Goal: Information Seeking & Learning: Learn about a topic

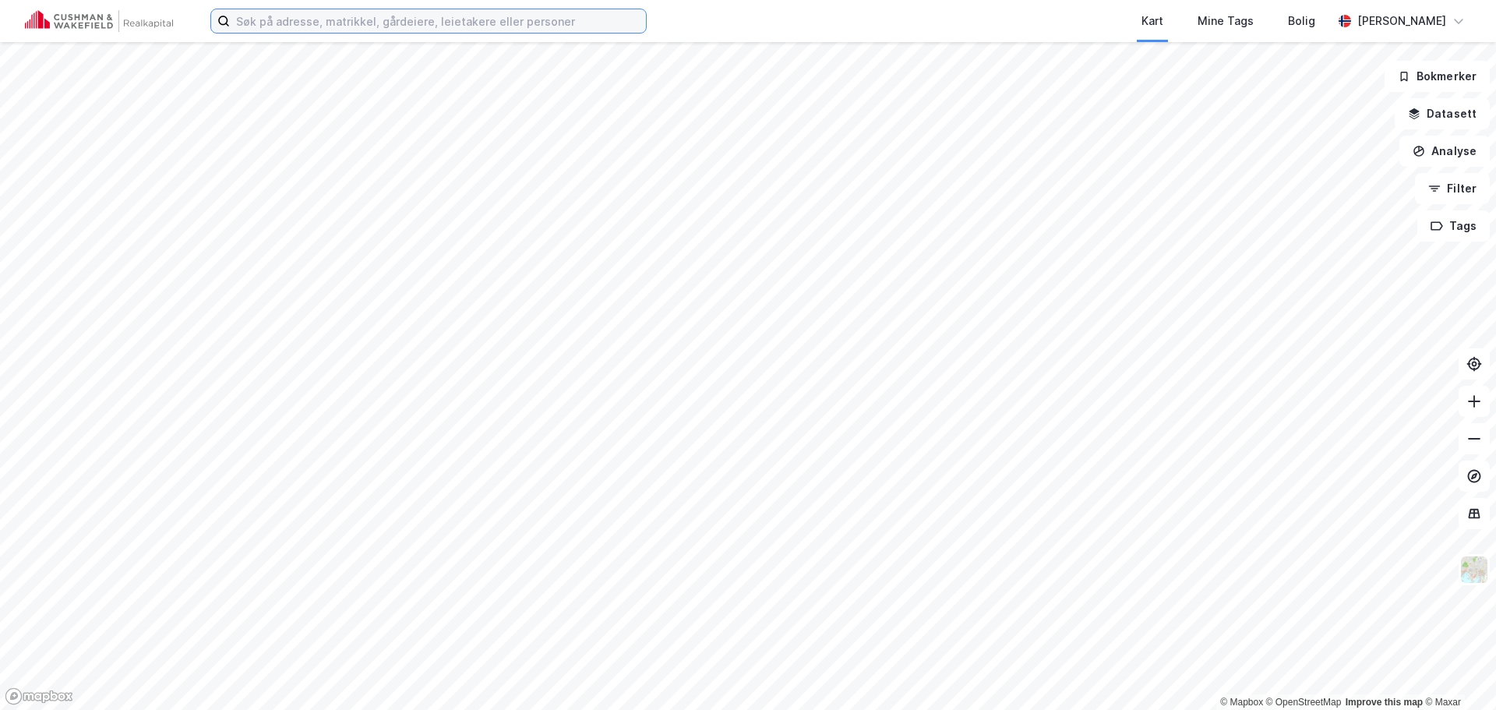
click at [442, 24] on input at bounding box center [438, 20] width 416 height 23
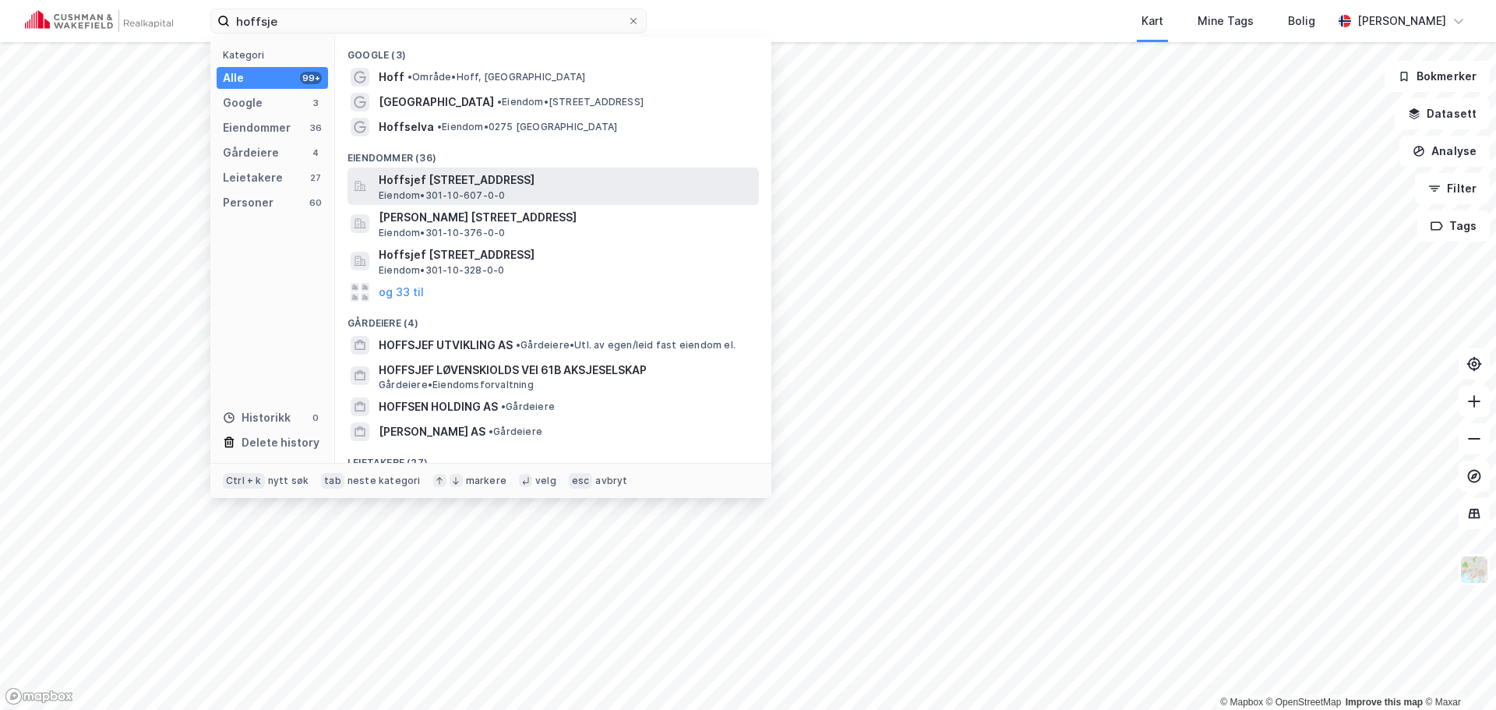
click at [454, 179] on span "Hoffsjef [STREET_ADDRESS]" at bounding box center [566, 180] width 374 height 19
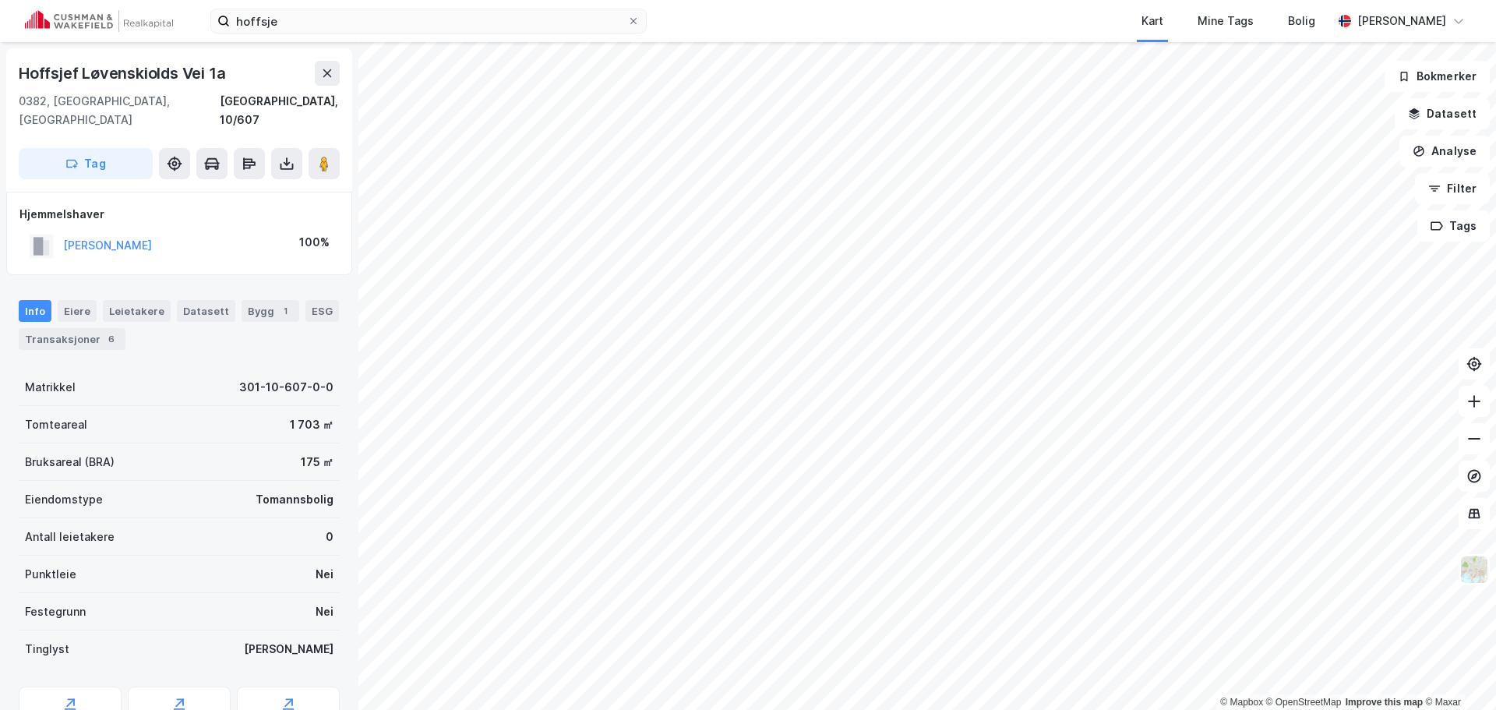
click at [228, 71] on div "Hoffsjef Løvenskiolds Vei 1a" at bounding box center [124, 73] width 210 height 25
drag, startPoint x: 206, startPoint y: 72, endPoint x: 5, endPoint y: 75, distance: 201.8
click at [5, 75] on div "Hoffsjef Løvenskiolds Vei 1a [GEOGRAPHIC_DATA], 10/607 Tag Hjemmelshaver [PERSO…" at bounding box center [179, 376] width 358 height 668
copy div "Hoffsjef Løvenskiolds Vei"
click at [381, 20] on input "hoffsje" at bounding box center [428, 20] width 397 height 23
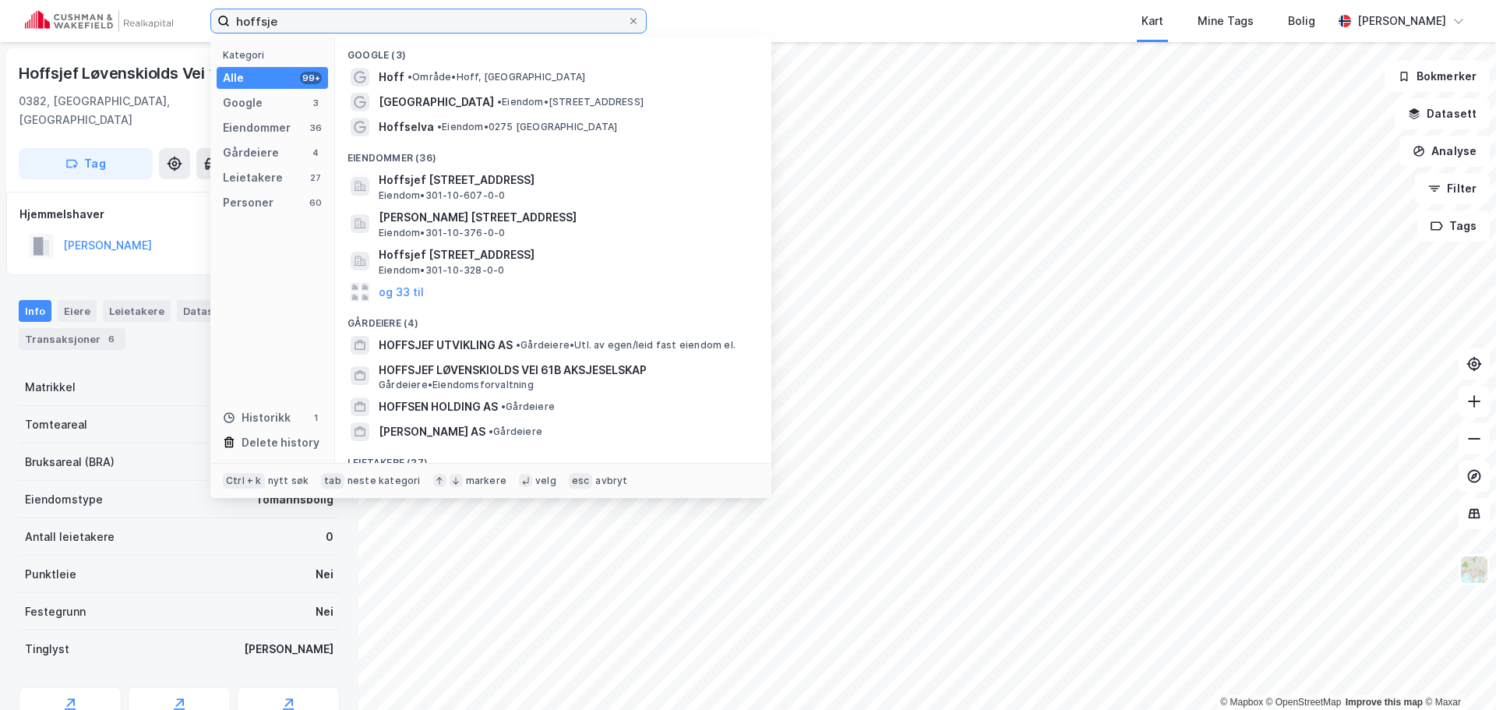
paste input "Hoffsjef Løvenskiolds Vei"
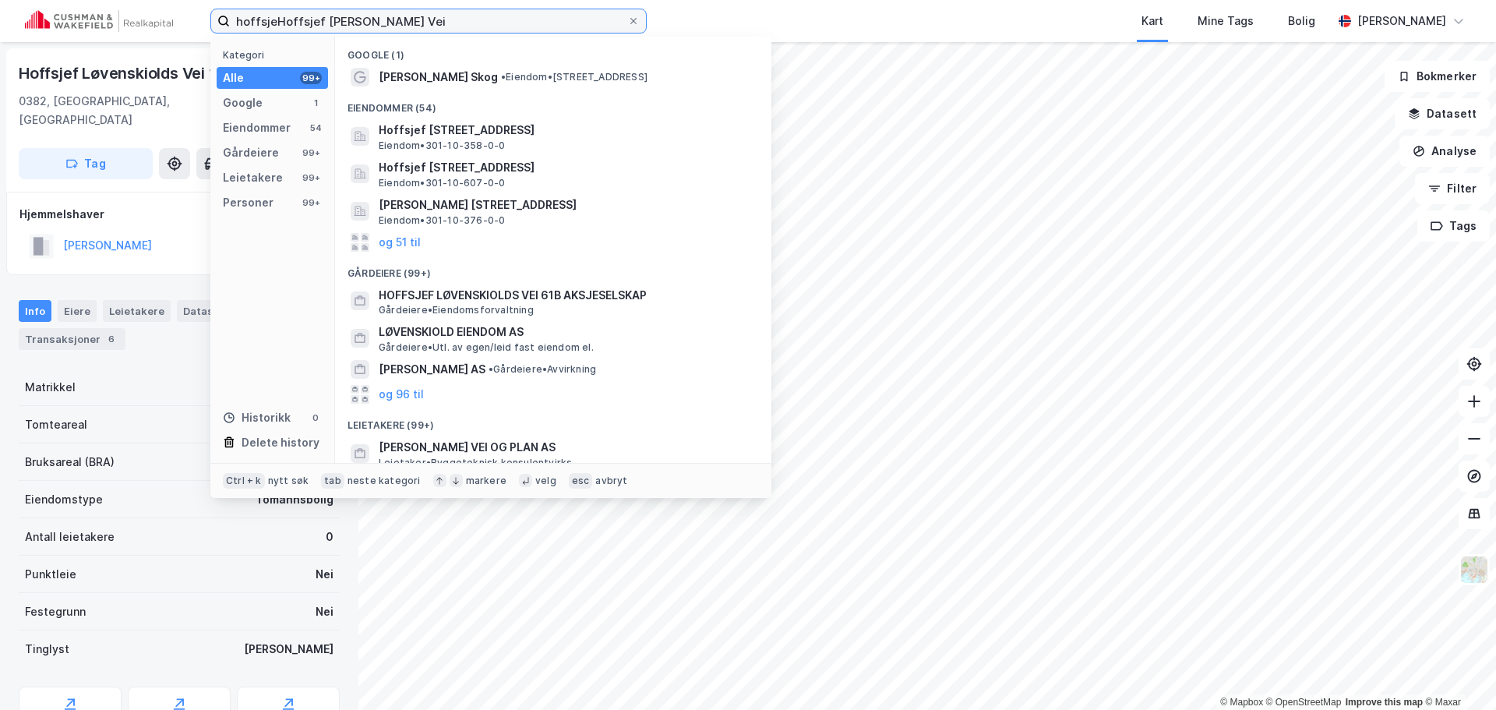
drag, startPoint x: 429, startPoint y: 23, endPoint x: 196, endPoint y: 12, distance: 232.4
click at [196, 12] on div "hoffsjeHoffsjef Løvenskiolds Vei Kategori Alle 99+ Google 1 Eiendommer 54 Gårde…" at bounding box center [748, 21] width 1496 height 42
paste input
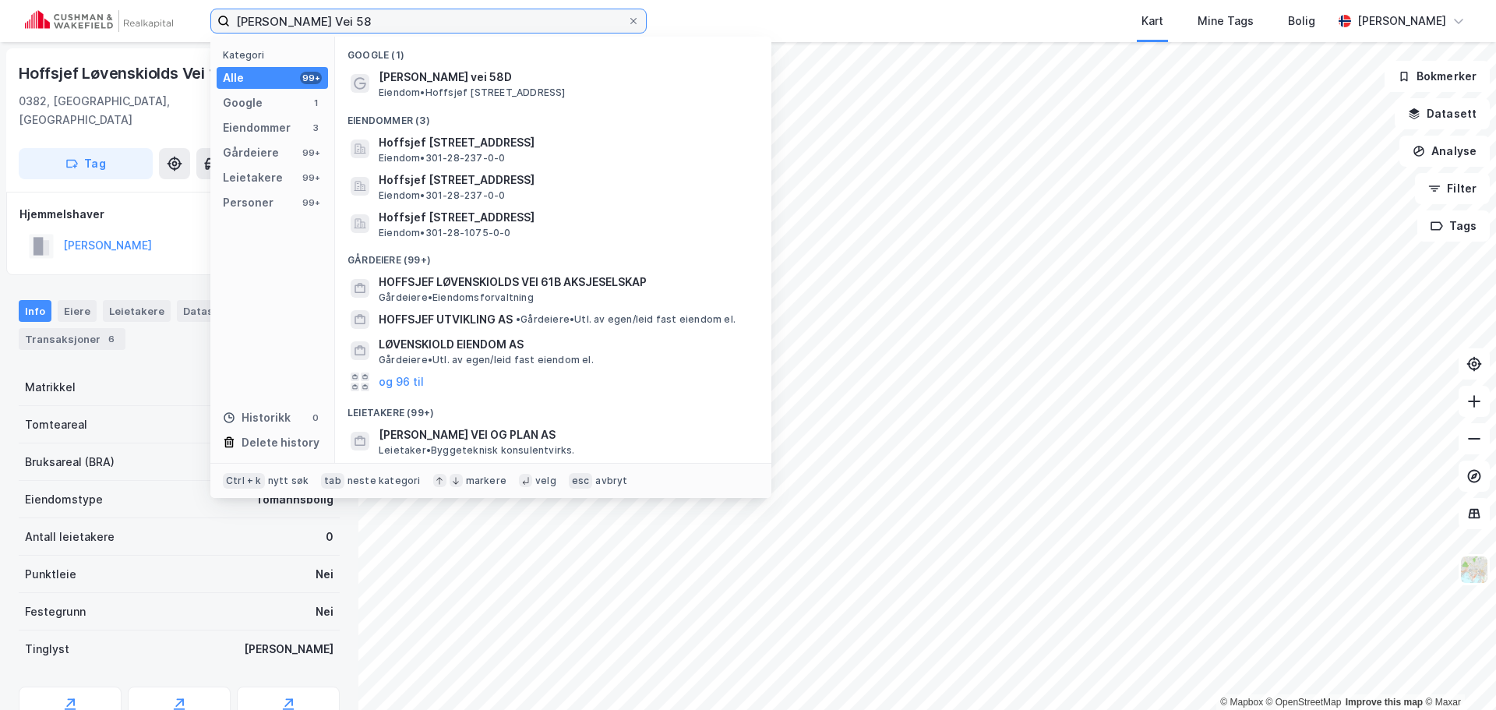
type input "[PERSON_NAME] Vei 58"
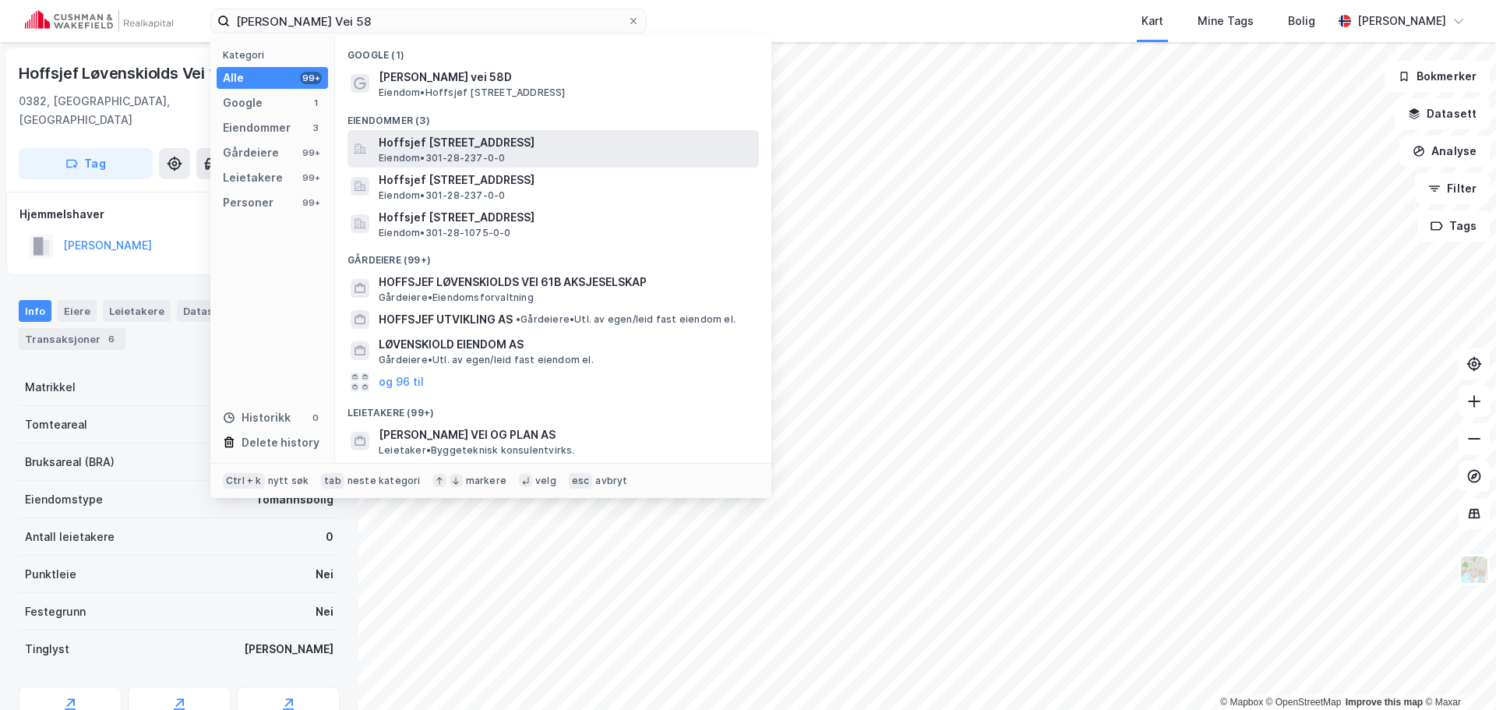
click at [418, 152] on span "Eiendom • 301-28-237-0-0" at bounding box center [442, 158] width 126 height 12
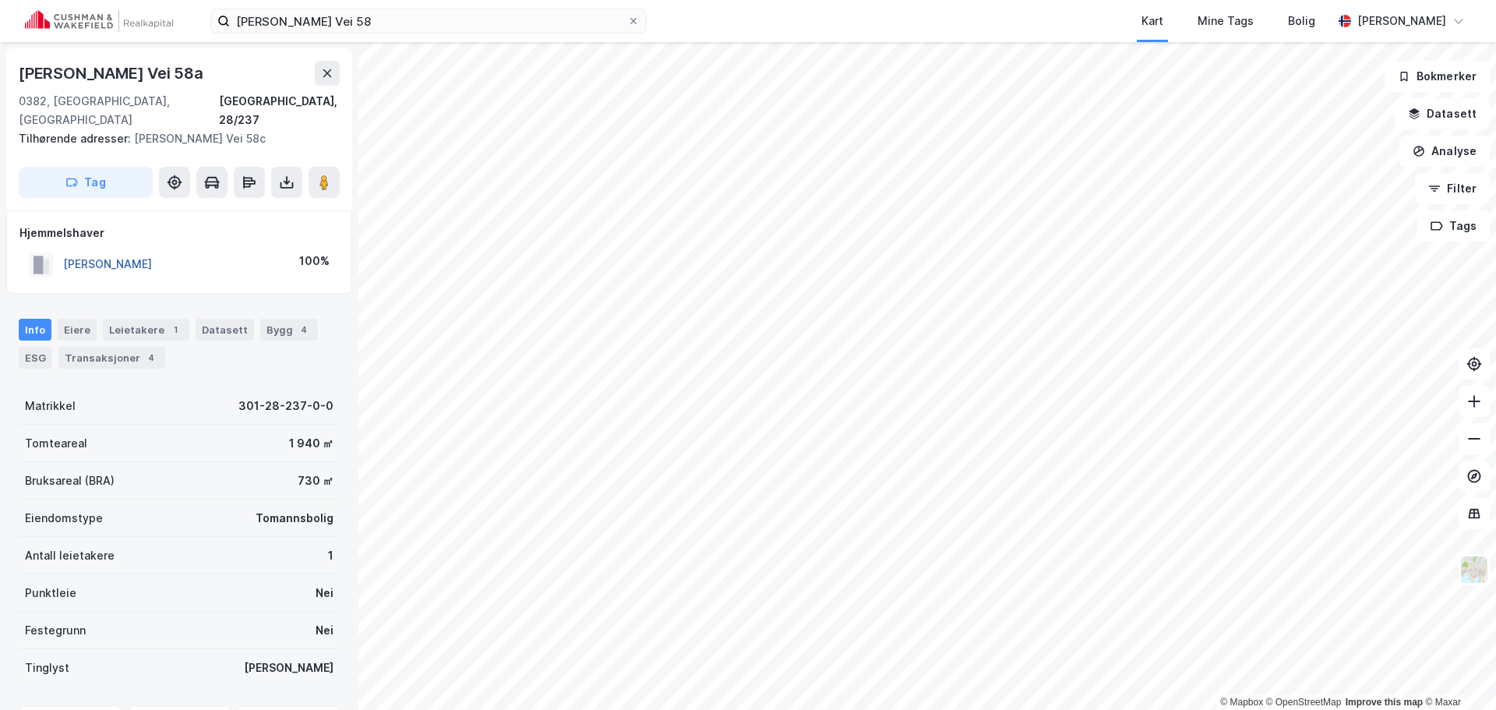
click at [0, 0] on button "[PERSON_NAME]" at bounding box center [0, 0] width 0 height 0
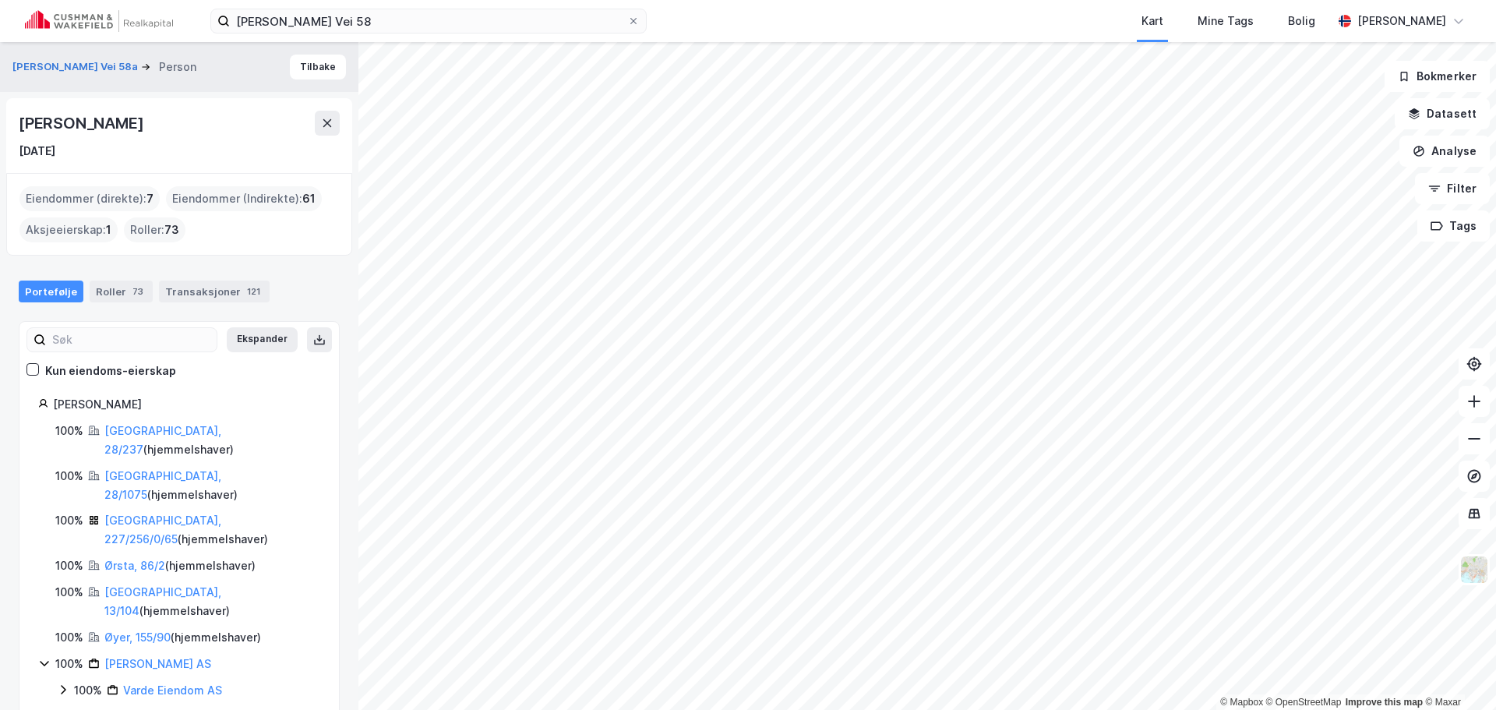
drag, startPoint x: 192, startPoint y: 123, endPoint x: 17, endPoint y: 130, distance: 174.7
click at [17, 130] on div "[PERSON_NAME] [DATE]" at bounding box center [179, 135] width 346 height 75
copy div "[PERSON_NAME]"
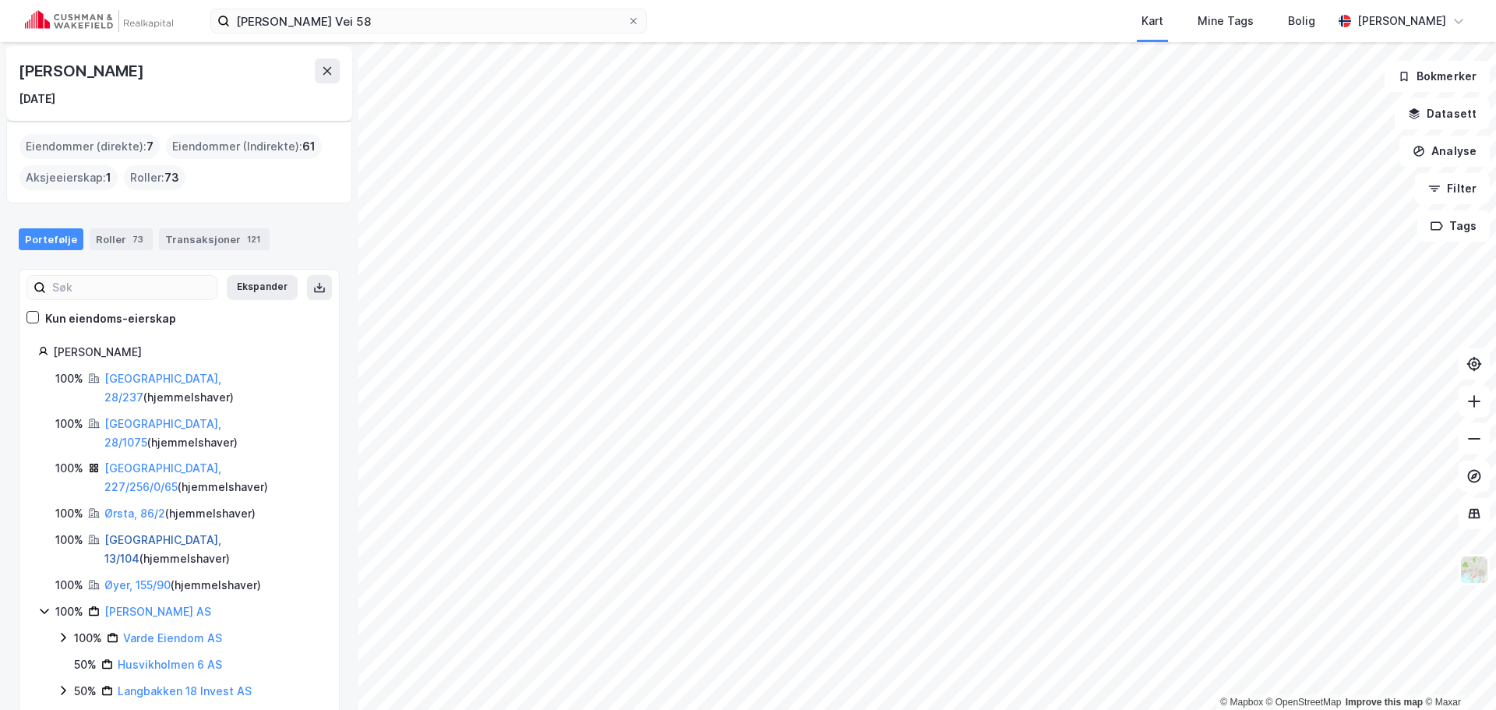
scroll to position [78, 0]
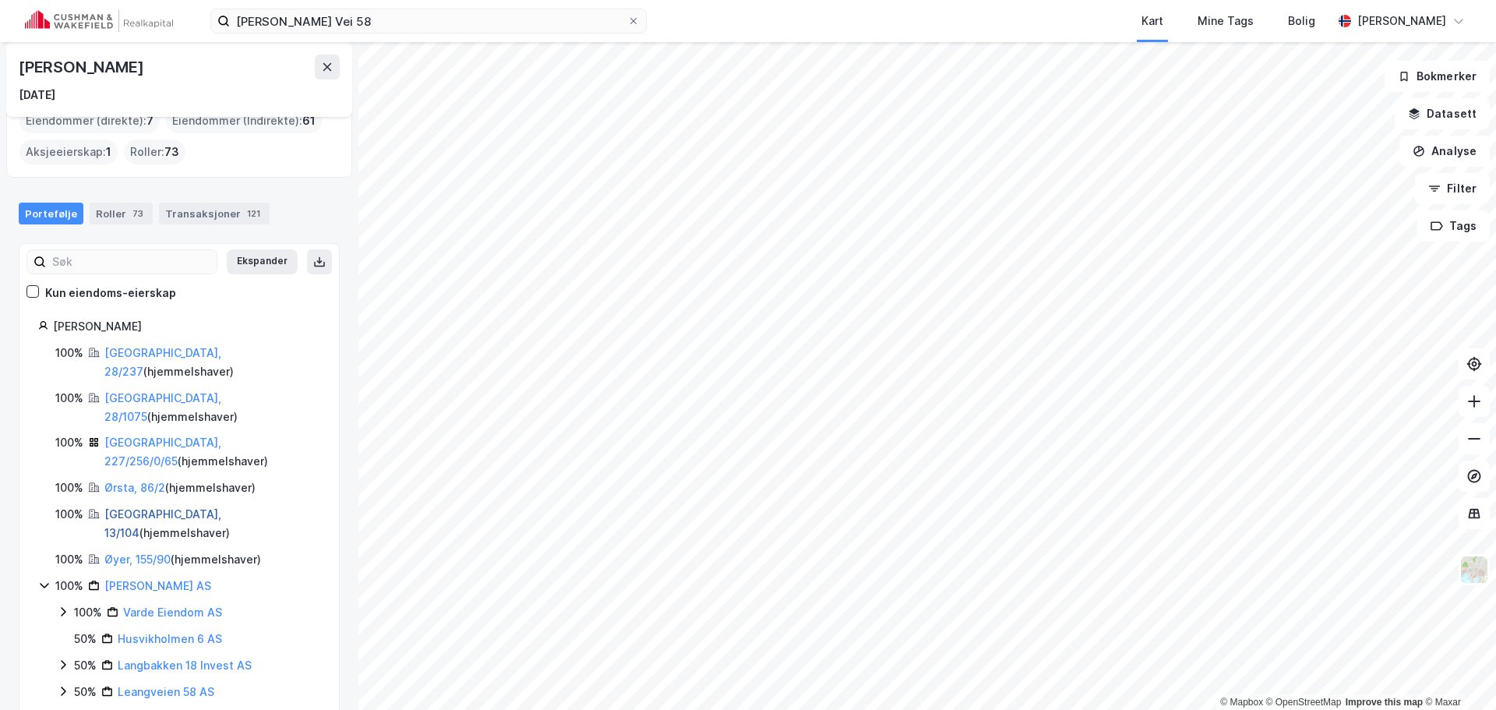
click at [126, 507] on link "[GEOGRAPHIC_DATA], 13/104" at bounding box center [162, 523] width 117 height 32
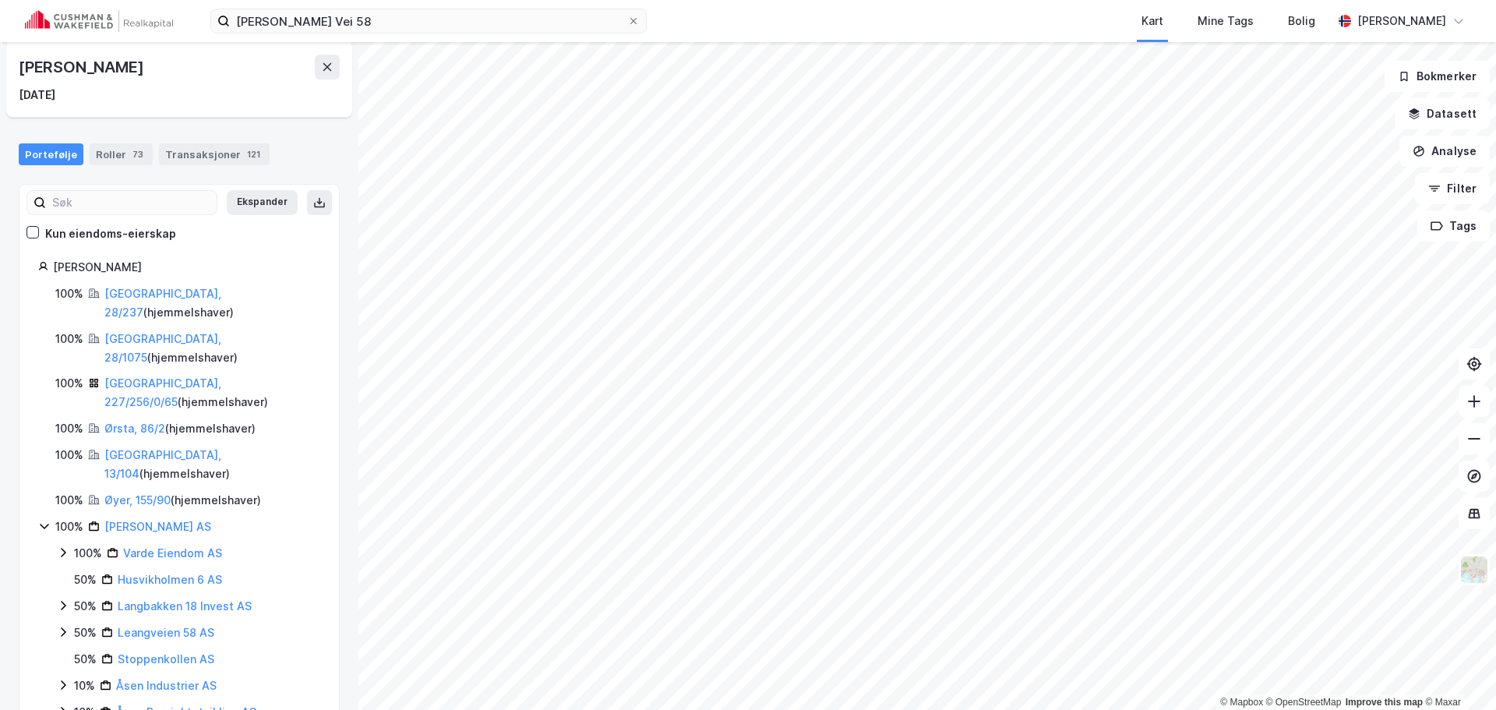
scroll to position [139, 0]
click at [123, 492] on link "Øyer, 155/90" at bounding box center [137, 498] width 66 height 13
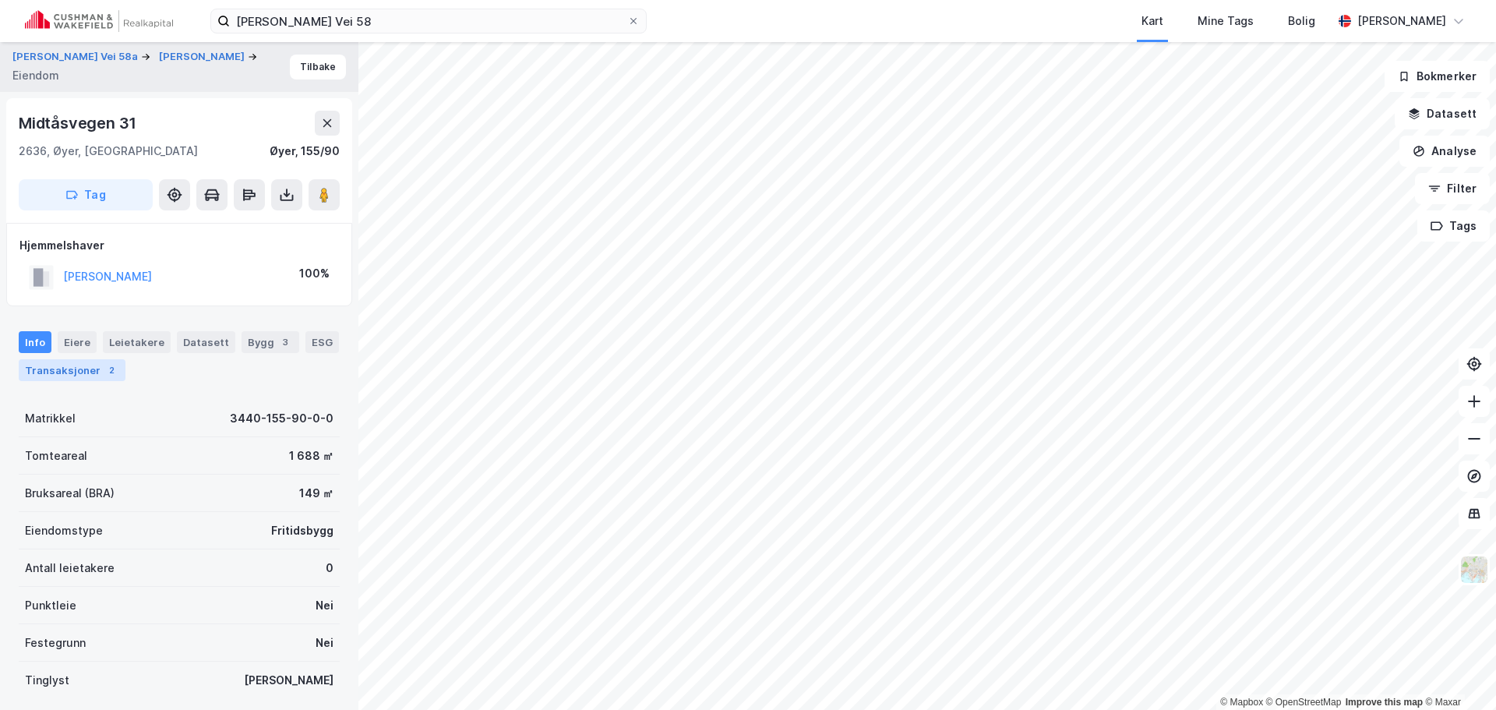
click at [99, 377] on div "Transaksjoner 2" at bounding box center [72, 370] width 107 height 22
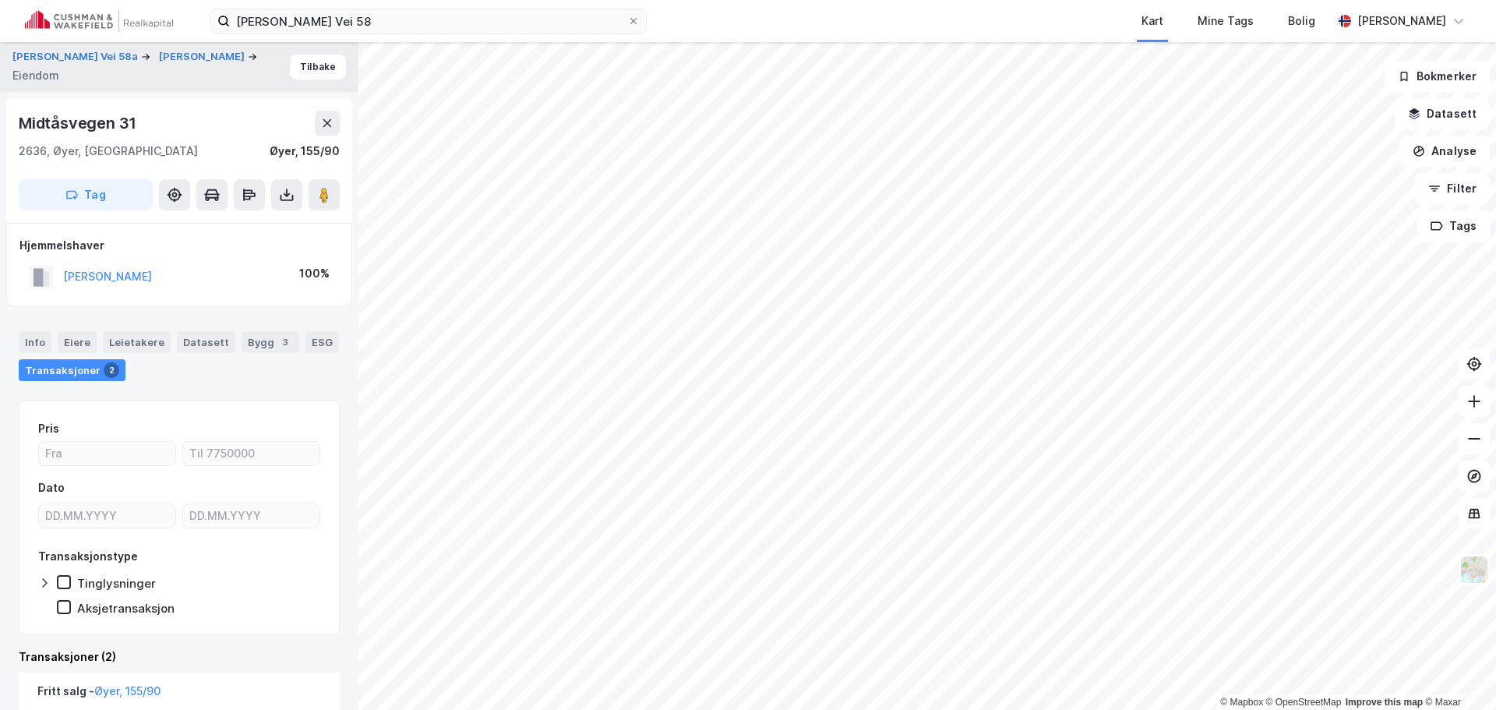
scroll to position [312, 0]
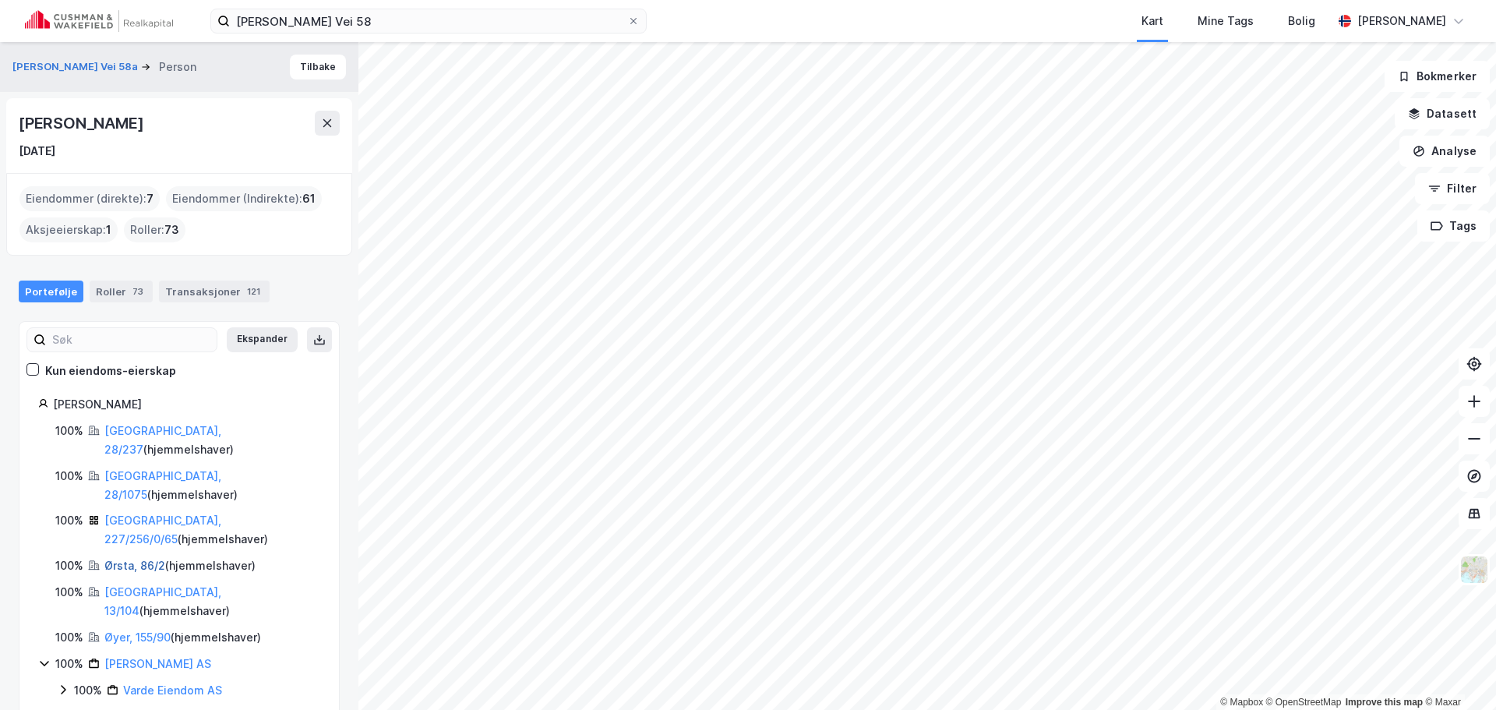
click at [113, 559] on link "Ørsta, 86/2" at bounding box center [134, 565] width 61 height 13
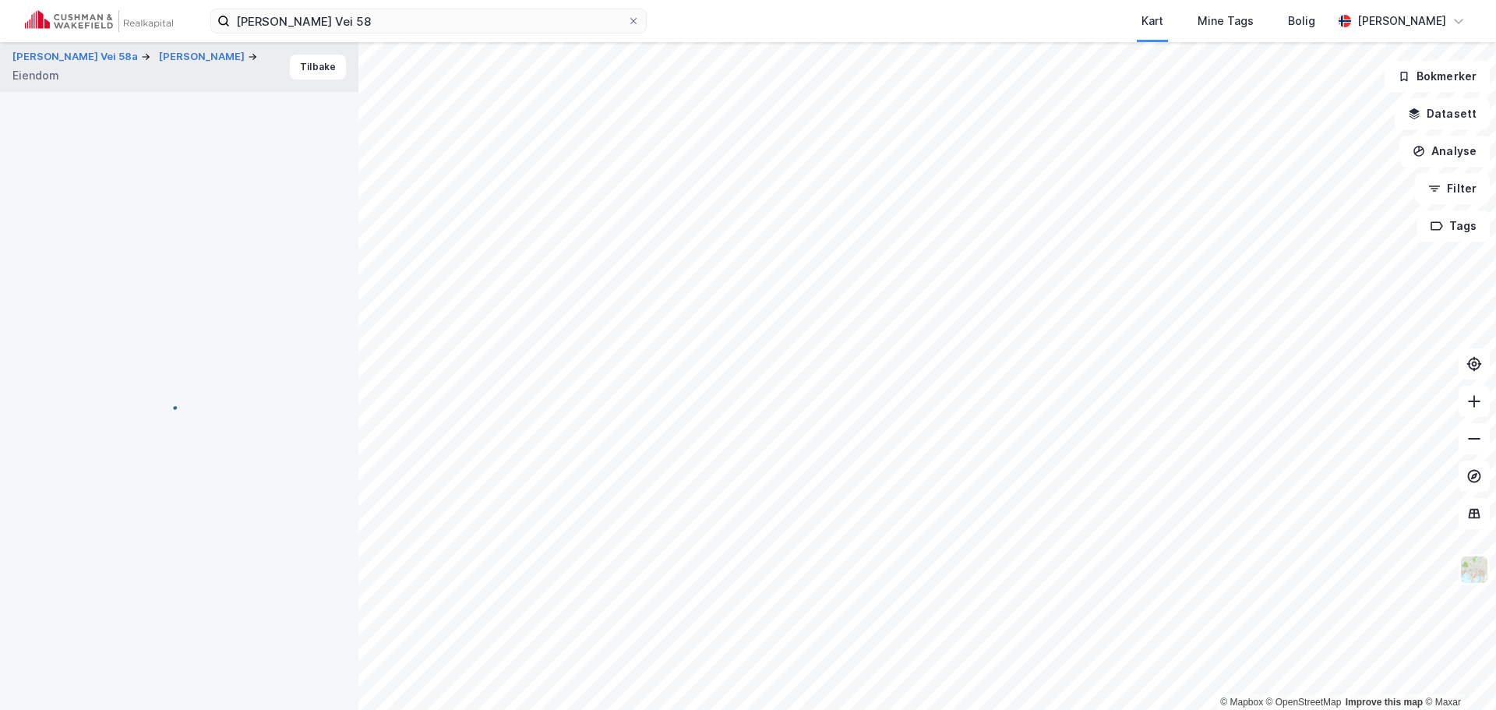
scroll to position [108, 0]
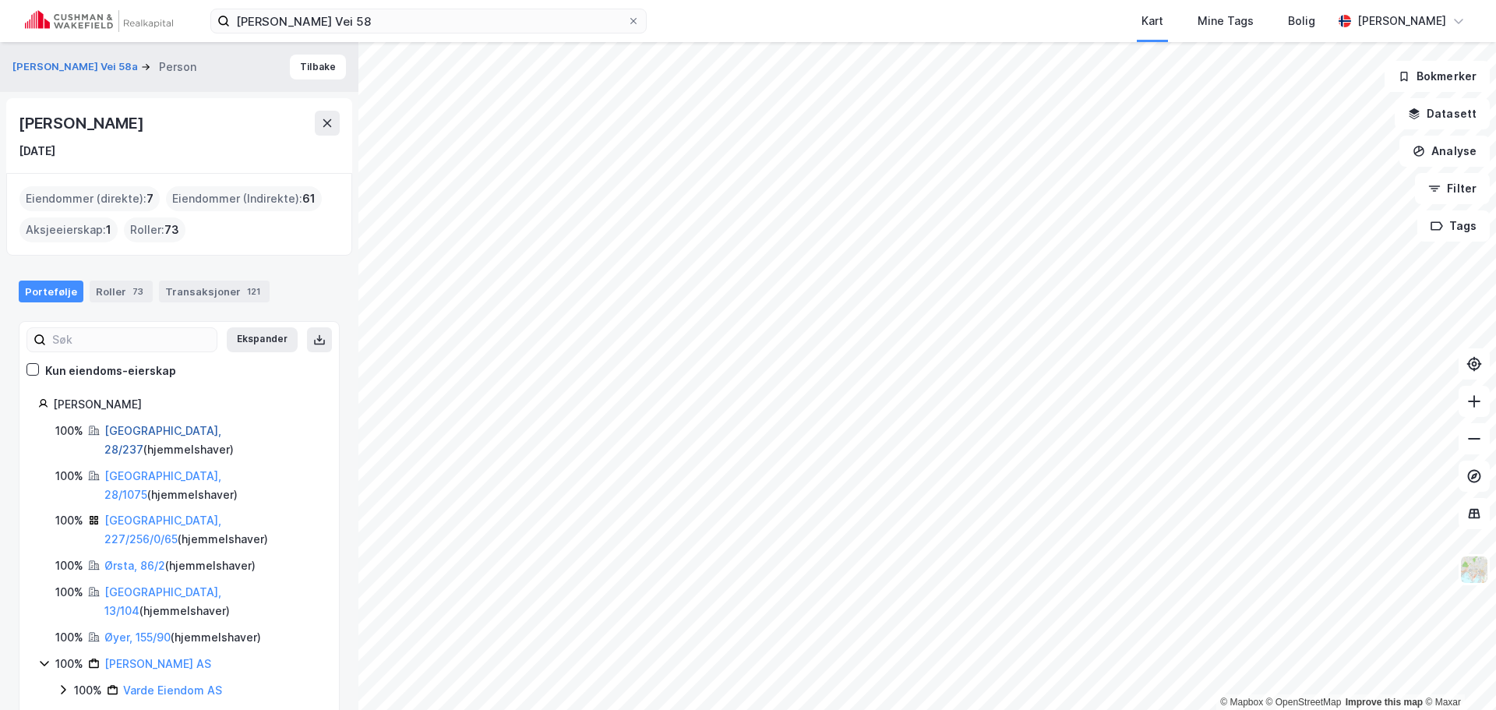
click at [137, 429] on link "[GEOGRAPHIC_DATA], 28/237" at bounding box center [162, 440] width 117 height 32
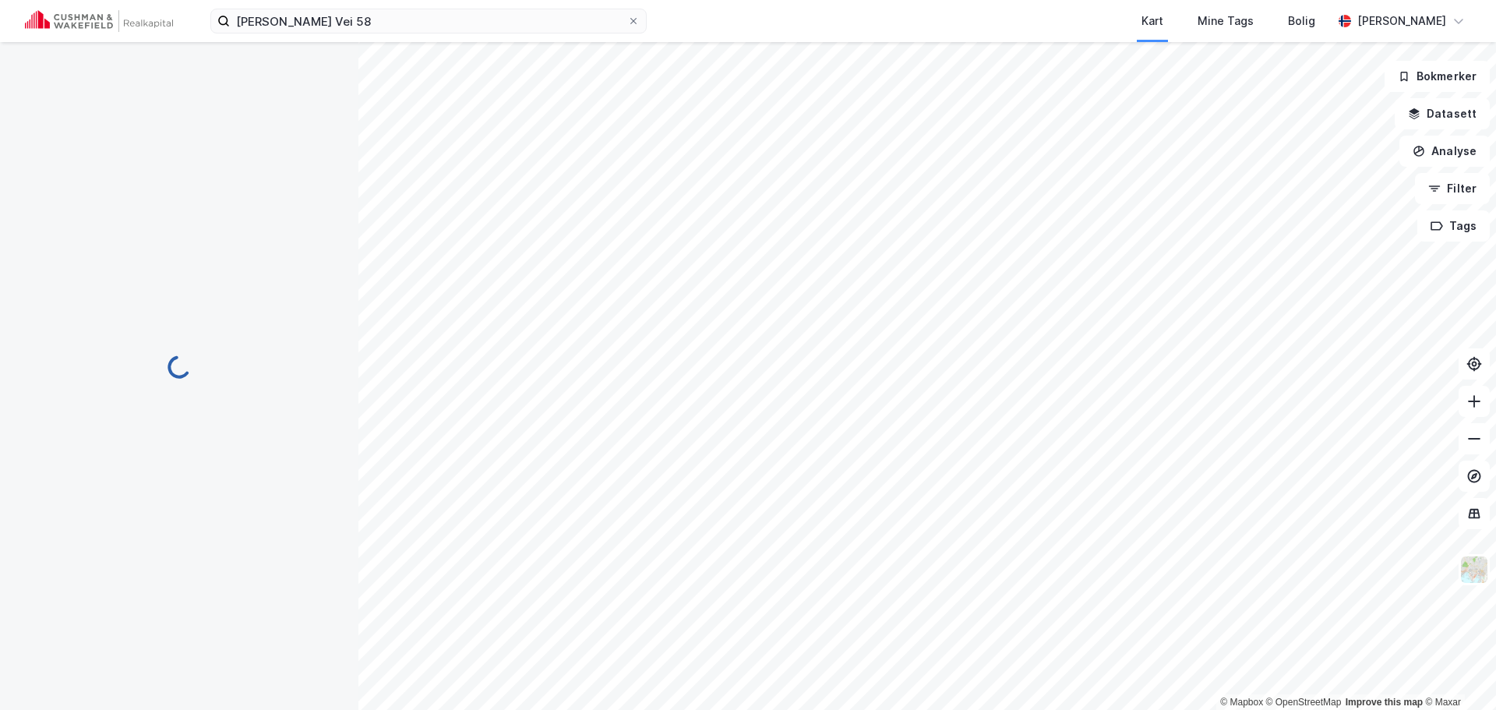
scroll to position [77, 0]
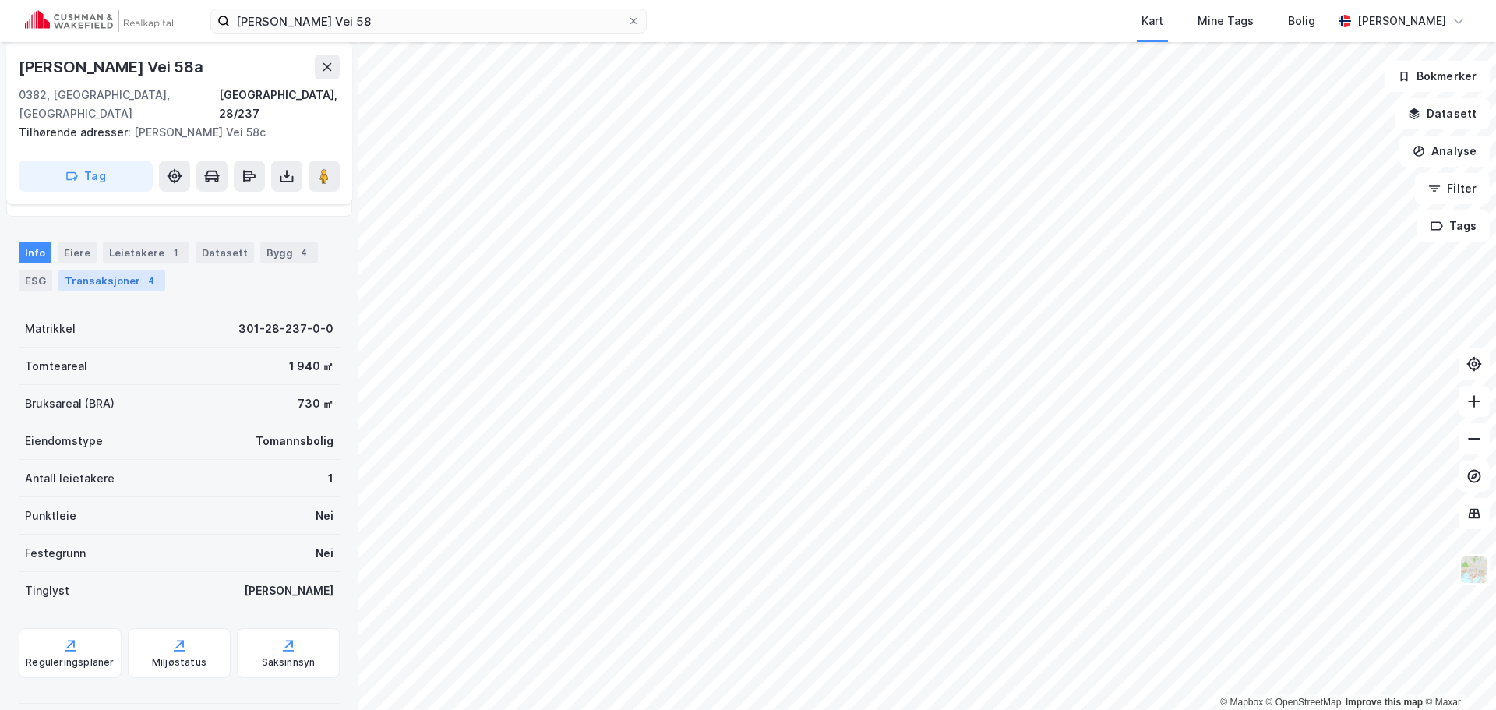
click at [146, 273] on div "4" at bounding box center [151, 281] width 16 height 16
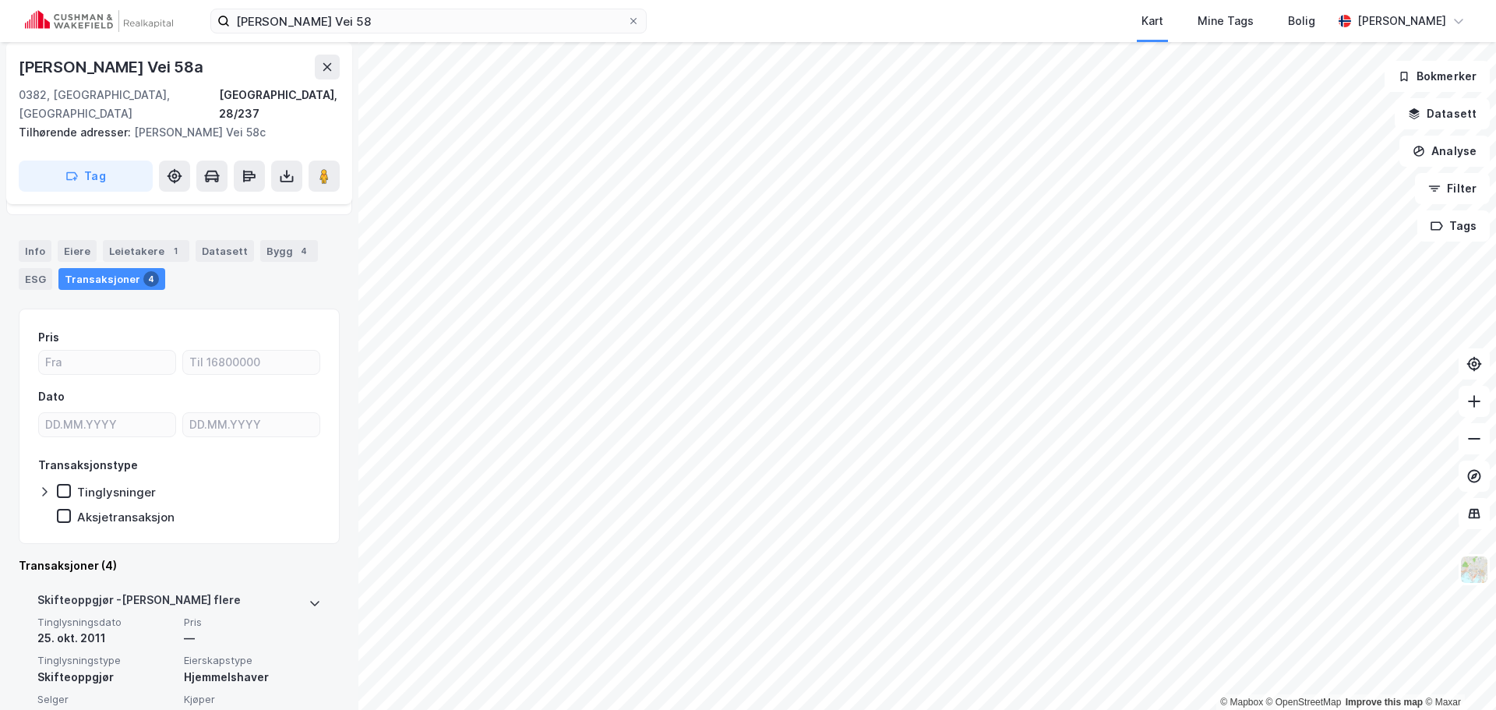
scroll to position [78, 0]
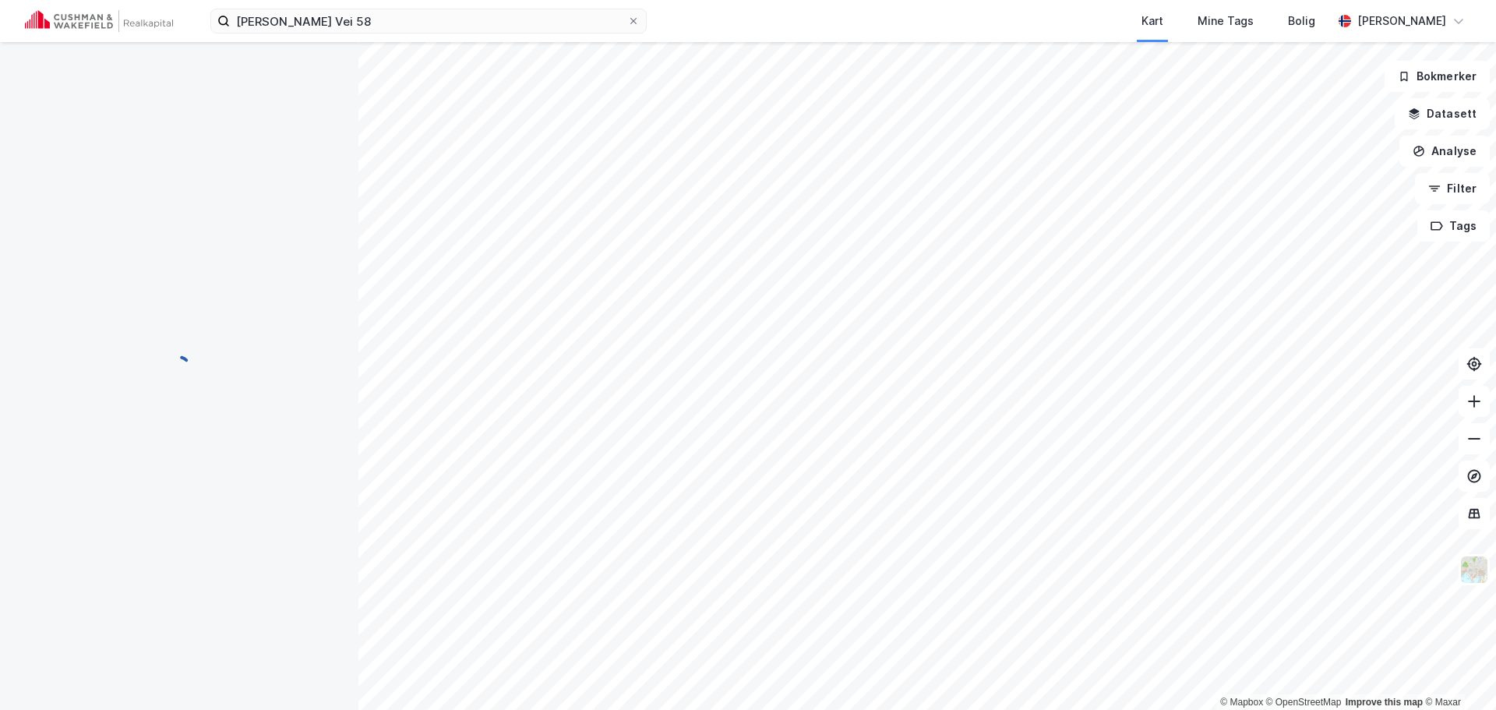
scroll to position [12, 0]
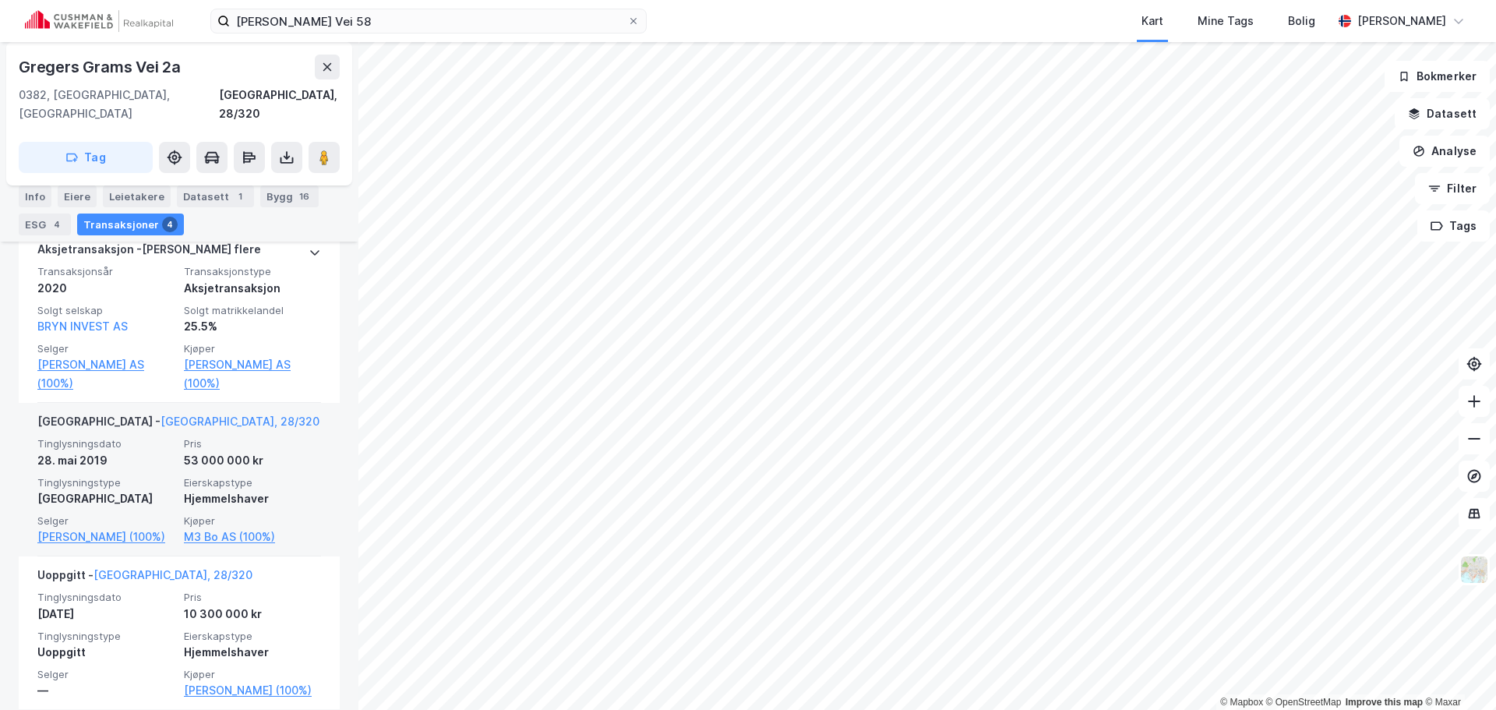
scroll to position [92, 0]
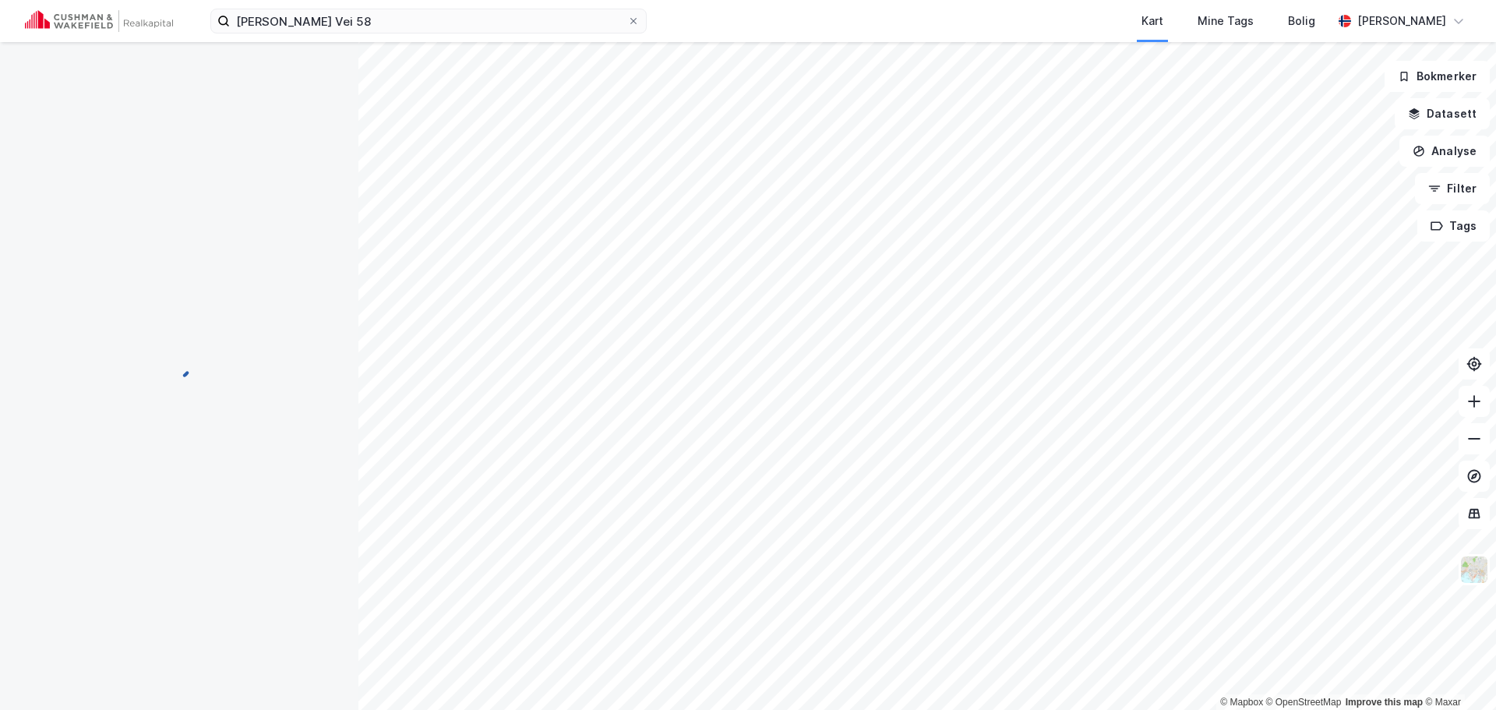
scroll to position [12, 0]
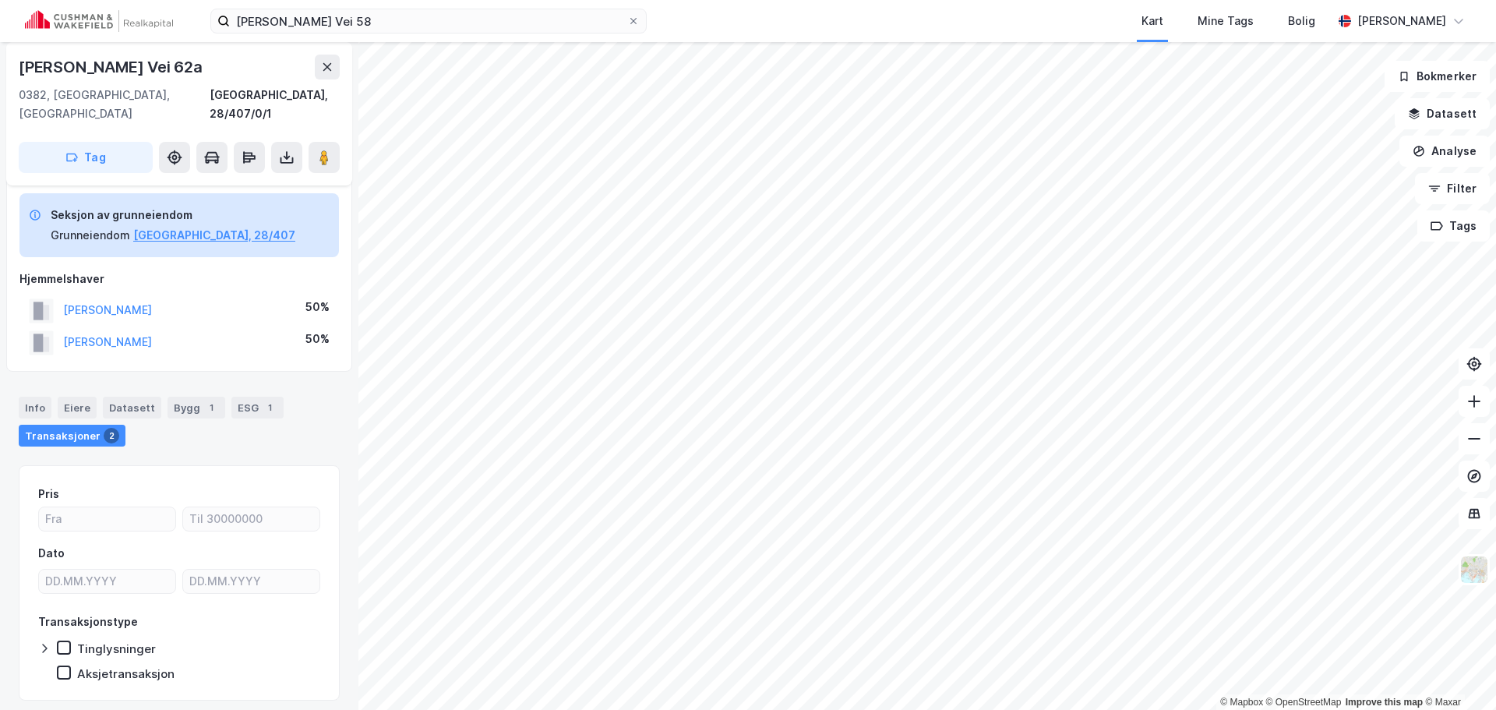
scroll to position [12, 0]
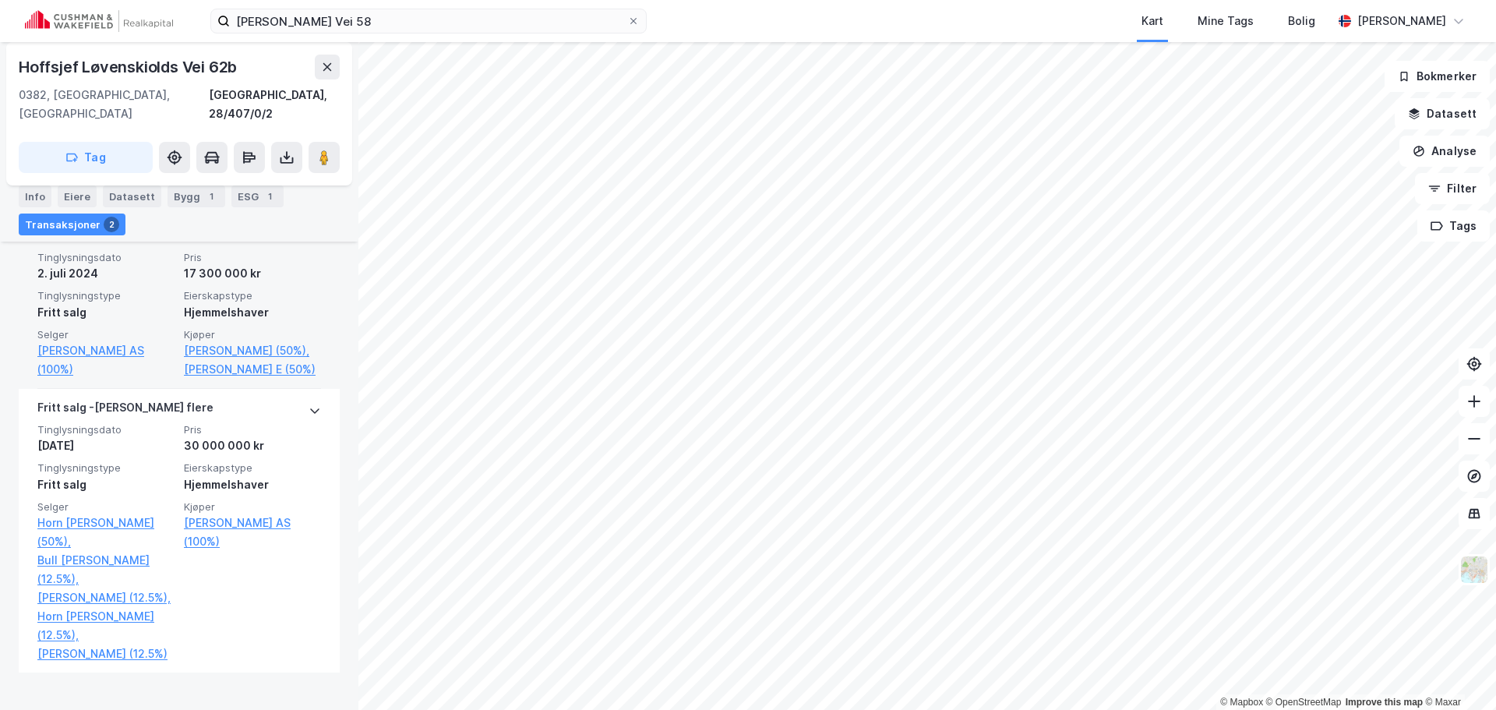
scroll to position [455, 0]
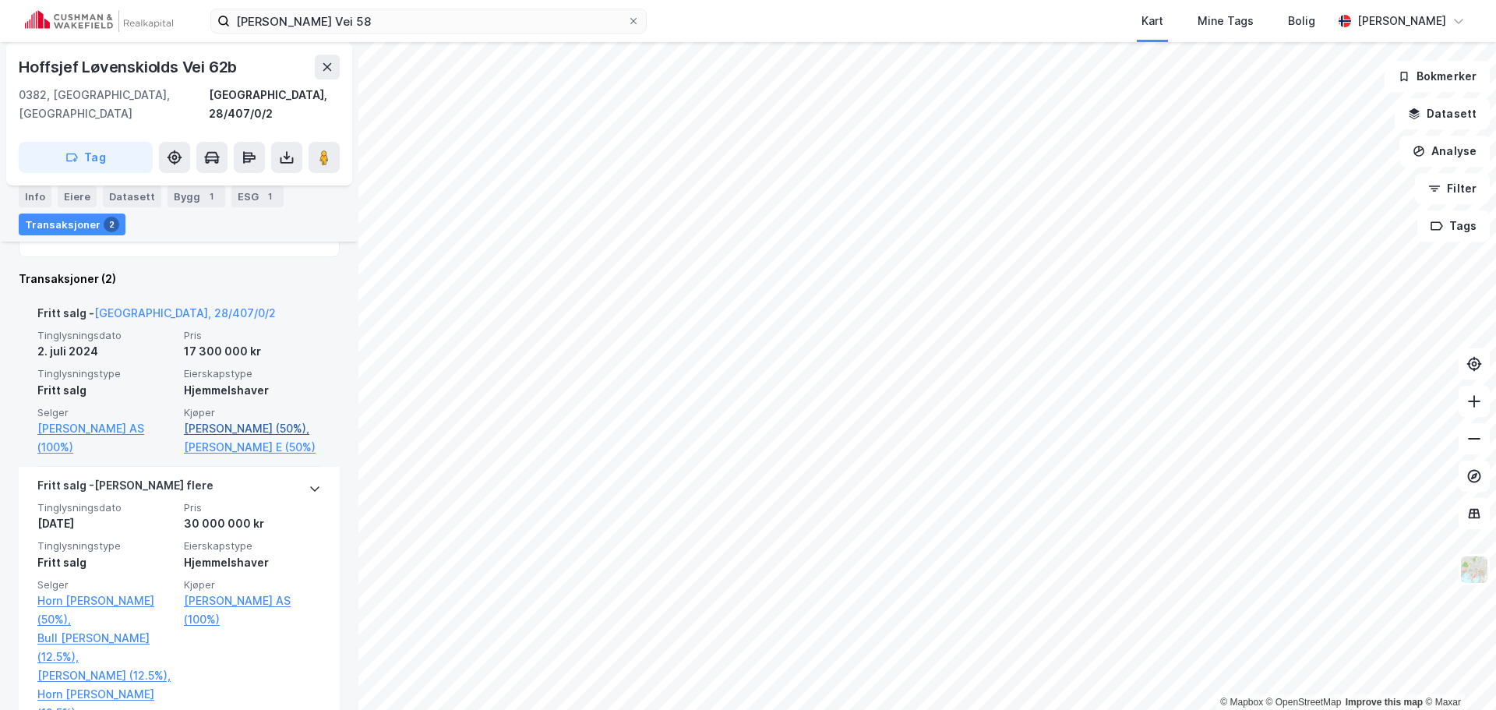
click at [254, 419] on link "[PERSON_NAME] (50%)," at bounding box center [252, 428] width 137 height 19
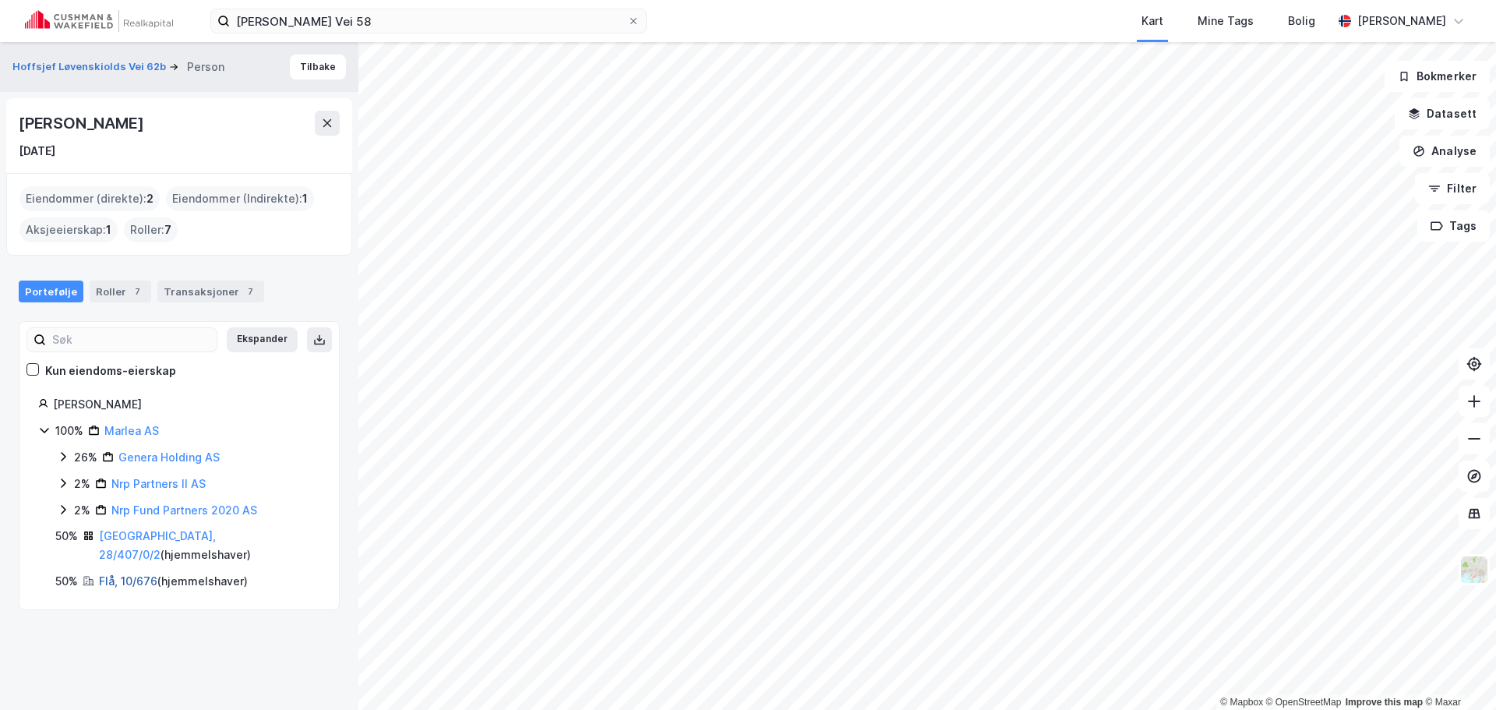
click at [119, 574] on link "Flå, 10/676" at bounding box center [128, 580] width 58 height 13
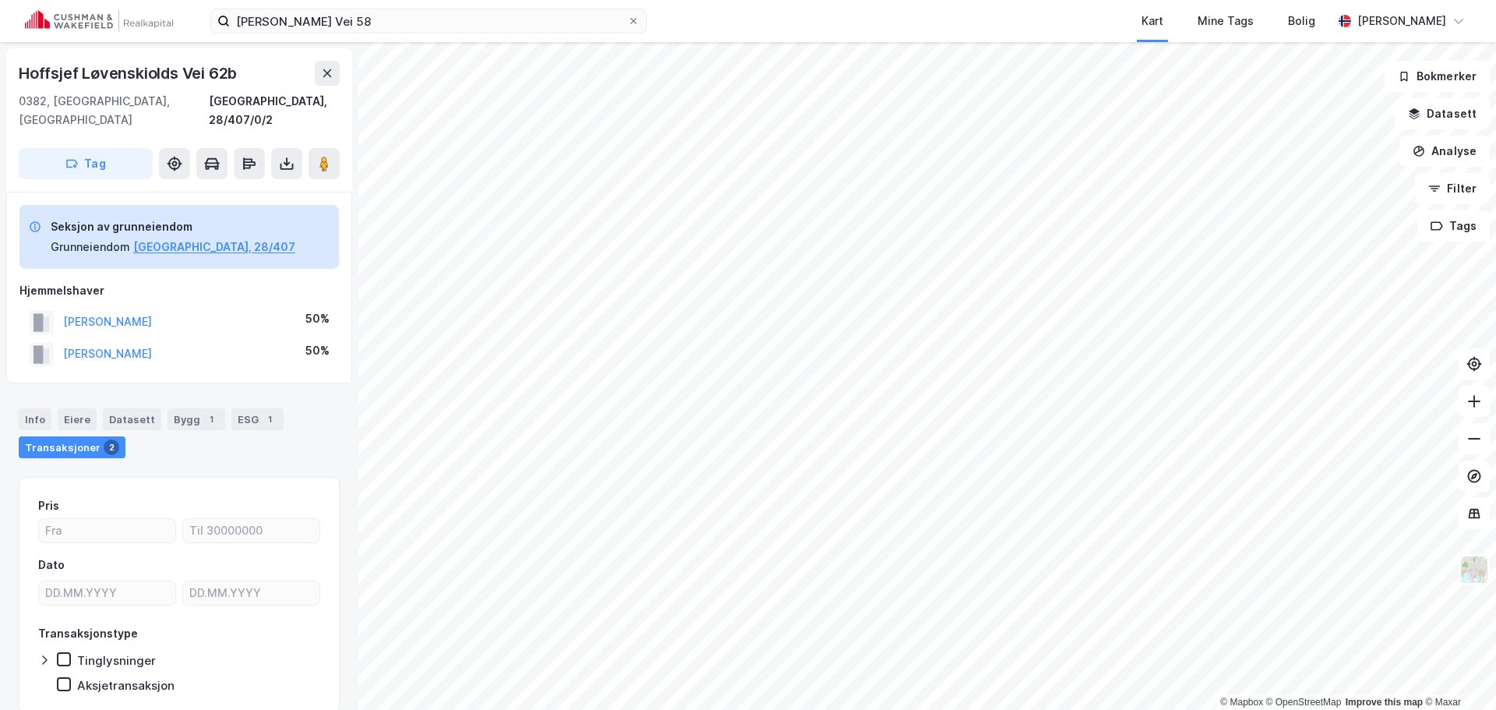
scroll to position [2, 0]
click at [0, 0] on button "[PERSON_NAME]" at bounding box center [0, 0] width 0 height 0
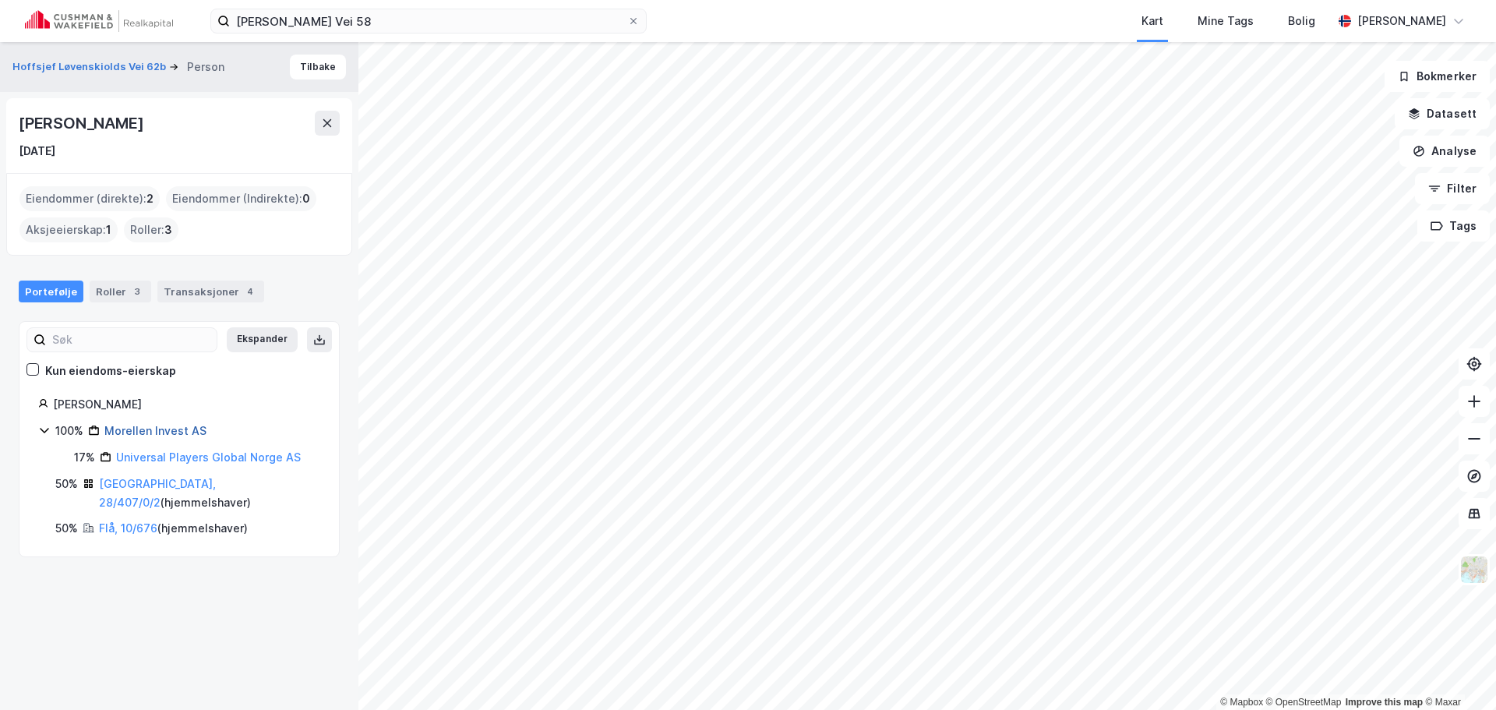
click at [177, 430] on link "Morellen Invest AS" at bounding box center [155, 430] width 102 height 13
drag, startPoint x: 228, startPoint y: 122, endPoint x: 15, endPoint y: 135, distance: 213.1
click at [15, 135] on div "[PERSON_NAME] [DATE]" at bounding box center [179, 135] width 346 height 75
copy div "[PERSON_NAME]"
click at [141, 547] on div "[PERSON_NAME] Vei 62b Person [PERSON_NAME] [DATE] Eiendommer (direkte) : 2 Eien…" at bounding box center [179, 376] width 358 height 668
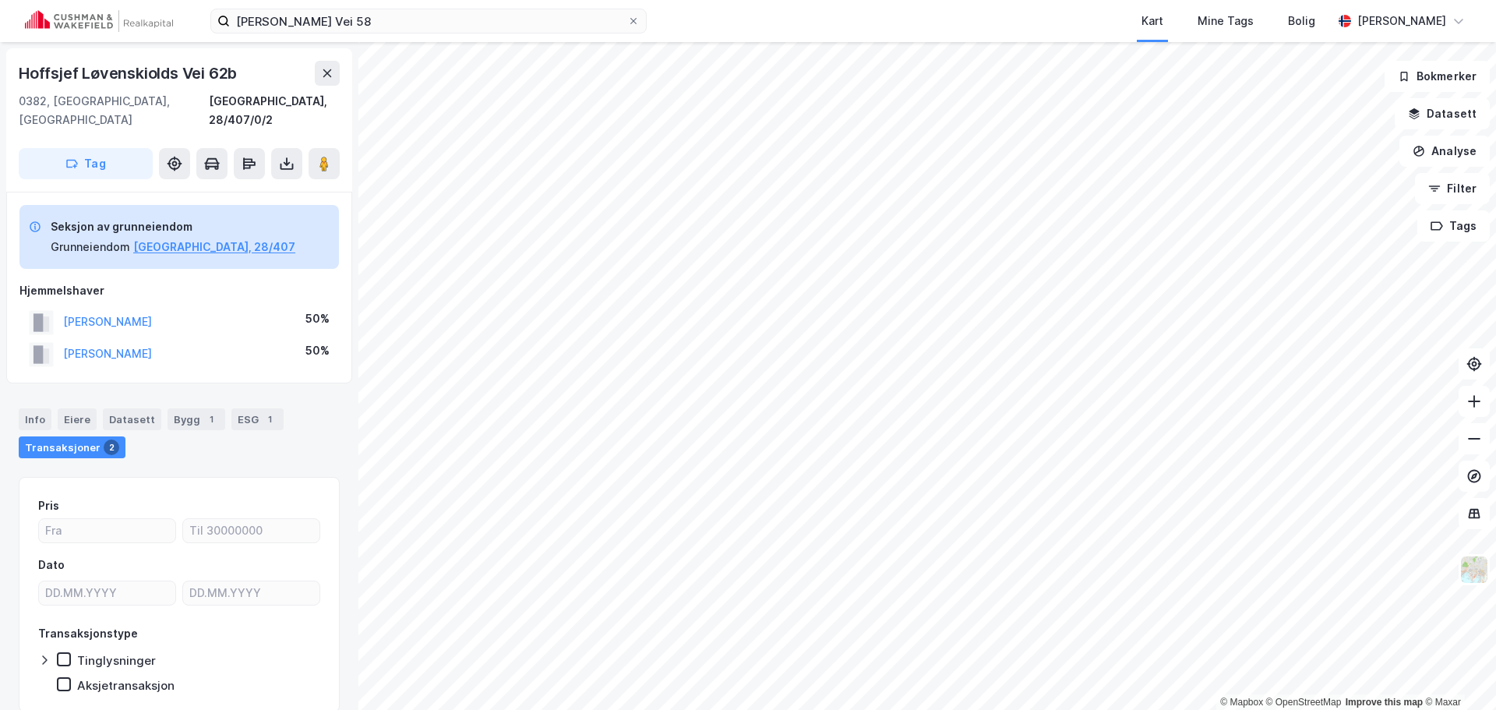
scroll to position [2, 0]
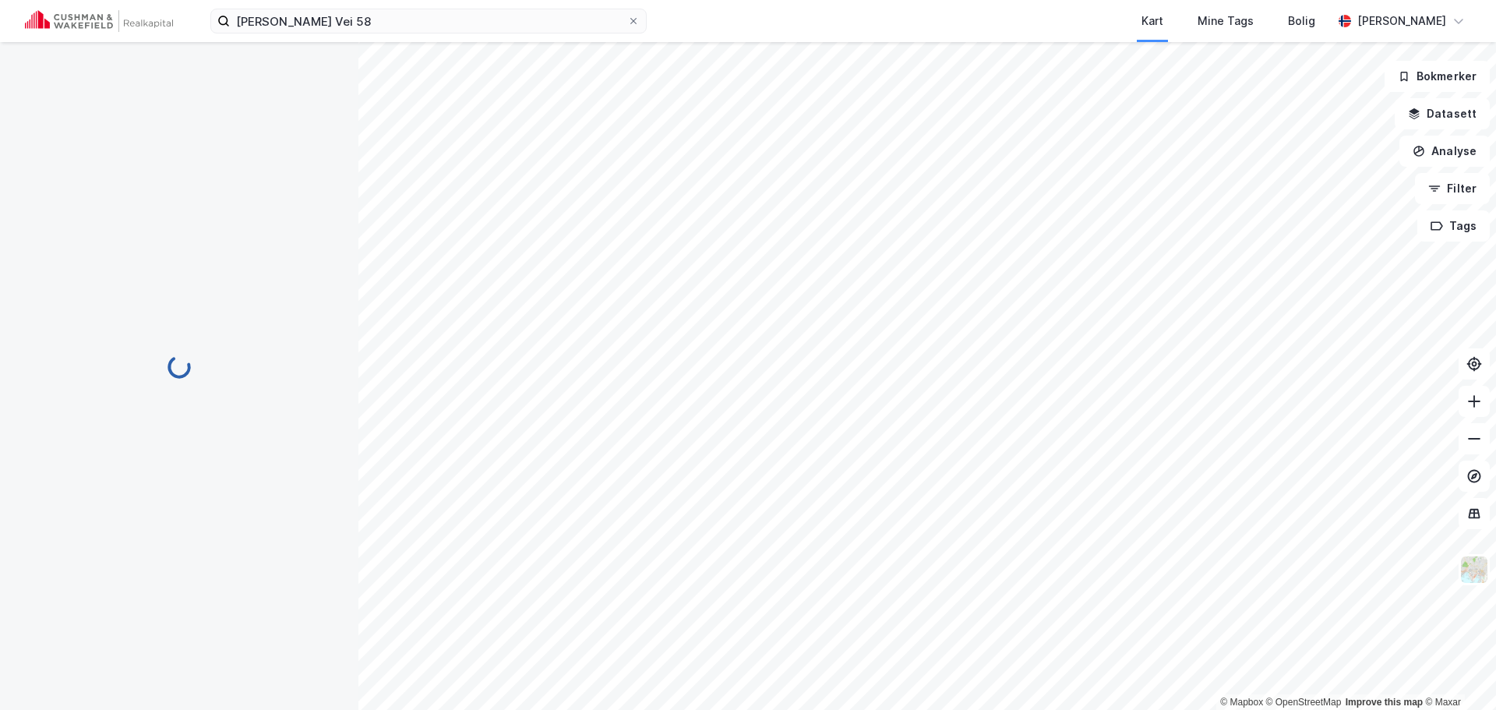
scroll to position [2, 0]
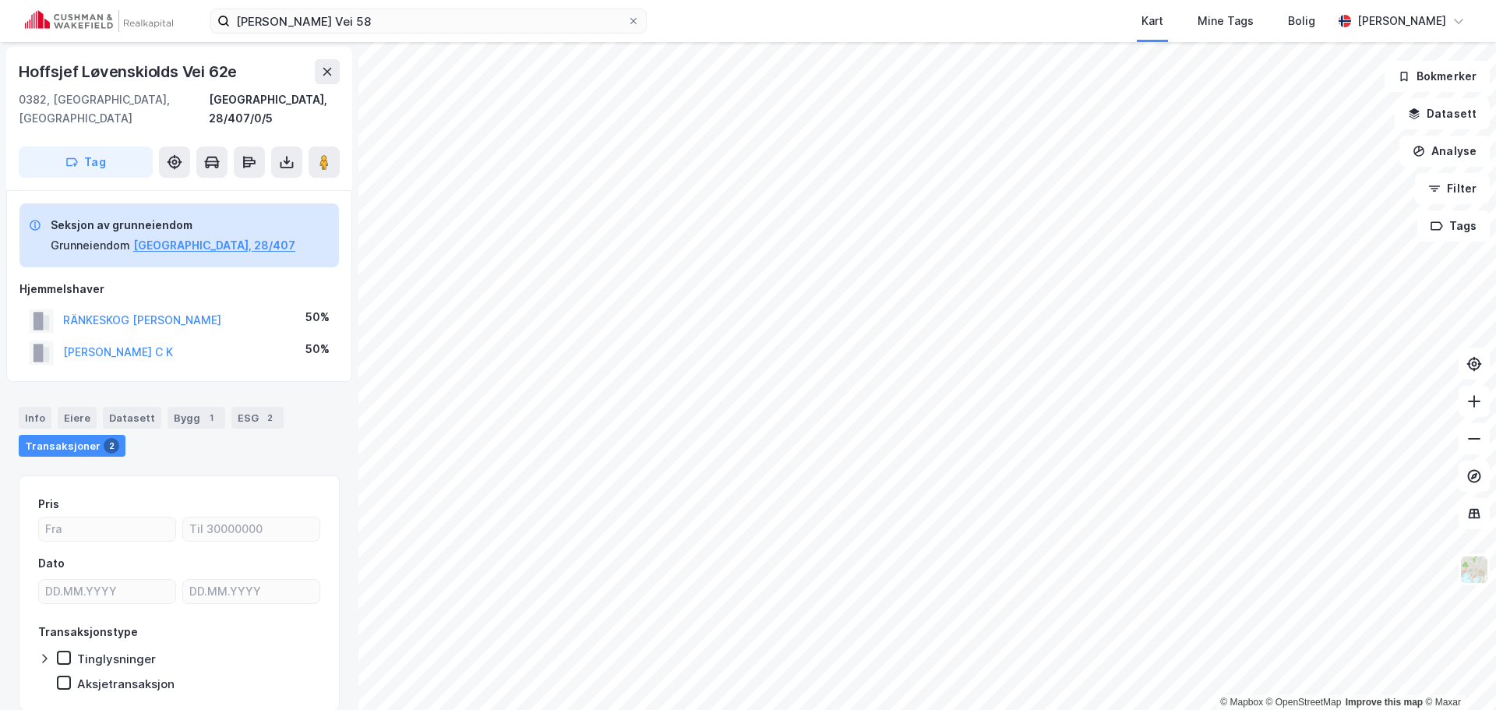
scroll to position [2, 0]
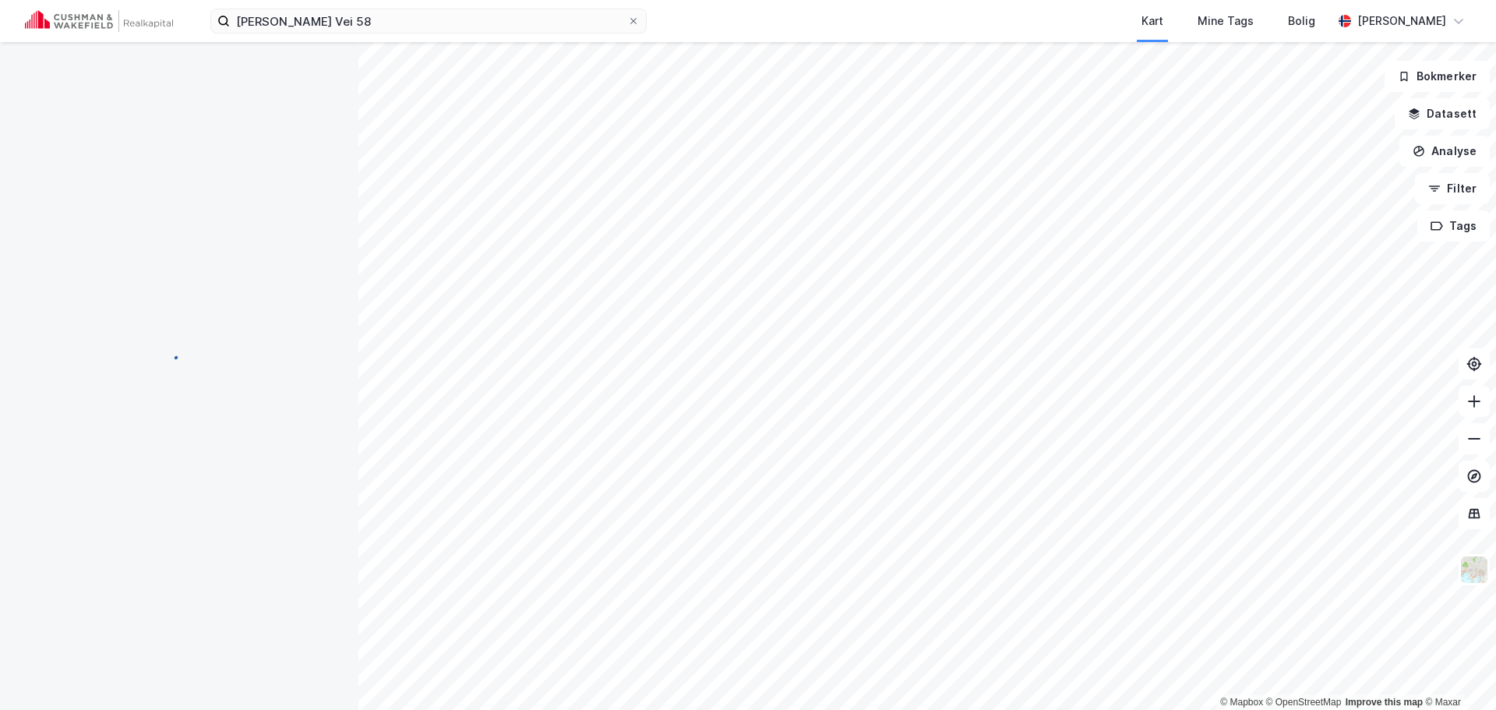
scroll to position [2, 0]
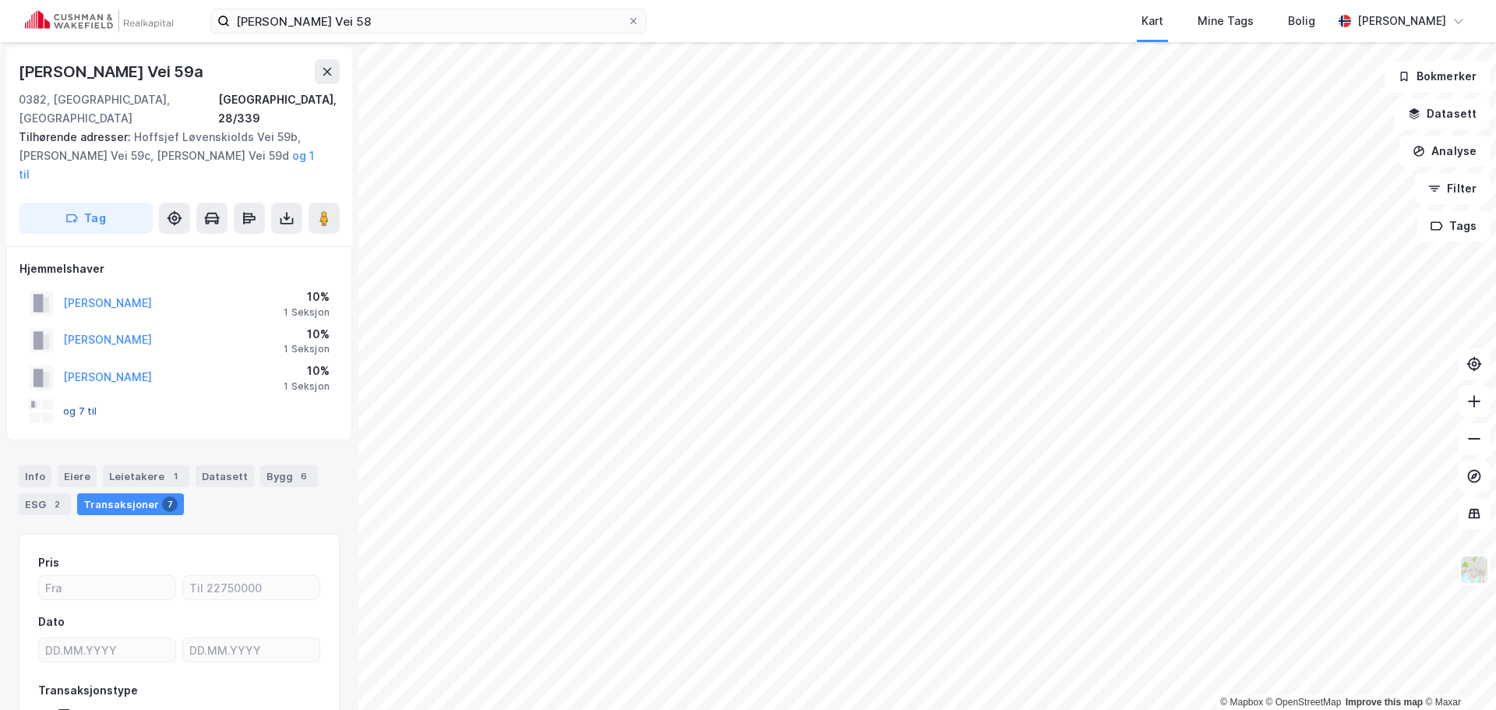
click at [0, 0] on button "og 7 til" at bounding box center [0, 0] width 0 height 0
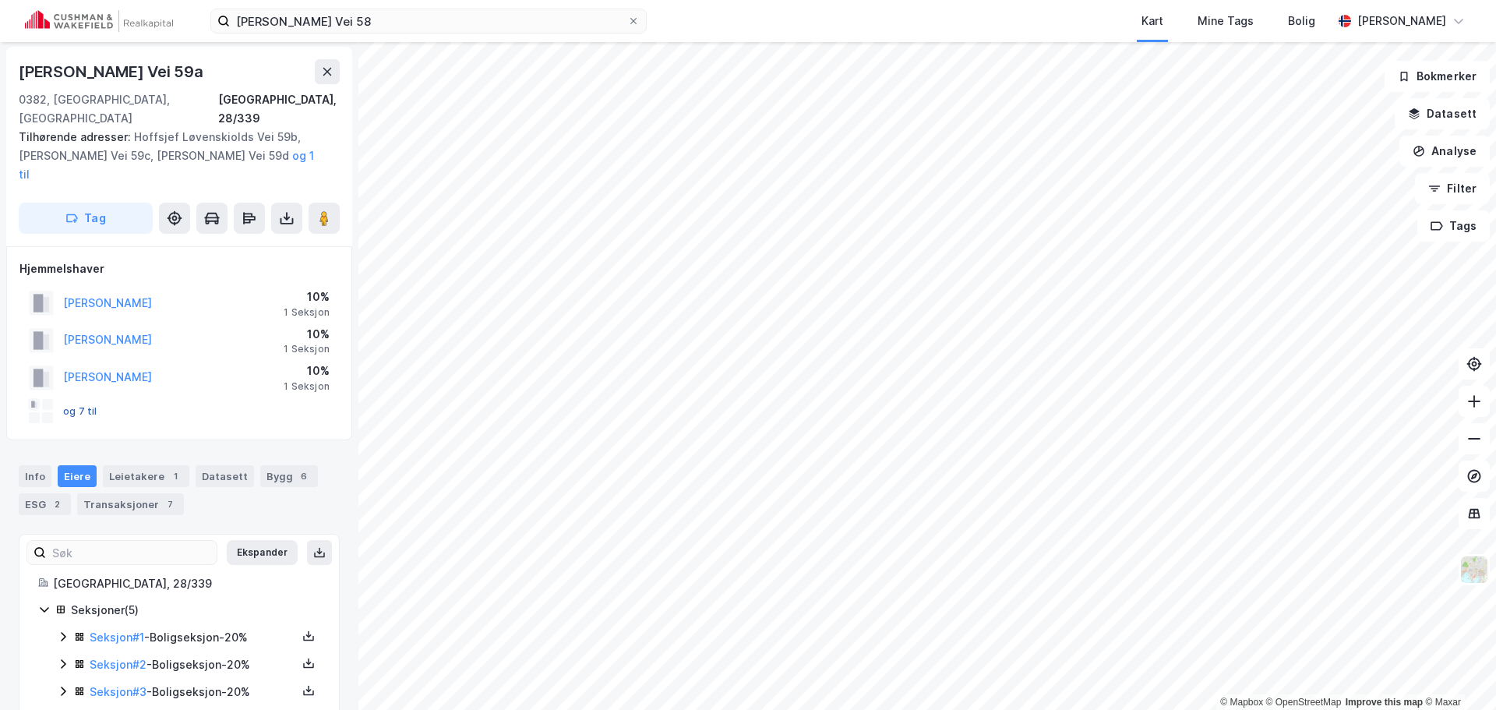
scroll to position [68, 0]
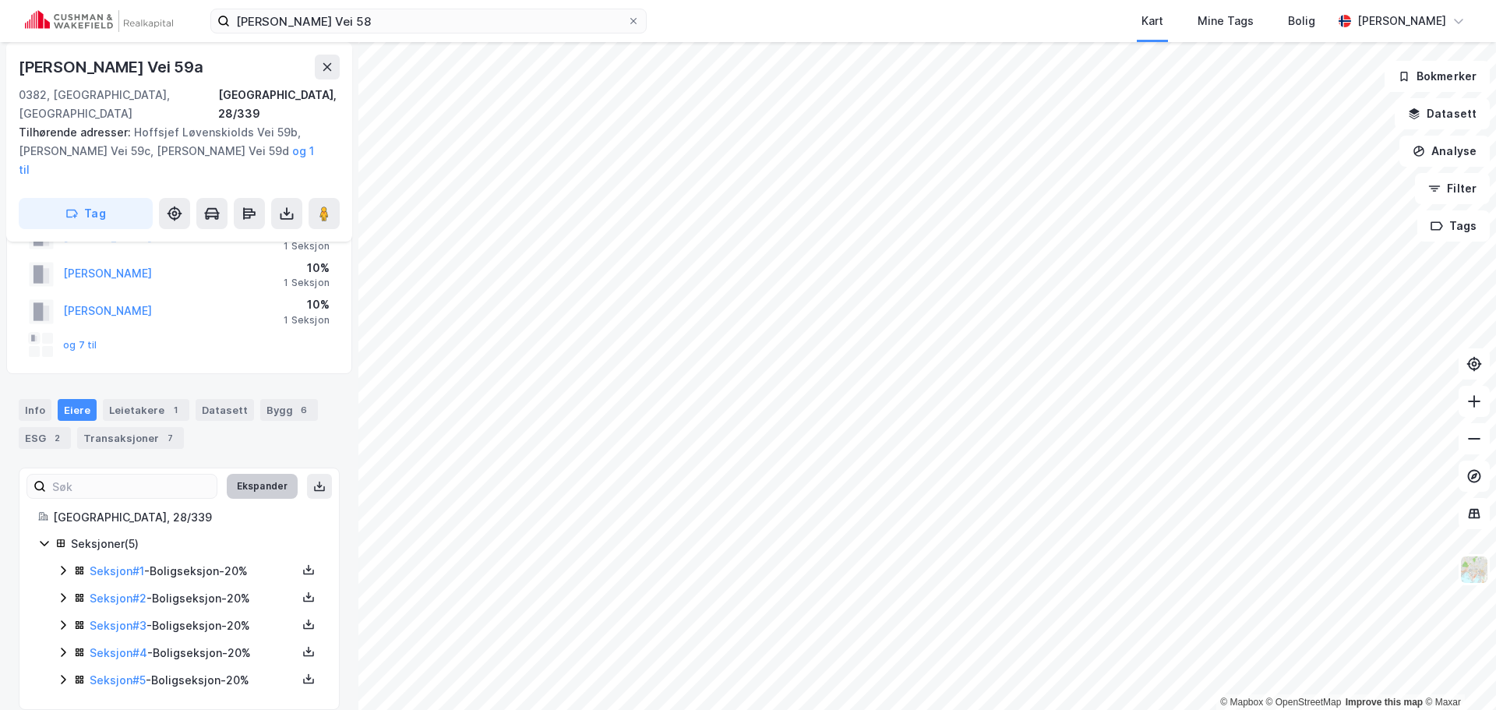
click at [239, 478] on button "Ekspander" at bounding box center [262, 486] width 71 height 25
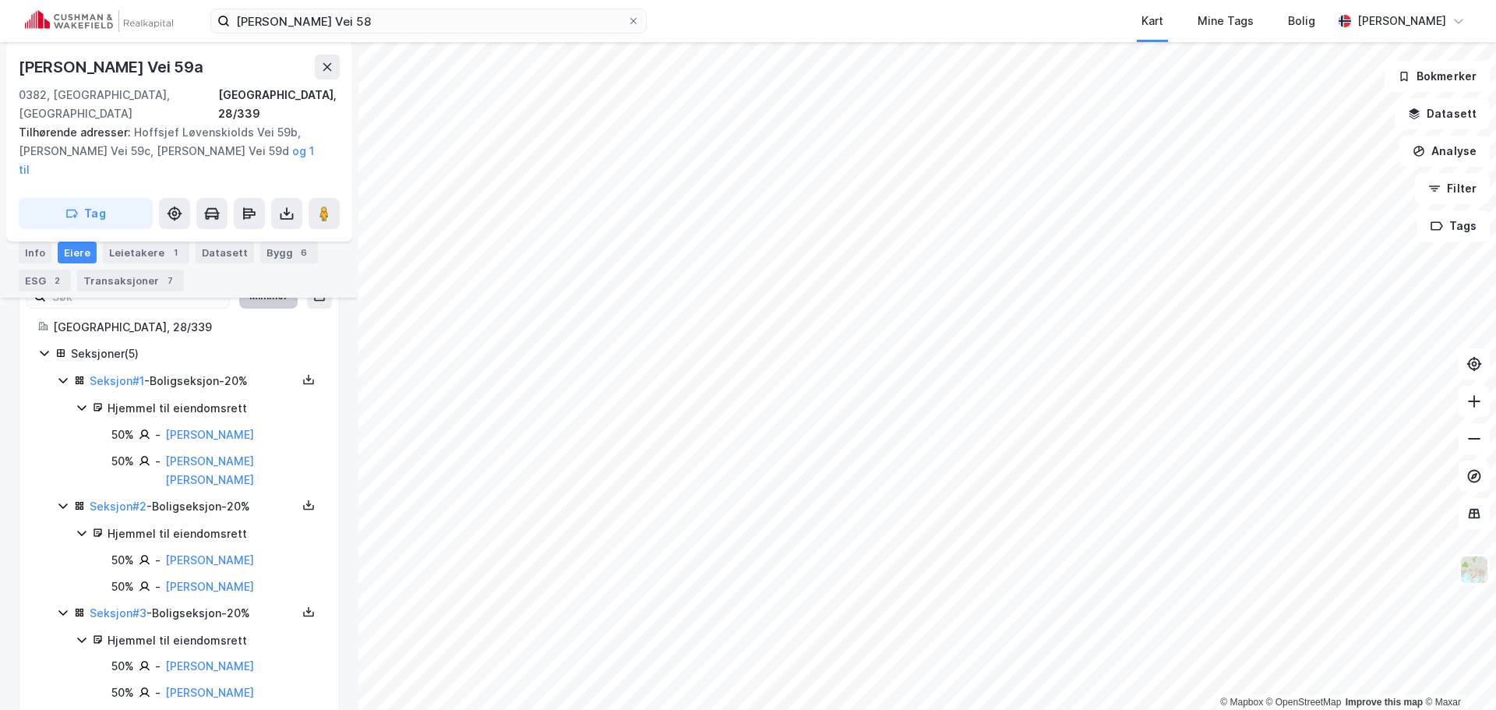
scroll to position [234, 0]
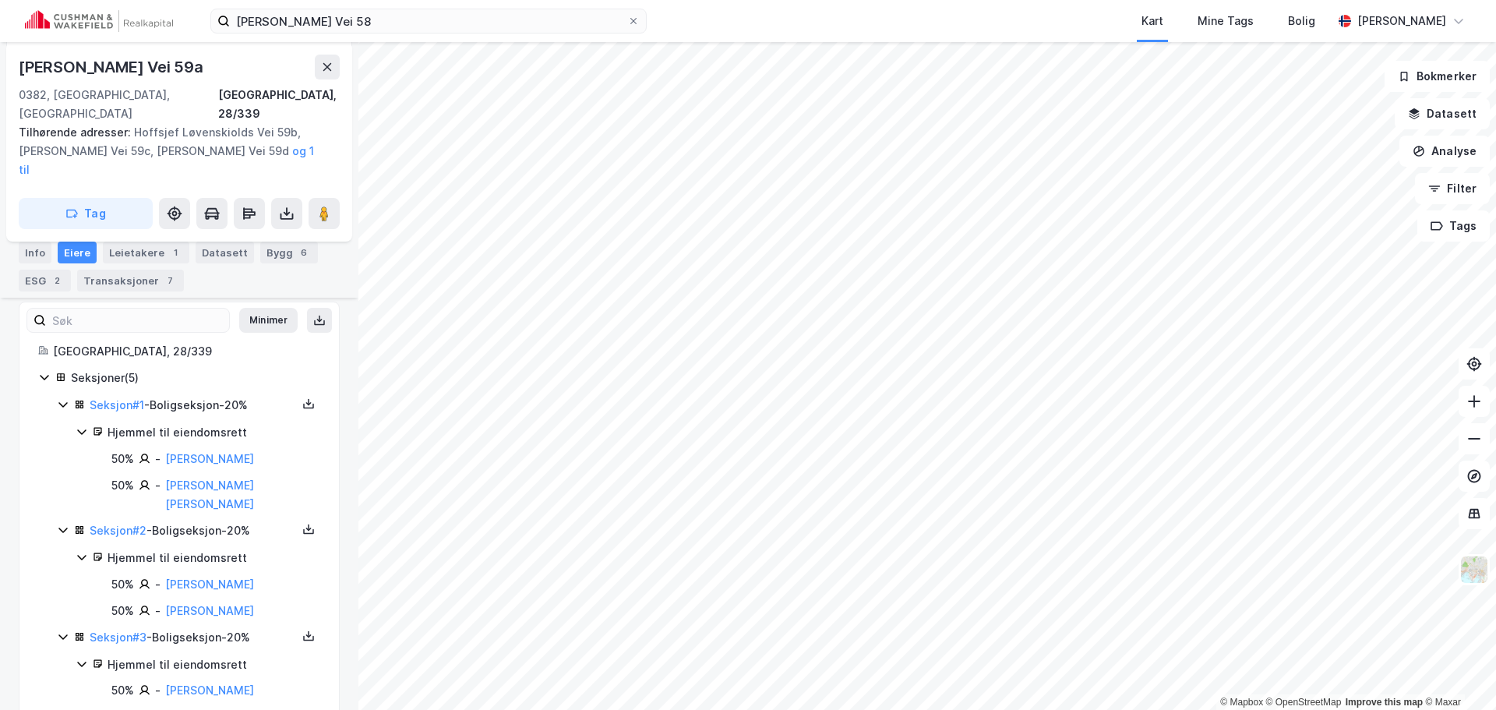
click at [182, 396] on div "Seksjon # 1 - Boligseksjon - 20%" at bounding box center [193, 405] width 207 height 19
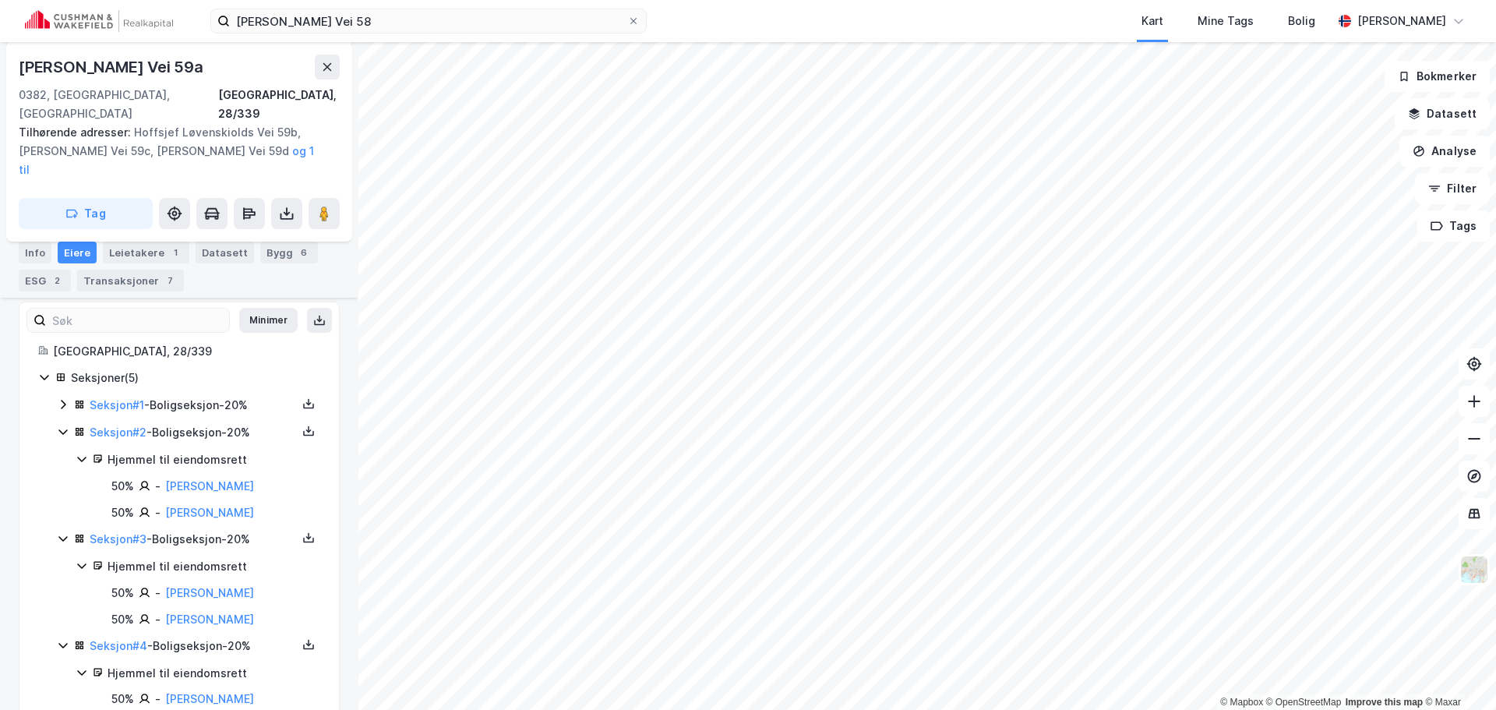
click at [182, 396] on div "Seksjon # 1 - Boligseksjon - 20%" at bounding box center [193, 405] width 207 height 19
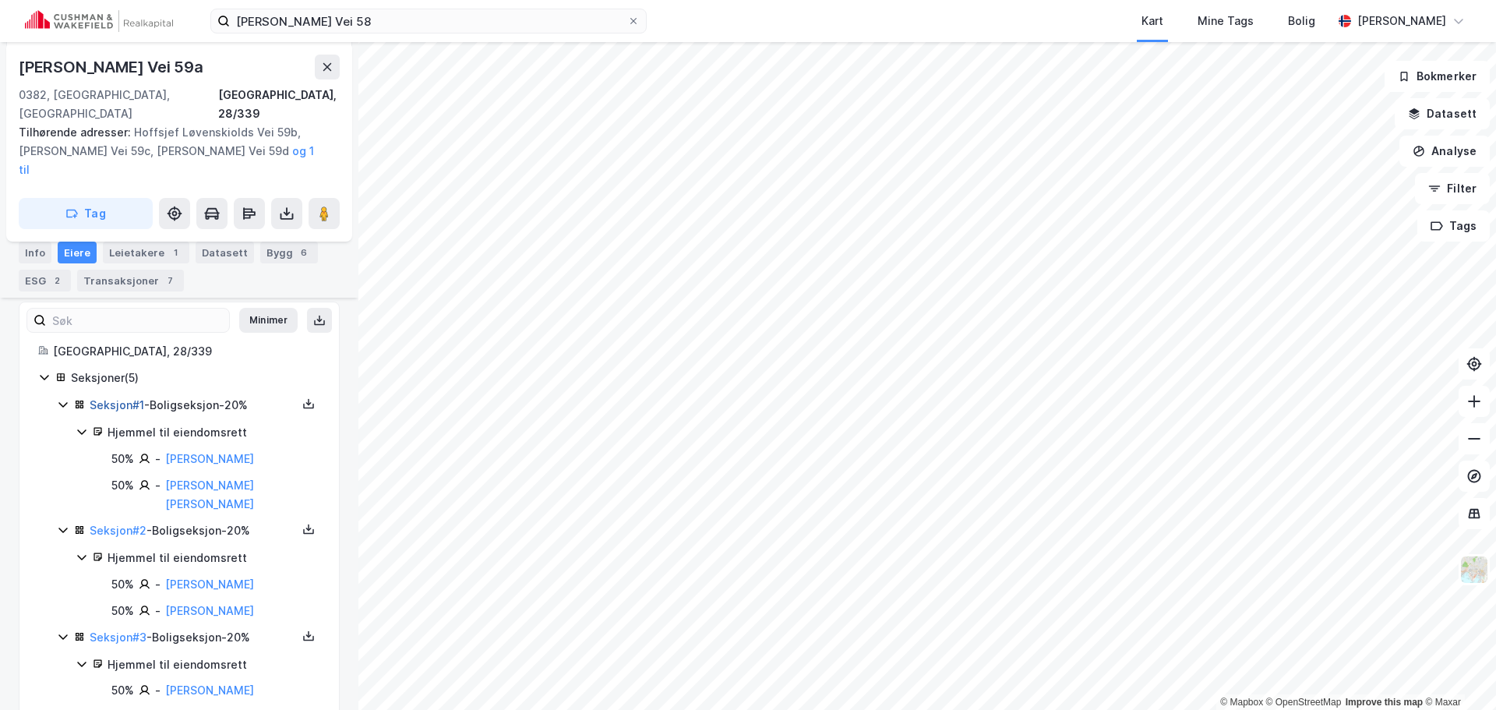
click at [125, 398] on link "Seksjon # 1" at bounding box center [117, 404] width 55 height 13
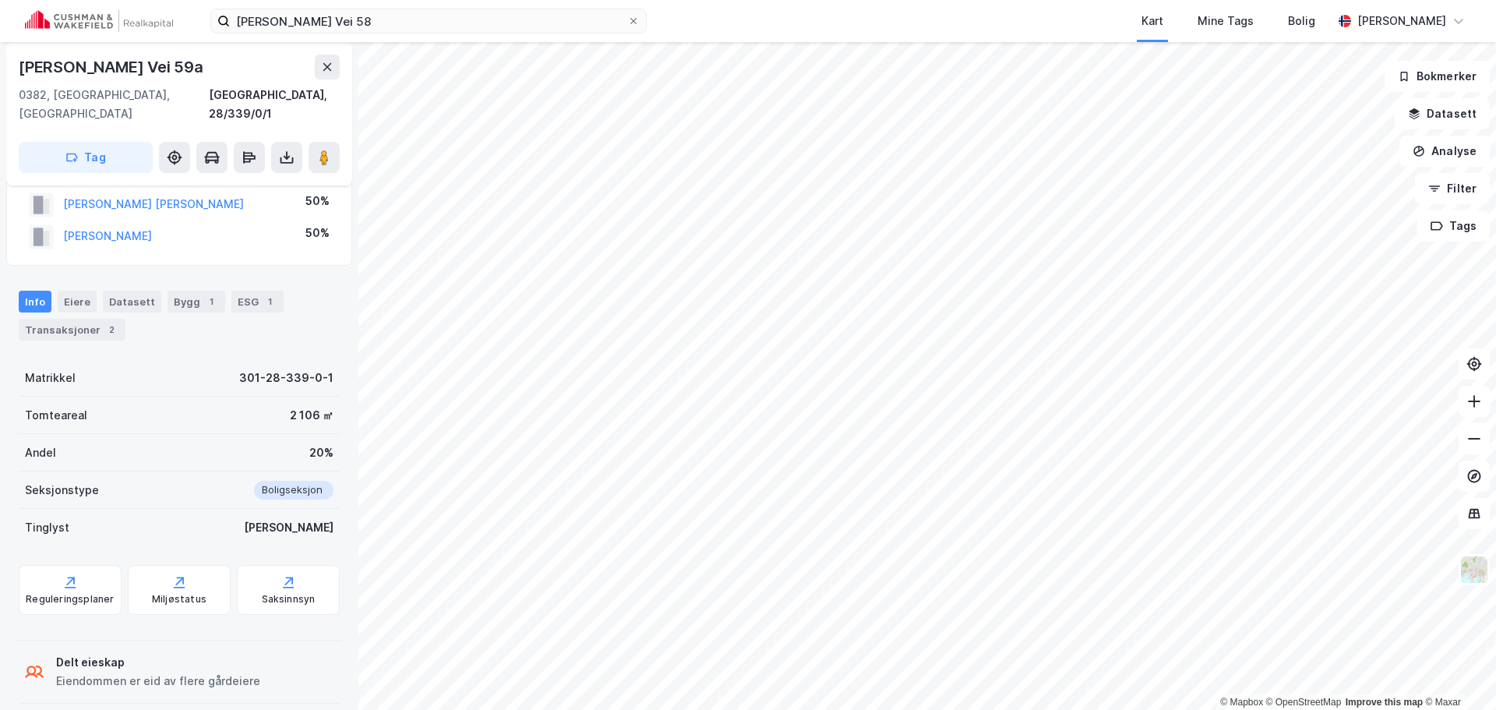
scroll to position [90, 0]
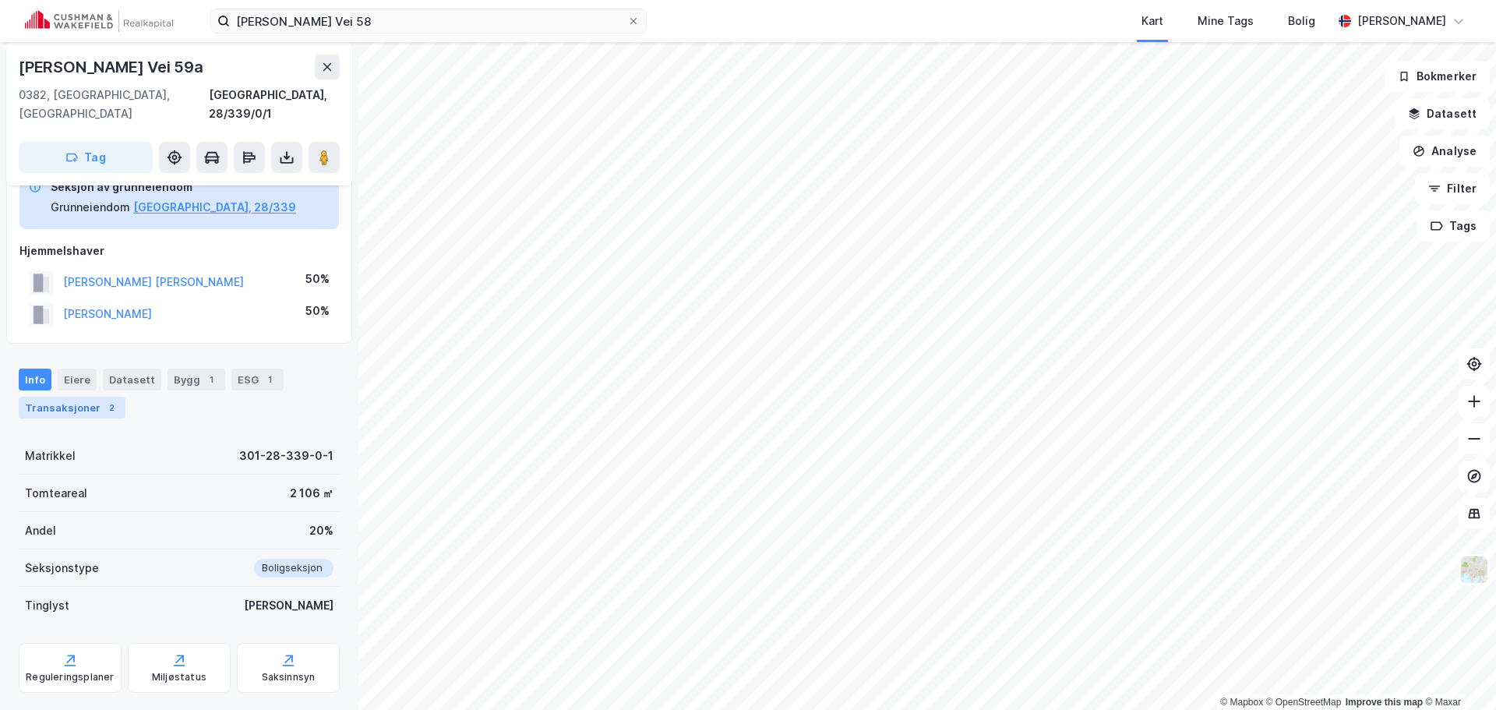
click at [106, 400] on div "2" at bounding box center [112, 408] width 16 height 16
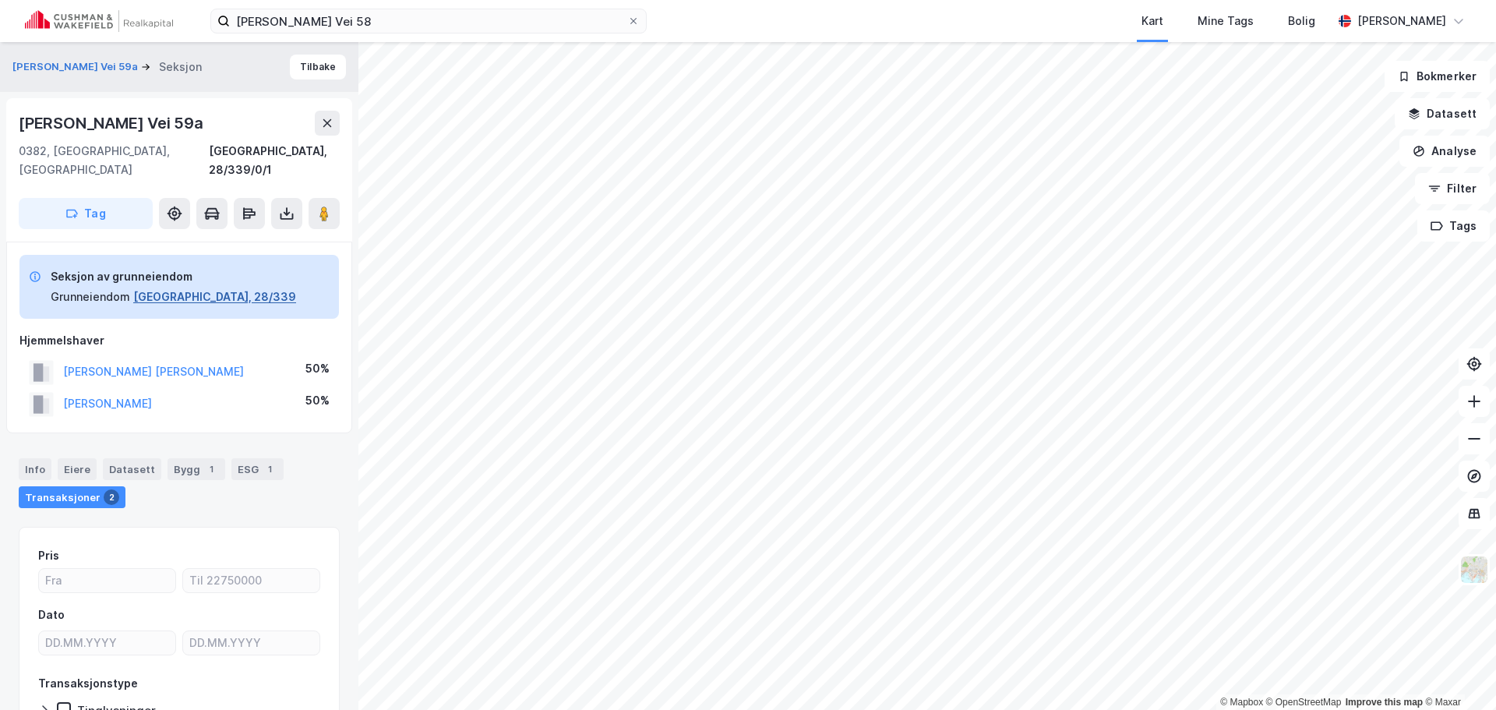
click at [142, 287] on button "[GEOGRAPHIC_DATA], 28/339" at bounding box center [214, 296] width 163 height 19
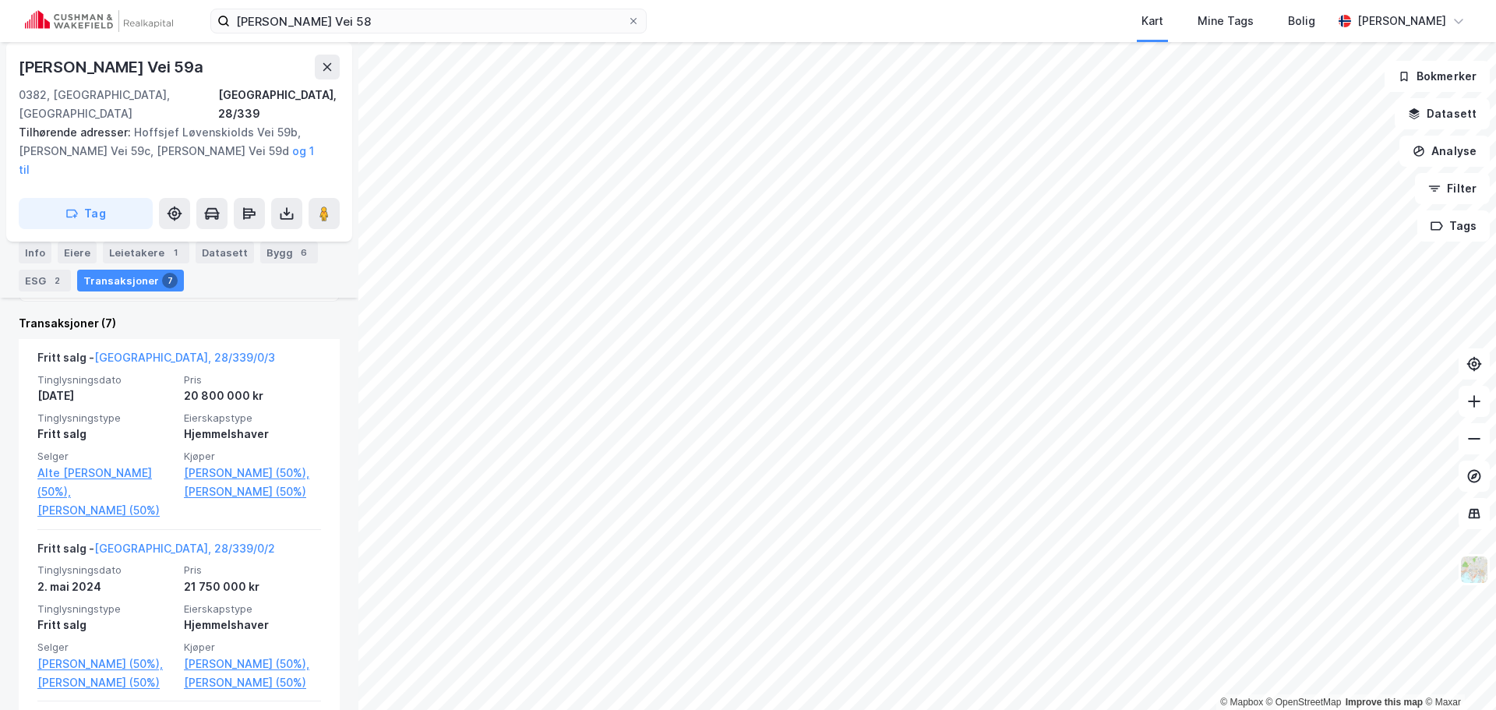
scroll to position [474, 0]
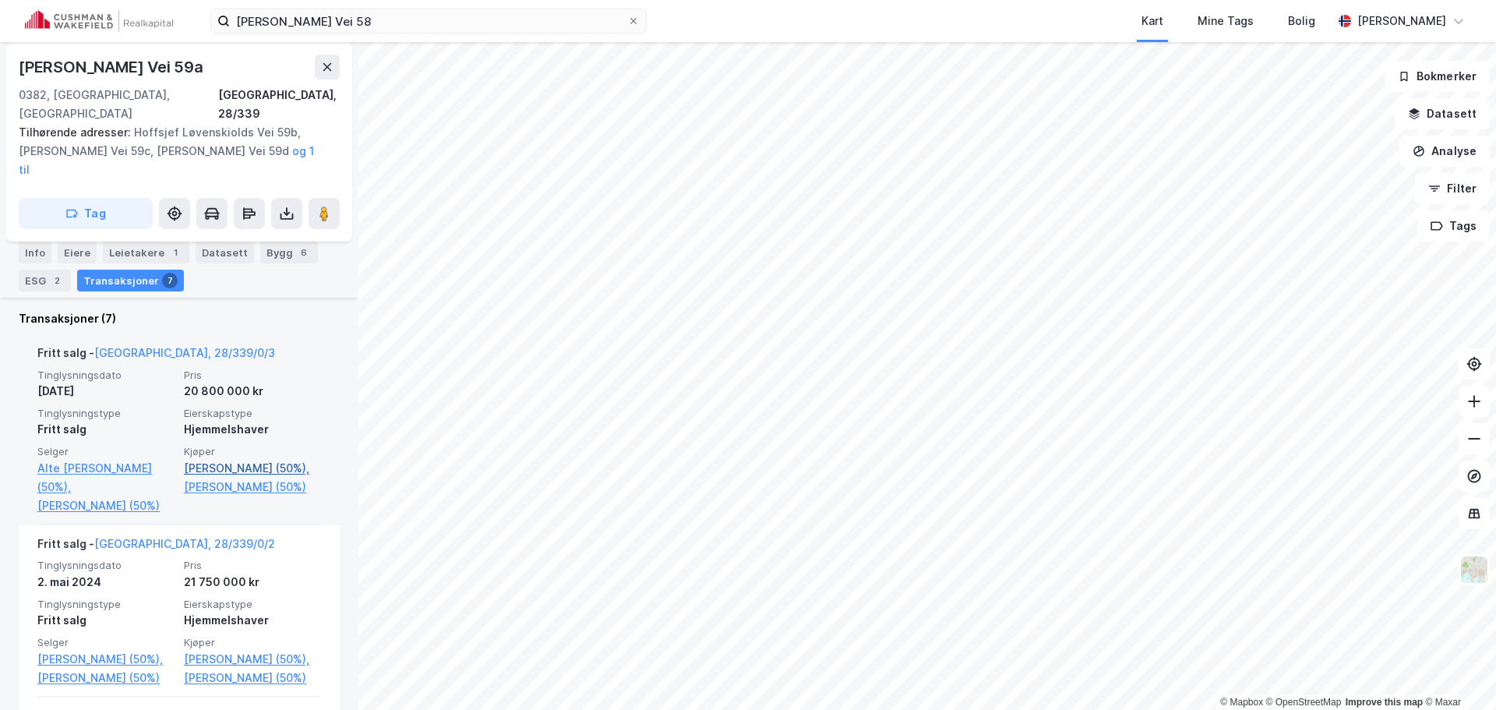
click at [262, 459] on link "[PERSON_NAME] (50%)," at bounding box center [252, 468] width 137 height 19
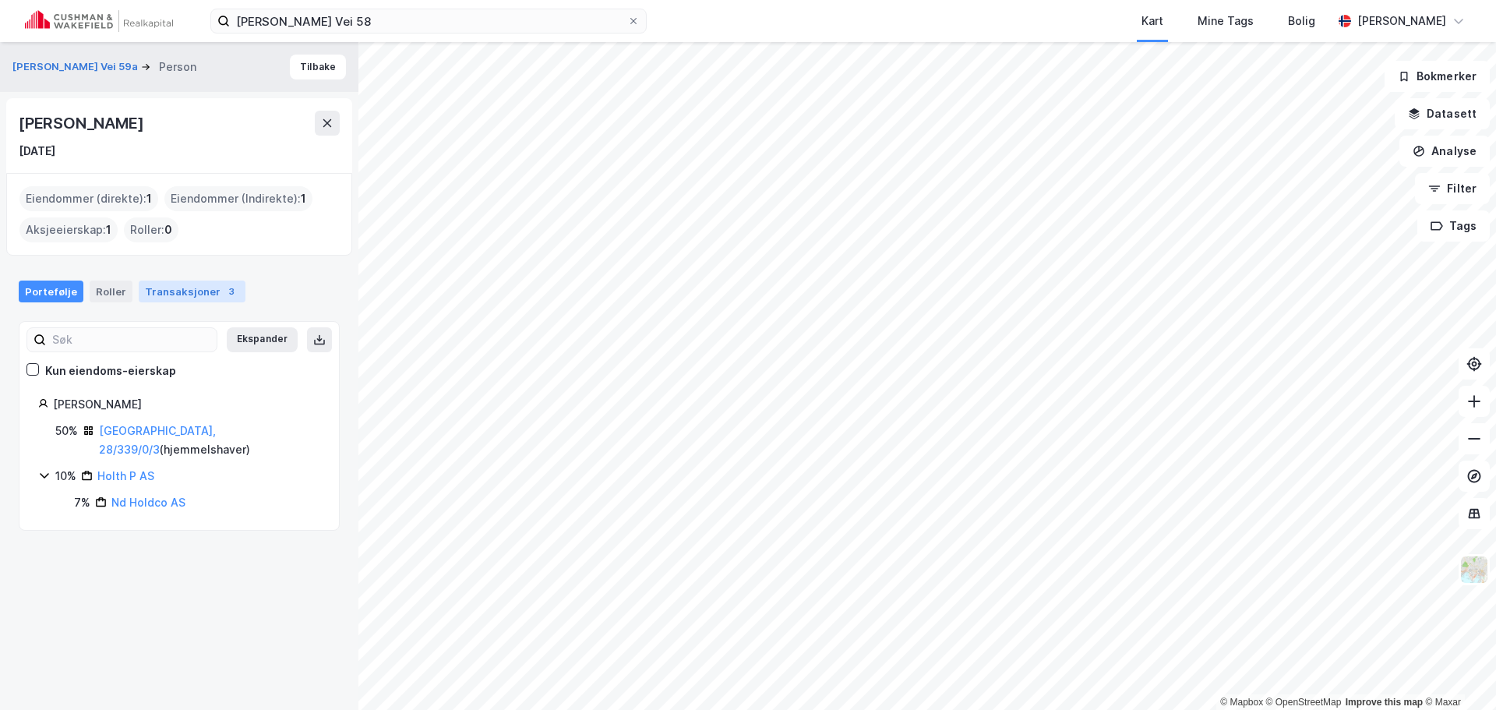
click at [206, 302] on div "Transaksjoner 3" at bounding box center [192, 291] width 107 height 22
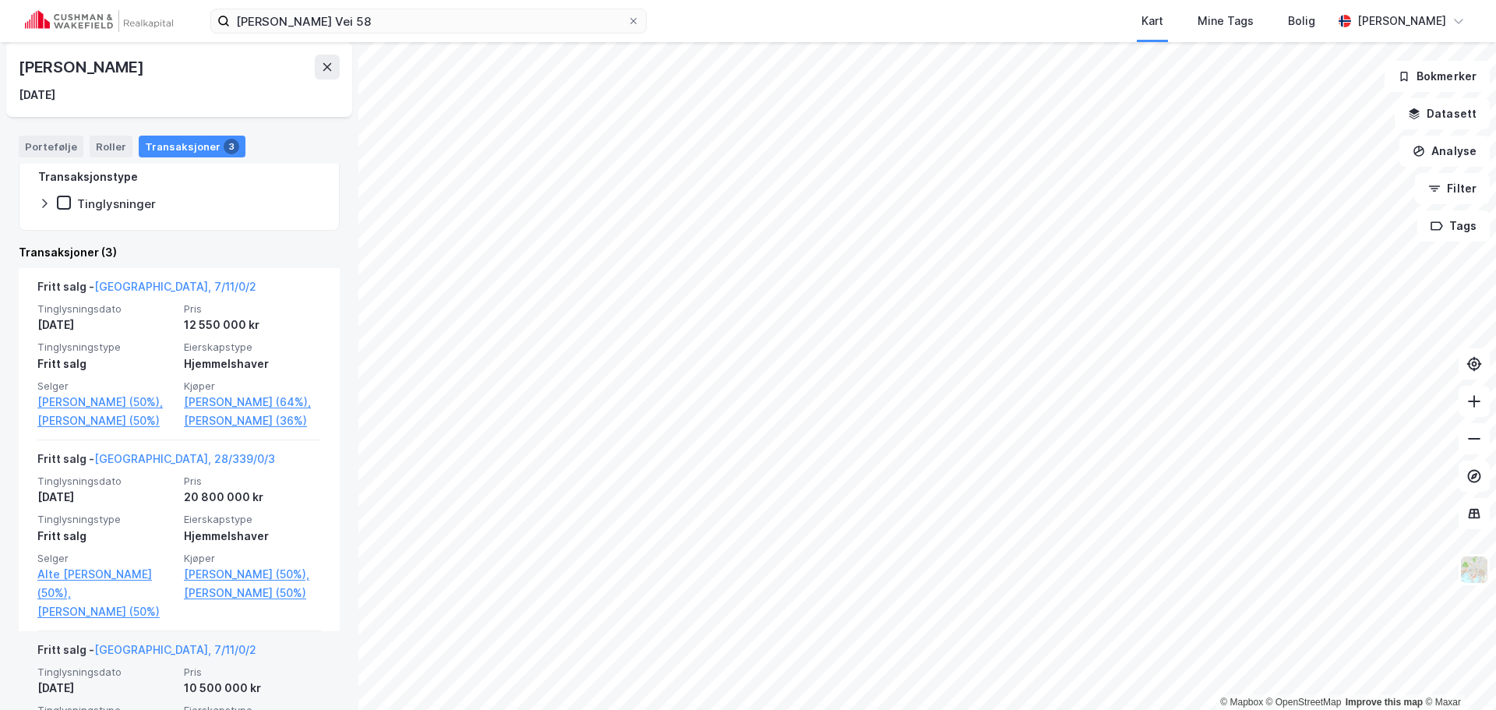
scroll to position [116, 0]
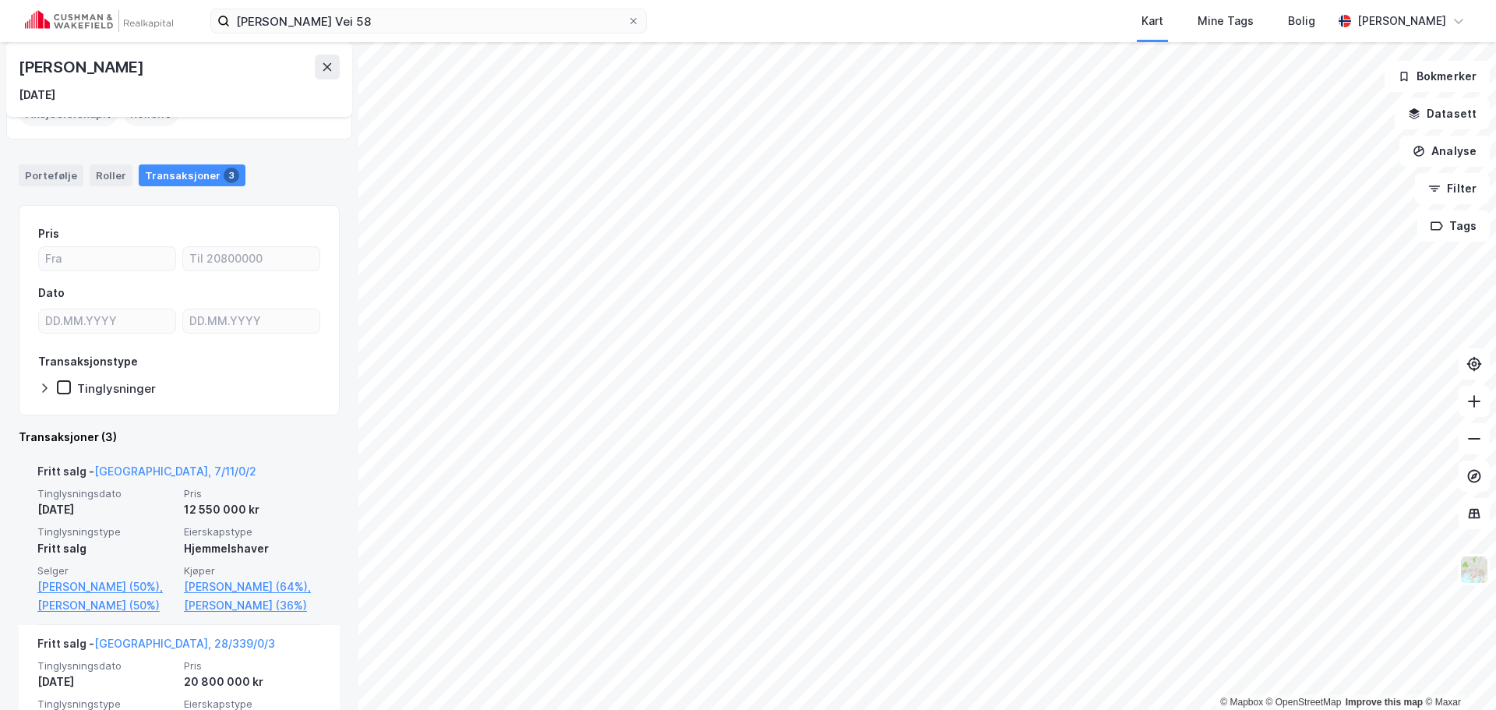
click at [213, 481] on div "Fritt salg - [GEOGRAPHIC_DATA], 7/11/0/2" at bounding box center [179, 474] width 284 height 25
click at [125, 476] on link "[GEOGRAPHIC_DATA], 7/11/0/2" at bounding box center [175, 470] width 162 height 13
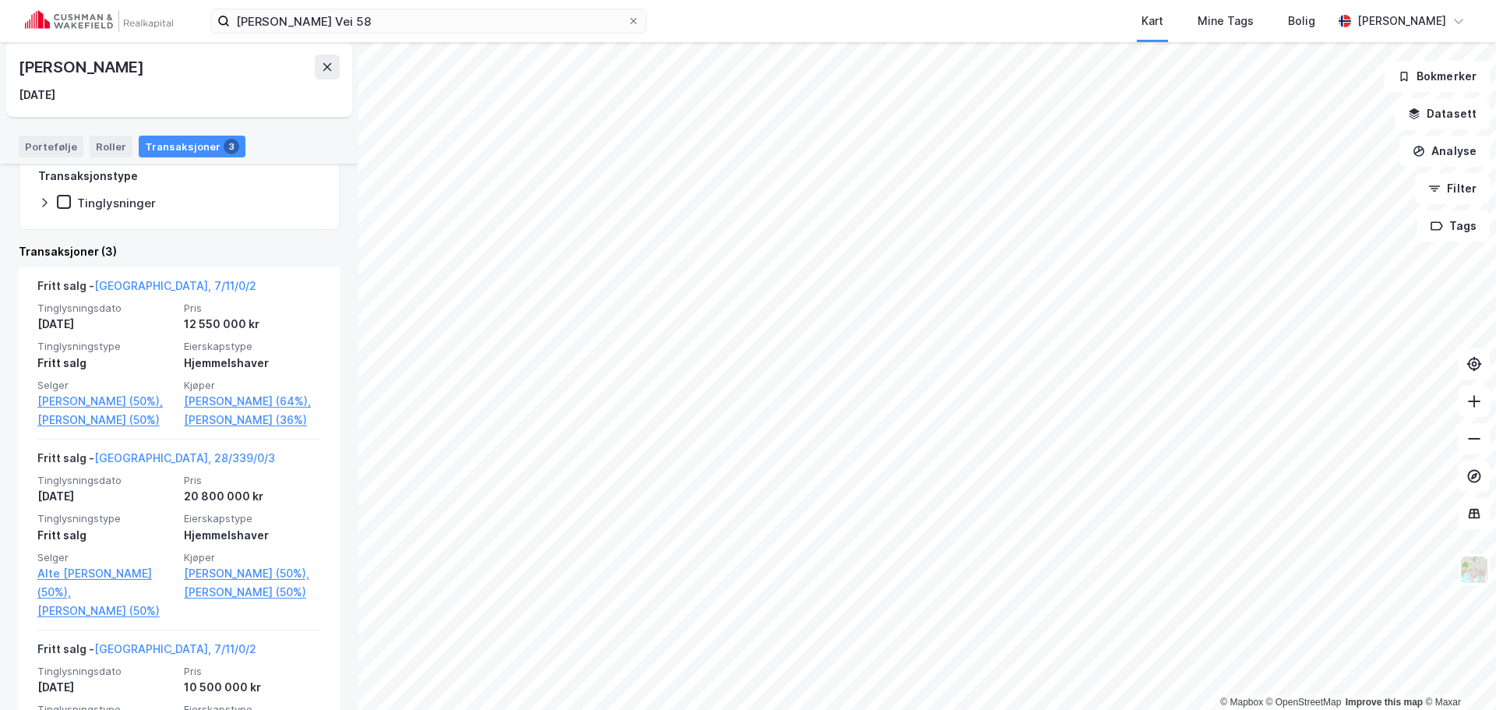
scroll to position [312, 0]
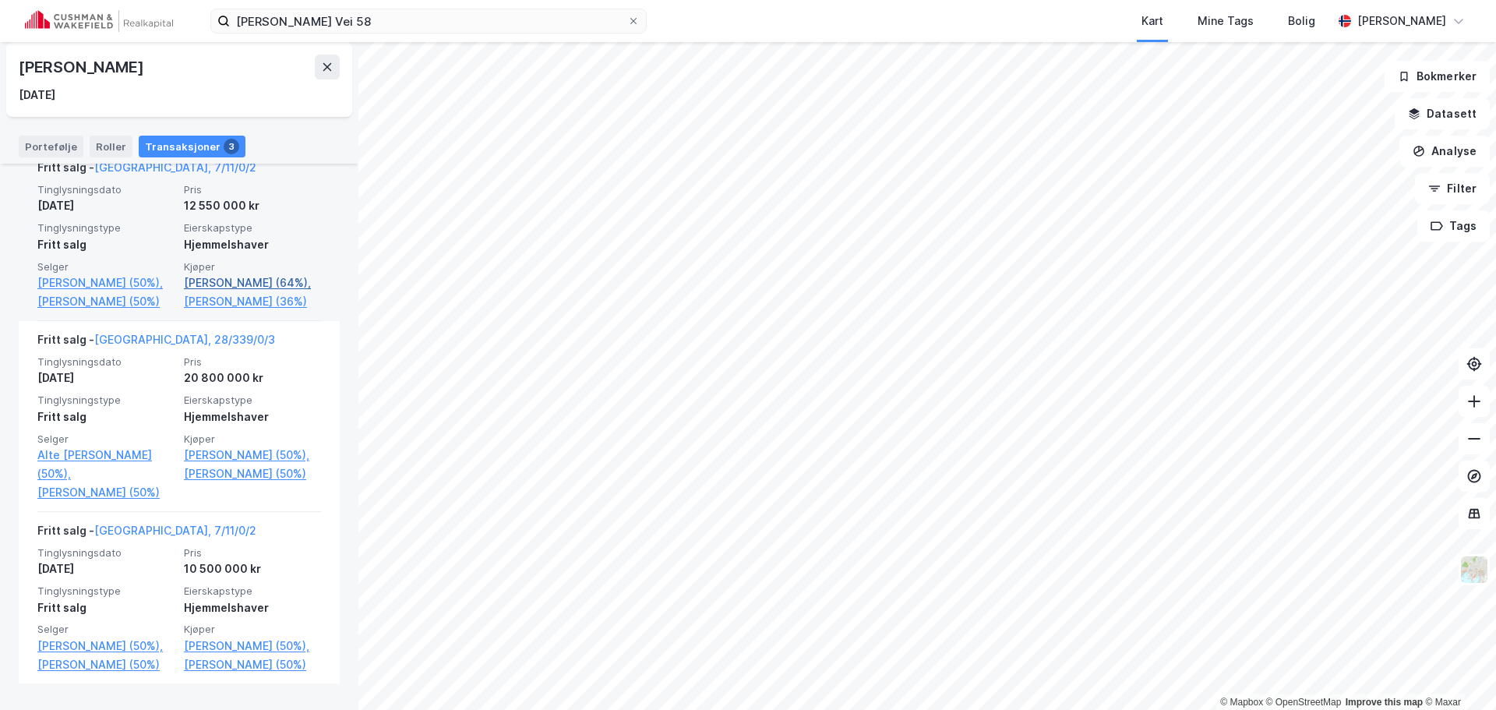
scroll to position [506, 0]
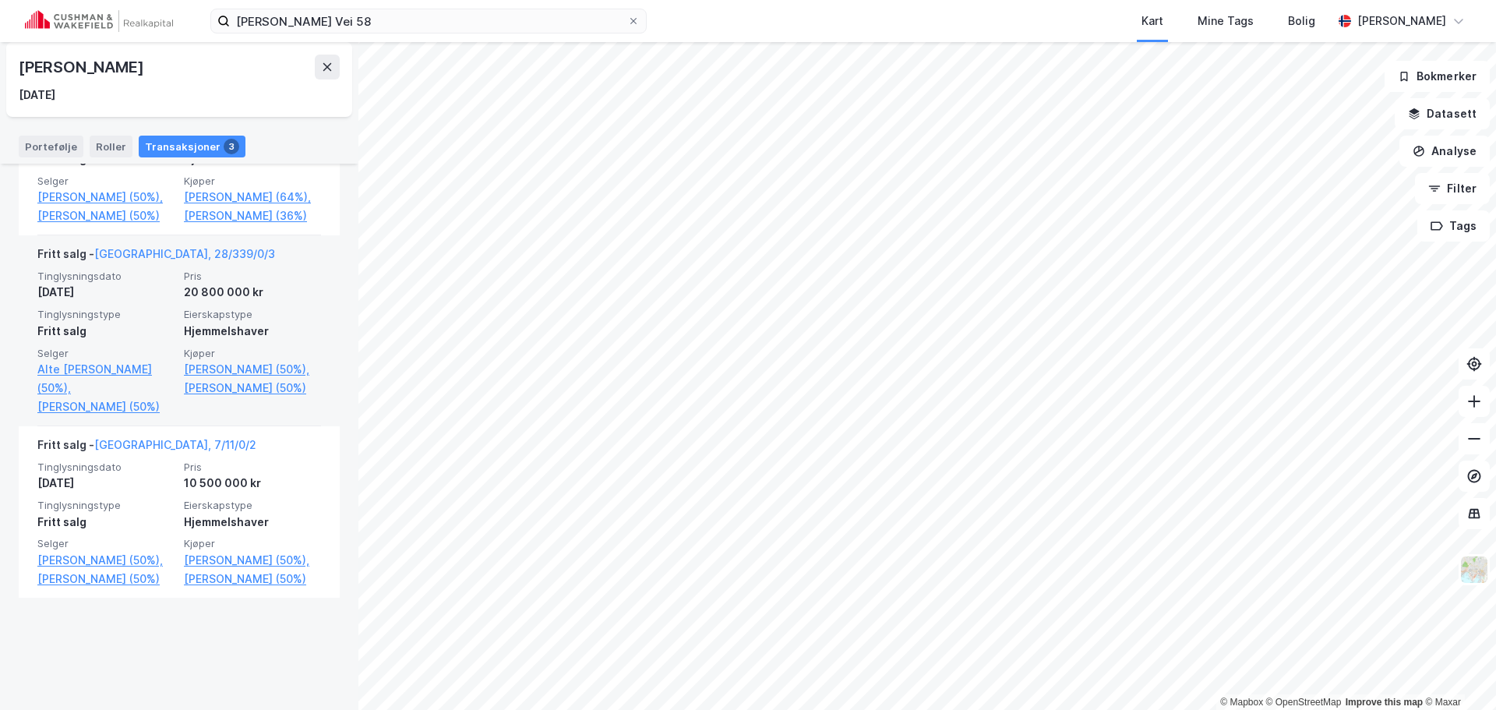
click at [185, 302] on div "20 800 000 kr" at bounding box center [252, 292] width 137 height 19
click at [157, 260] on link "[GEOGRAPHIC_DATA], 28/339/0/3" at bounding box center [184, 253] width 181 height 13
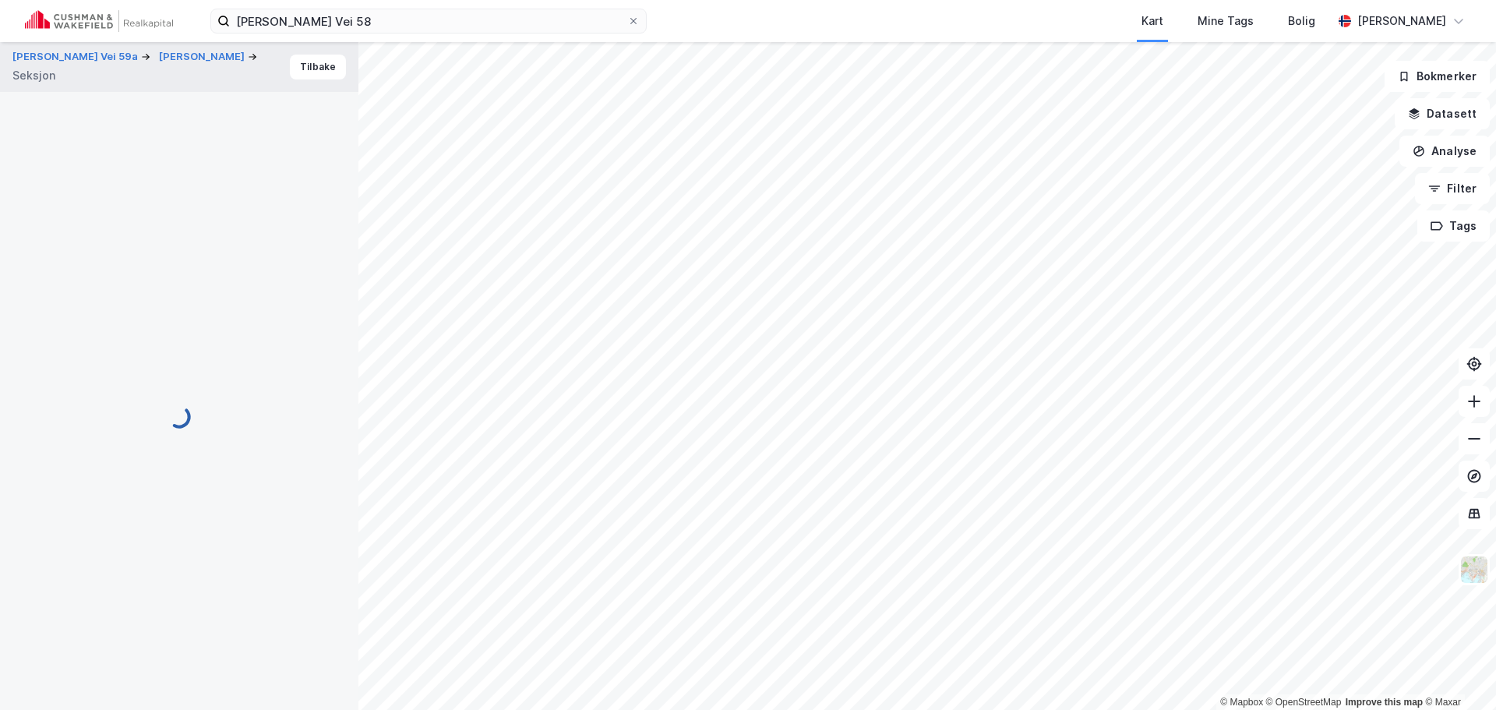
scroll to position [1, 0]
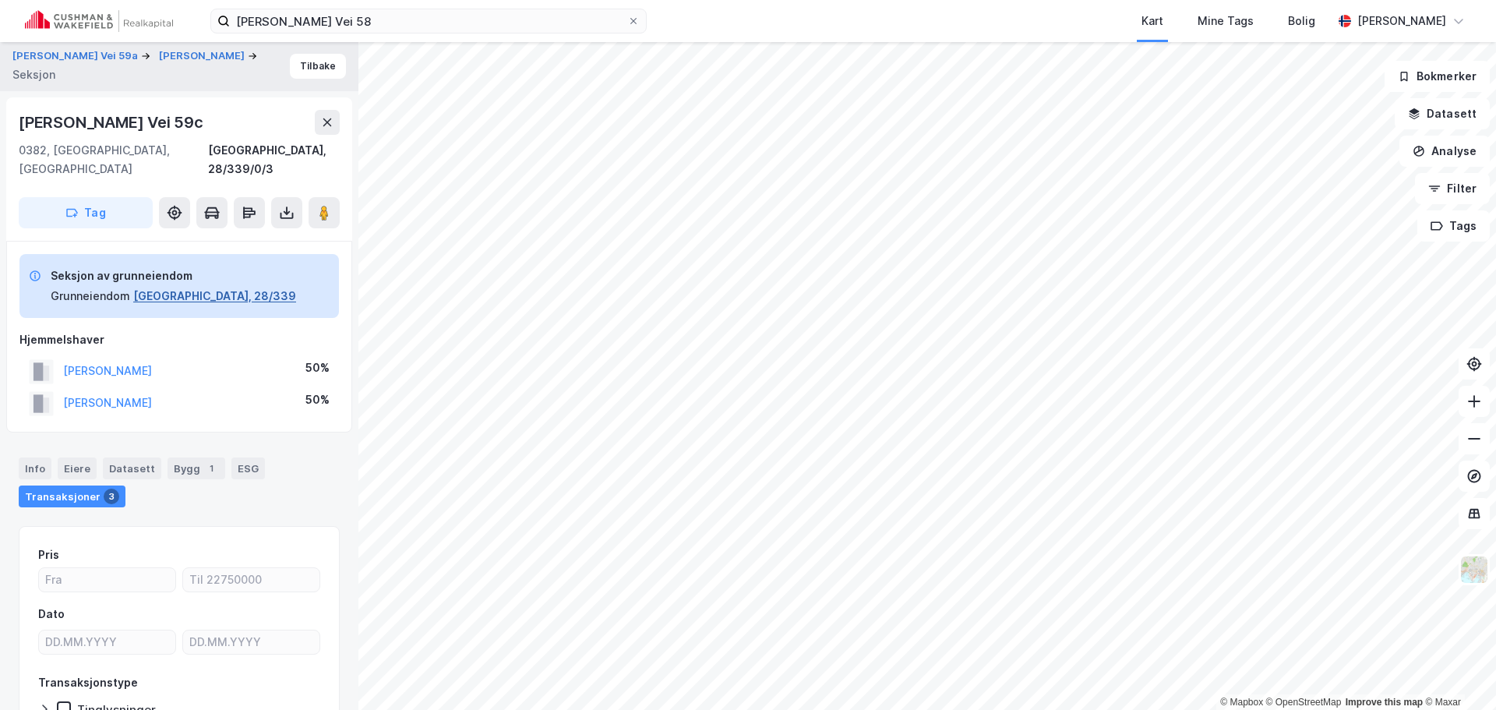
click at [155, 287] on button "[GEOGRAPHIC_DATA], 28/339" at bounding box center [214, 296] width 163 height 19
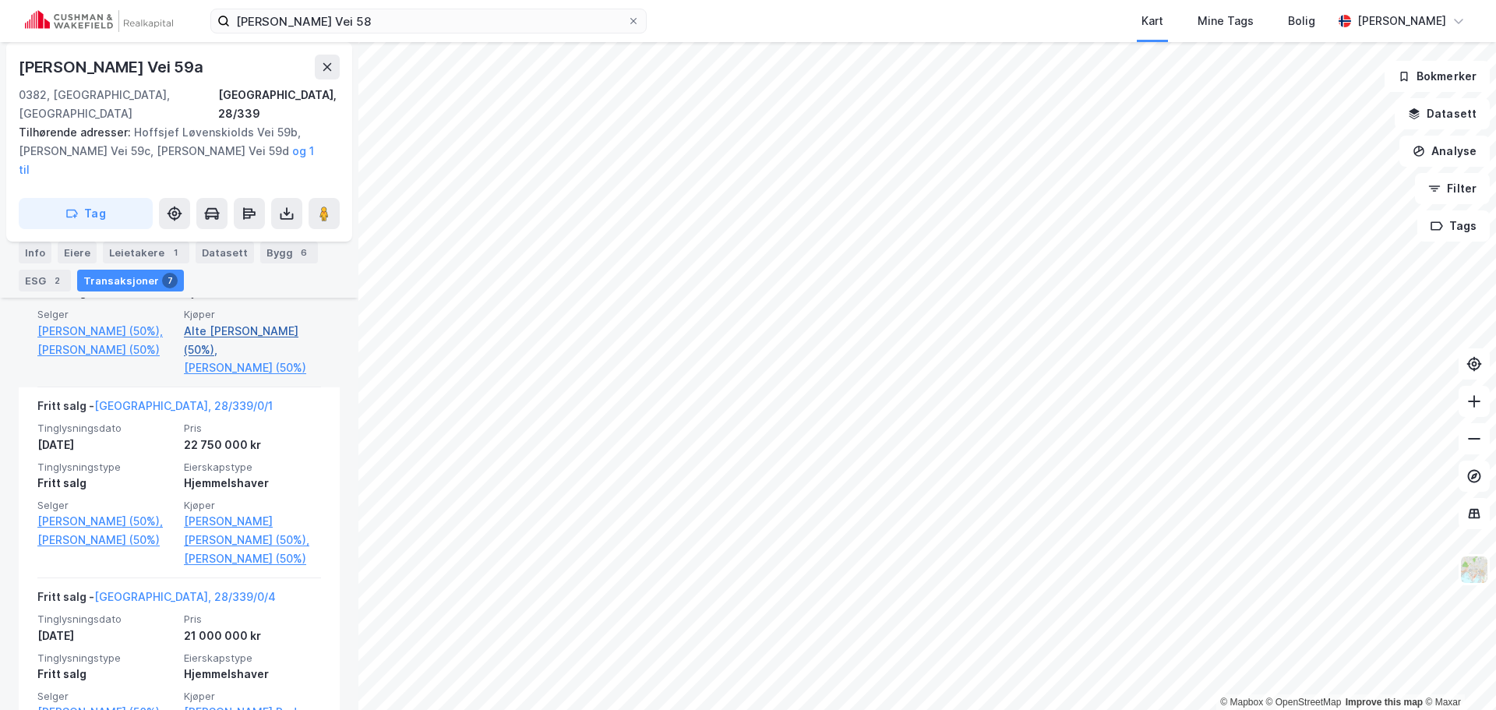
scroll to position [1112, 0]
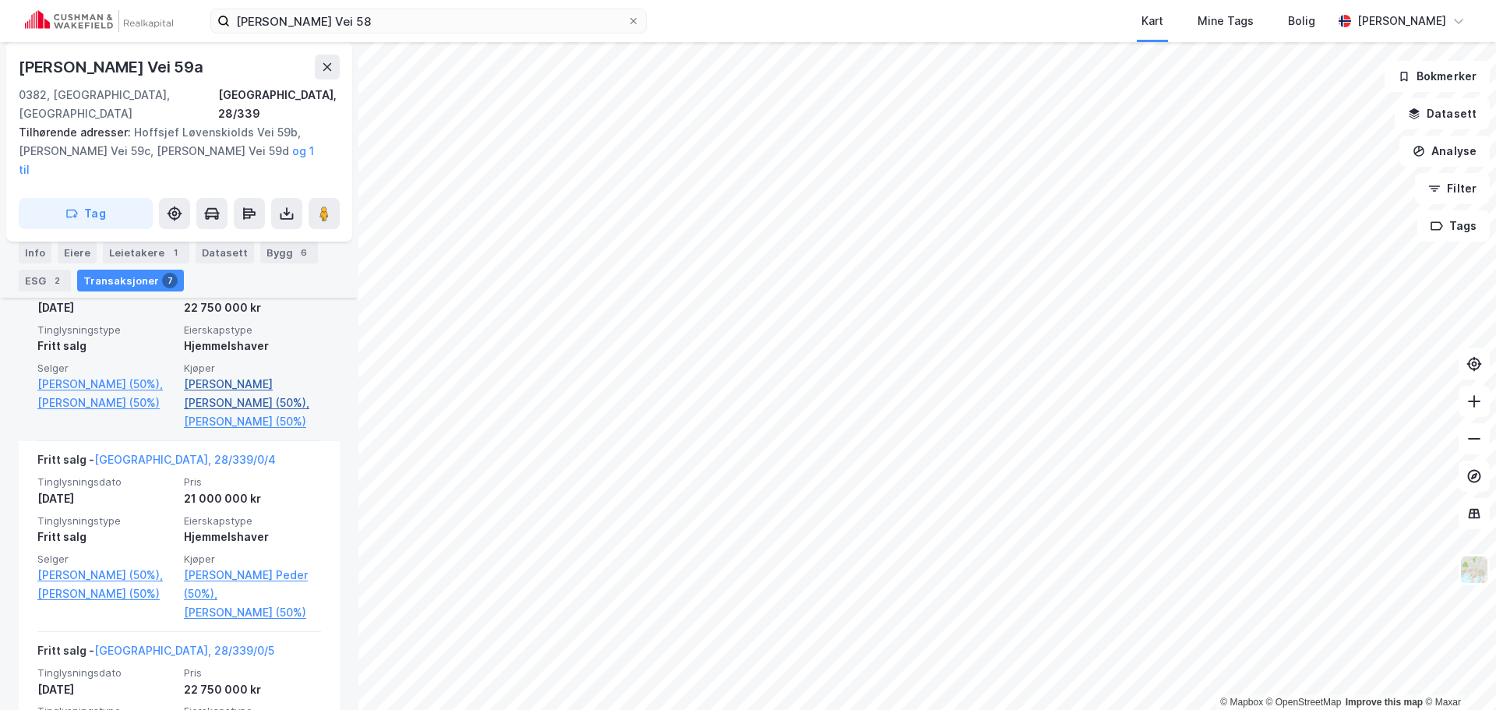
click at [221, 412] on link "[PERSON_NAME] [PERSON_NAME] (50%)," at bounding box center [252, 393] width 137 height 37
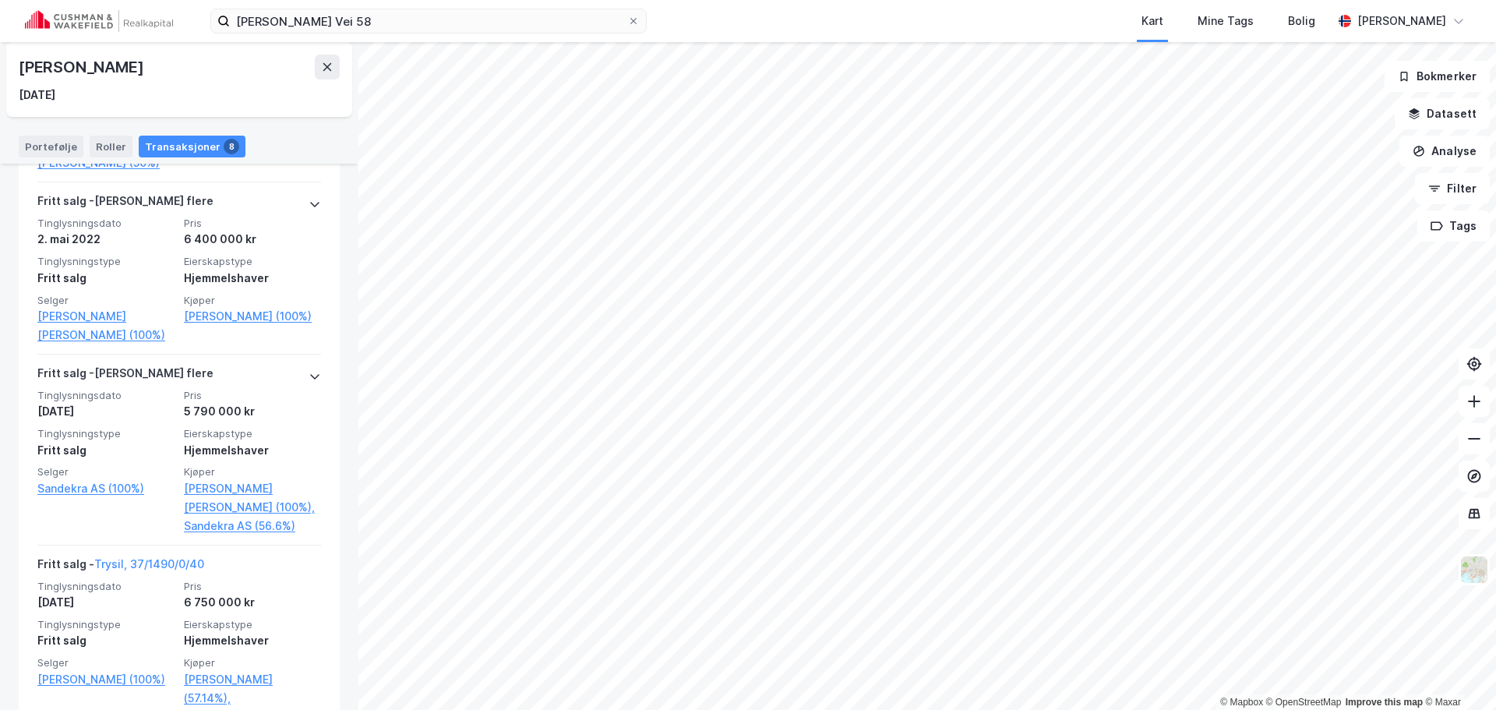
scroll to position [762, 0]
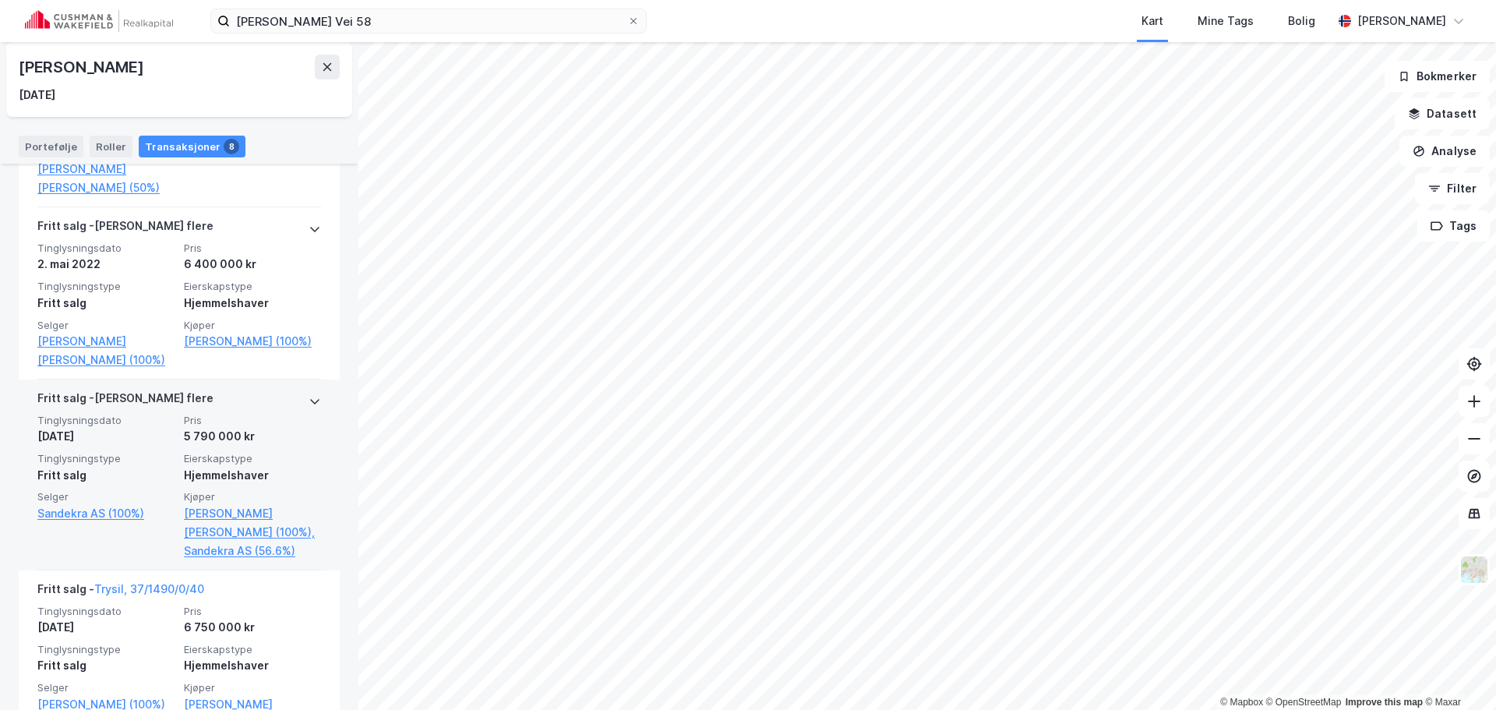
click at [256, 418] on span "Pris" at bounding box center [252, 420] width 137 height 13
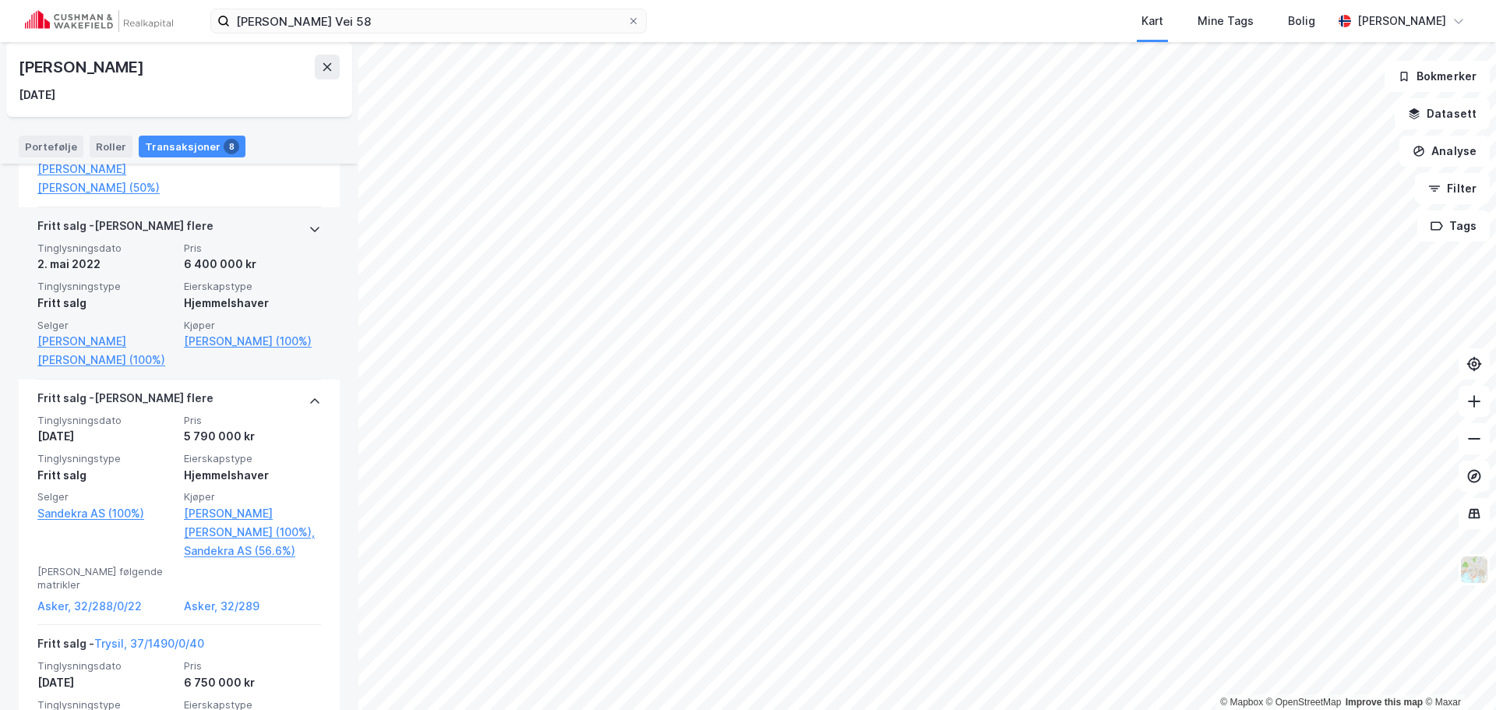
click at [310, 250] on div "[PERSON_NAME] flere Tinglysningsdato [DATE] Pris 6 400 000 kr Tinglysningstype …" at bounding box center [179, 293] width 321 height 172
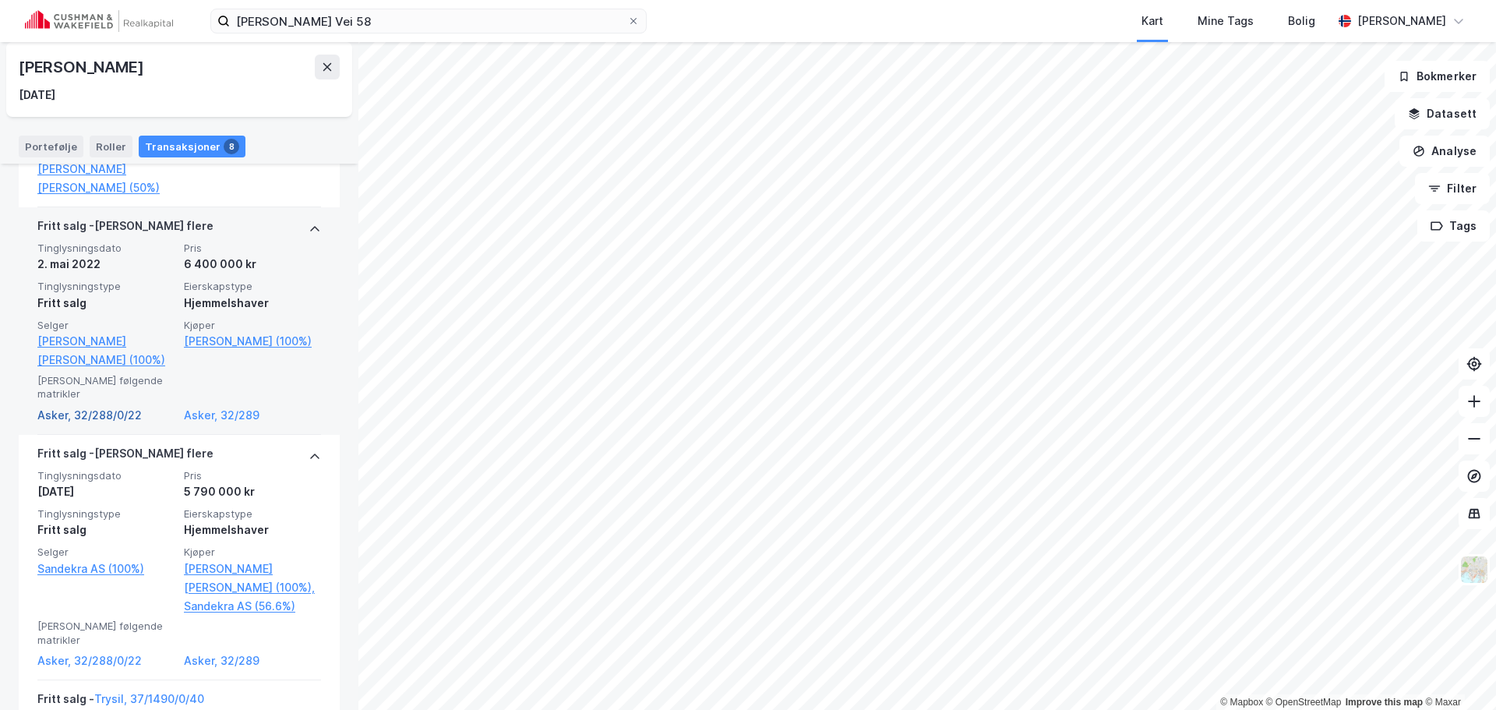
click at [100, 406] on link "Asker, 32/288/0/22" at bounding box center [105, 415] width 137 height 19
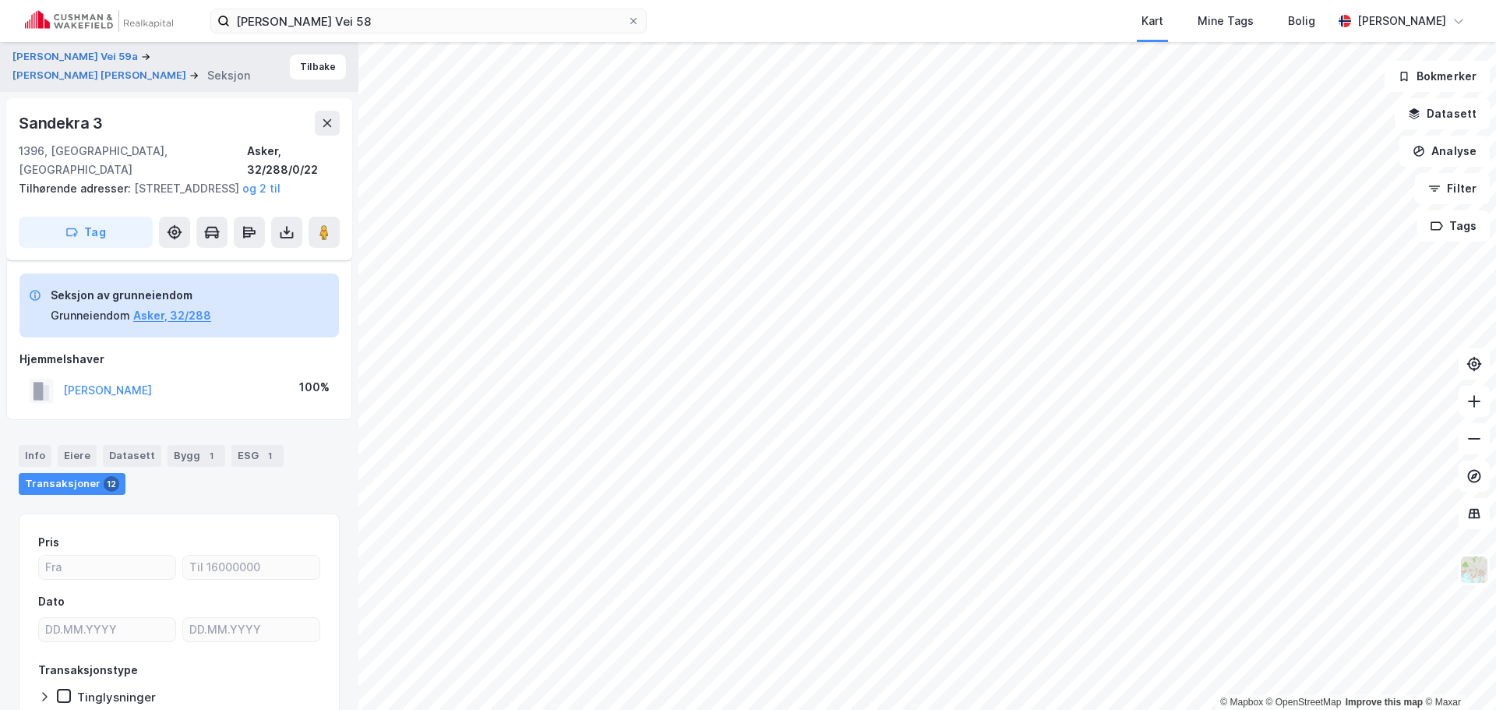
scroll to position [95, 0]
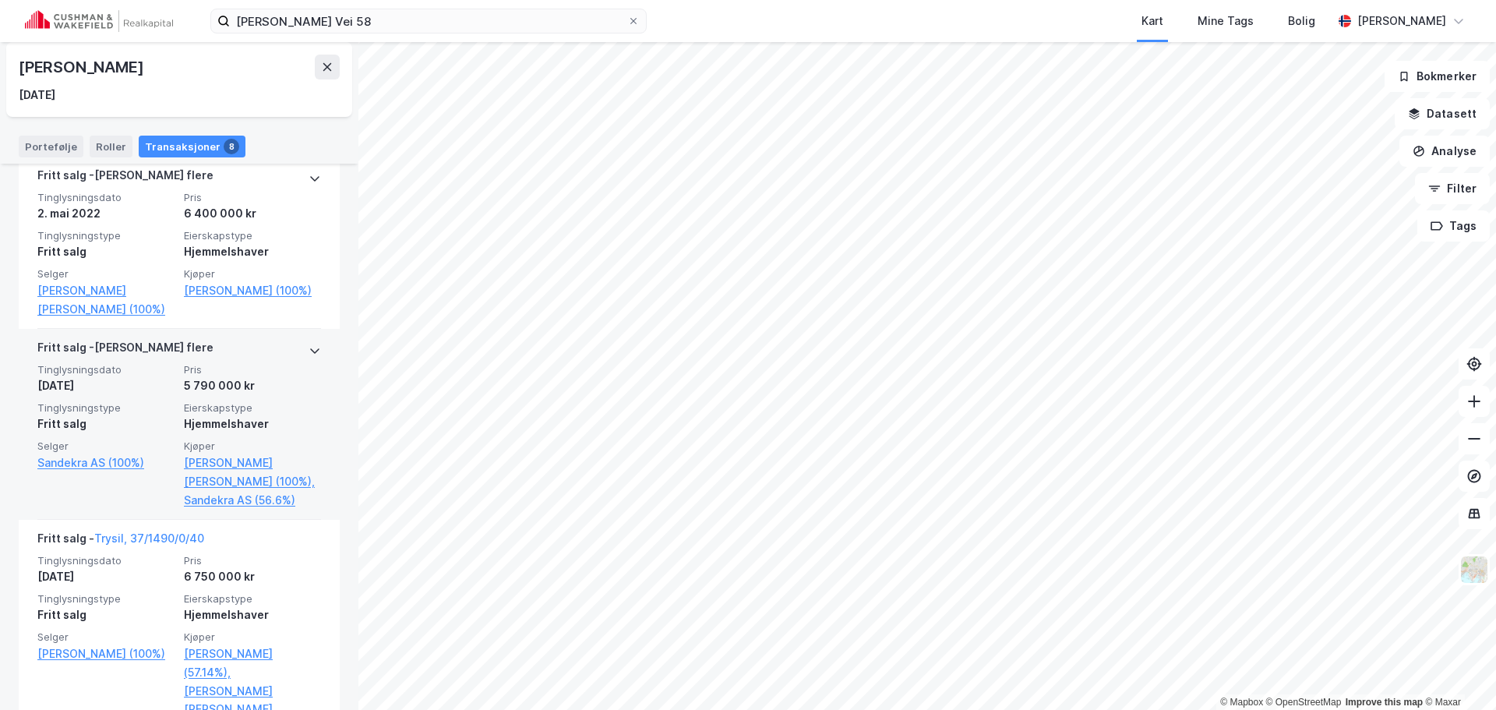
scroll to position [1091, 0]
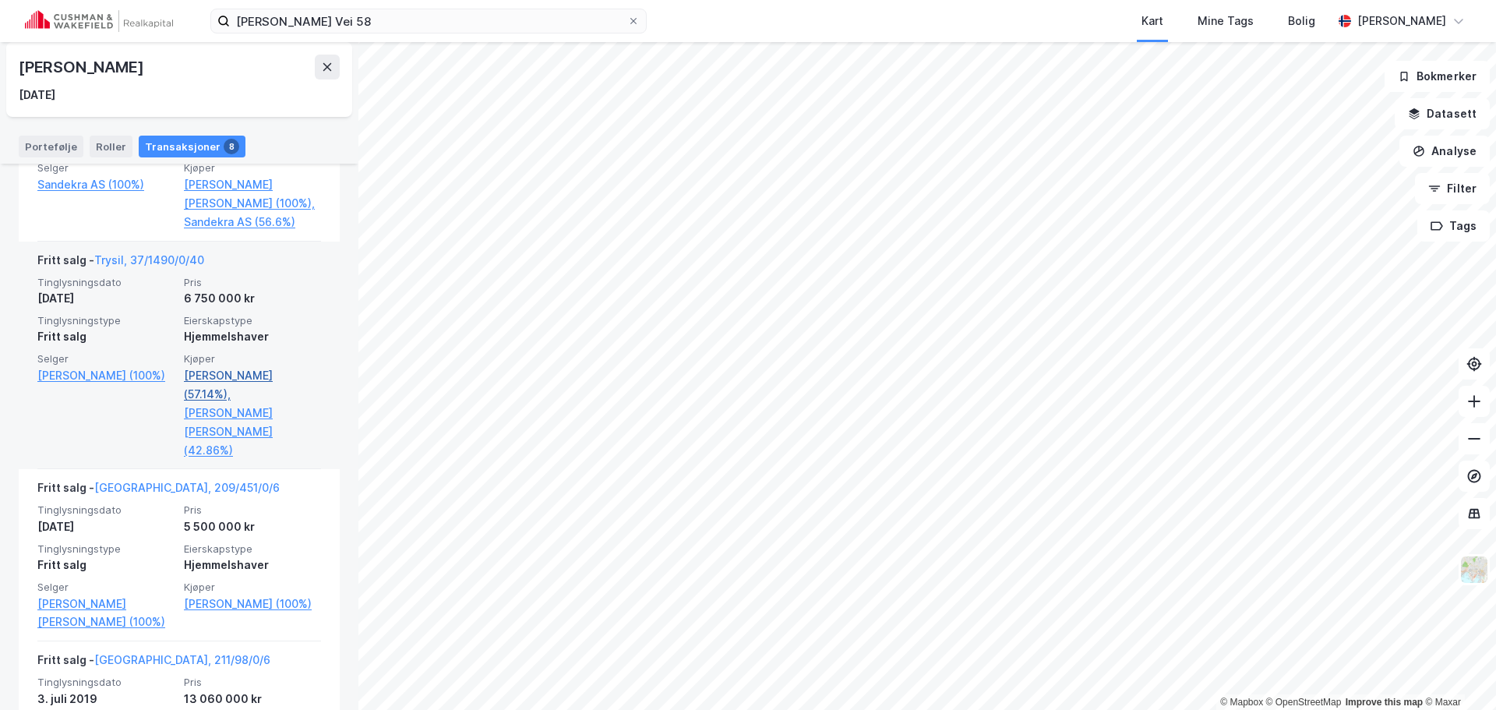
click at [217, 383] on link "[PERSON_NAME] (57.14%)," at bounding box center [252, 384] width 137 height 37
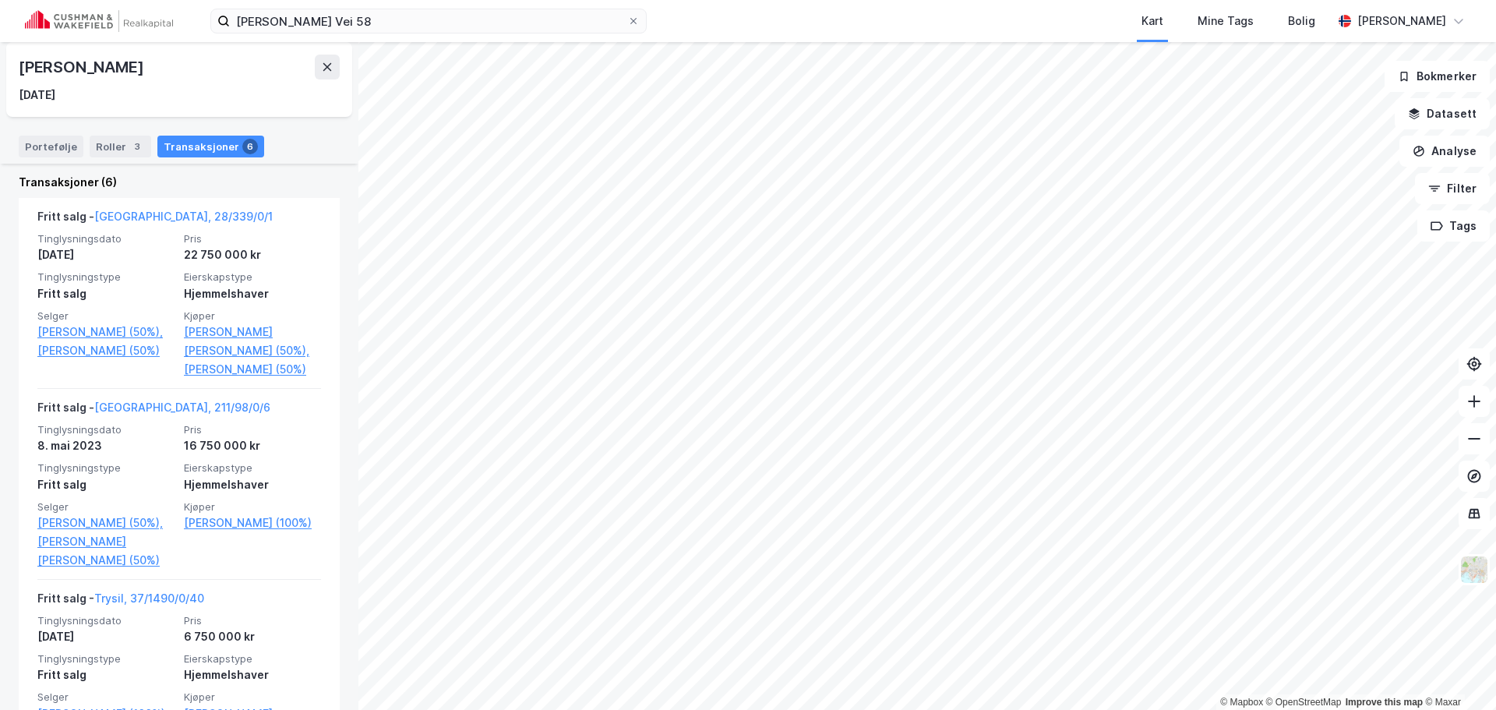
scroll to position [399, 0]
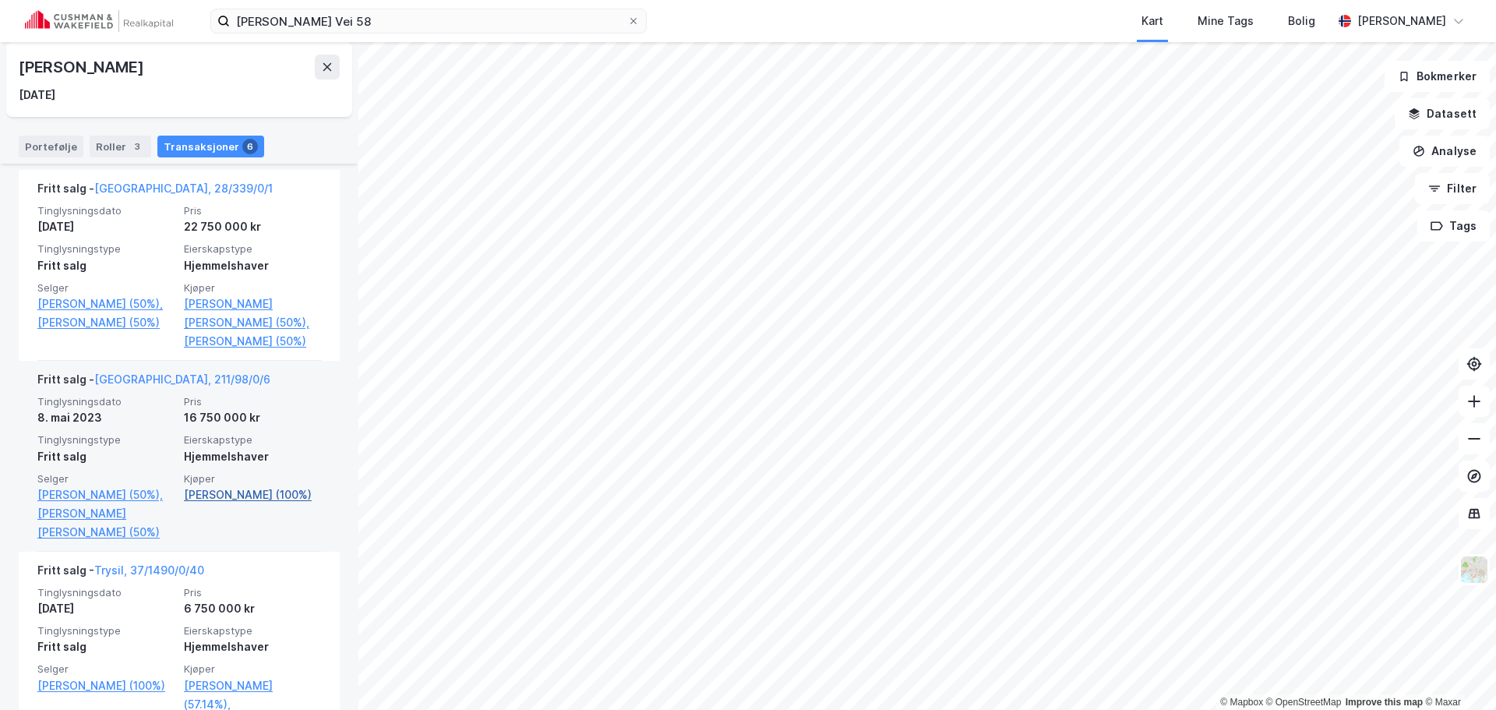
click at [264, 504] on link "[PERSON_NAME] (100%)" at bounding box center [252, 494] width 137 height 19
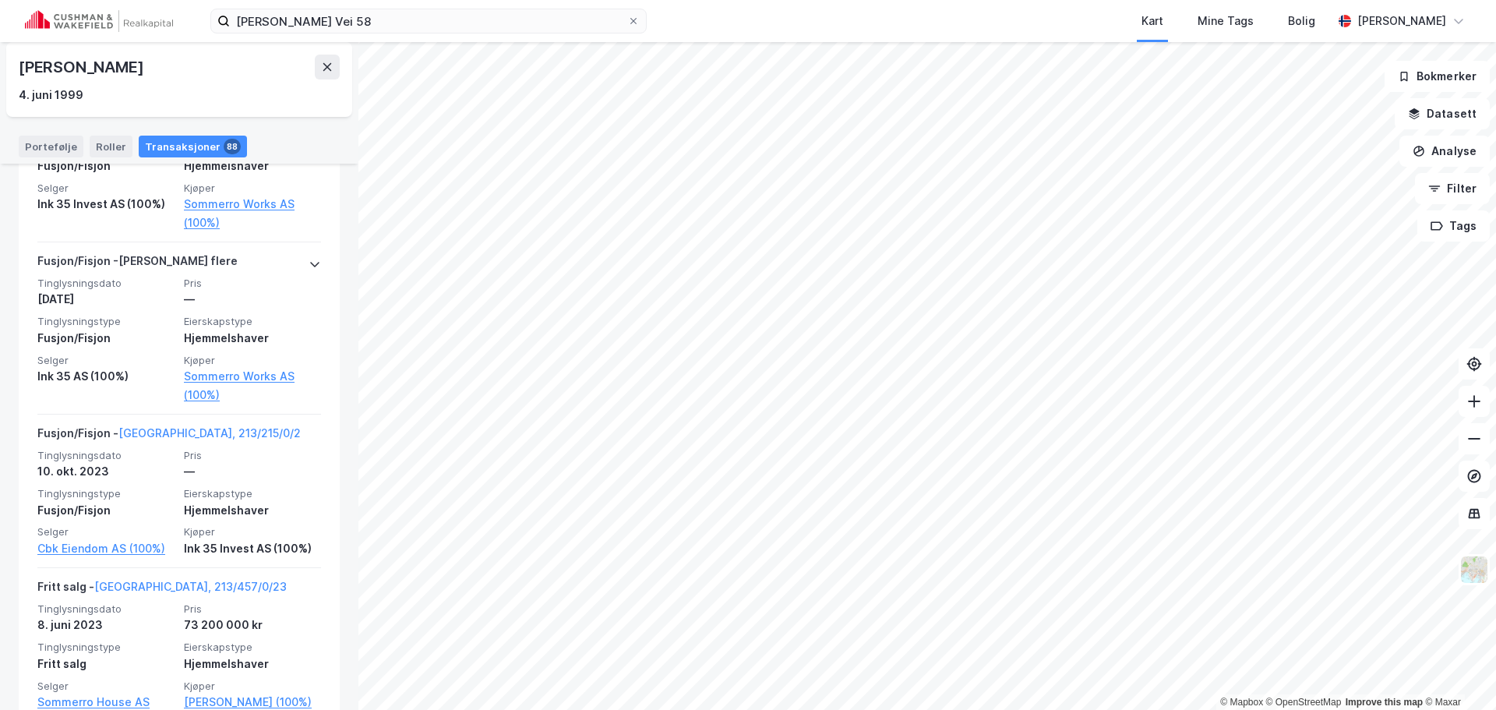
scroll to position [857, 0]
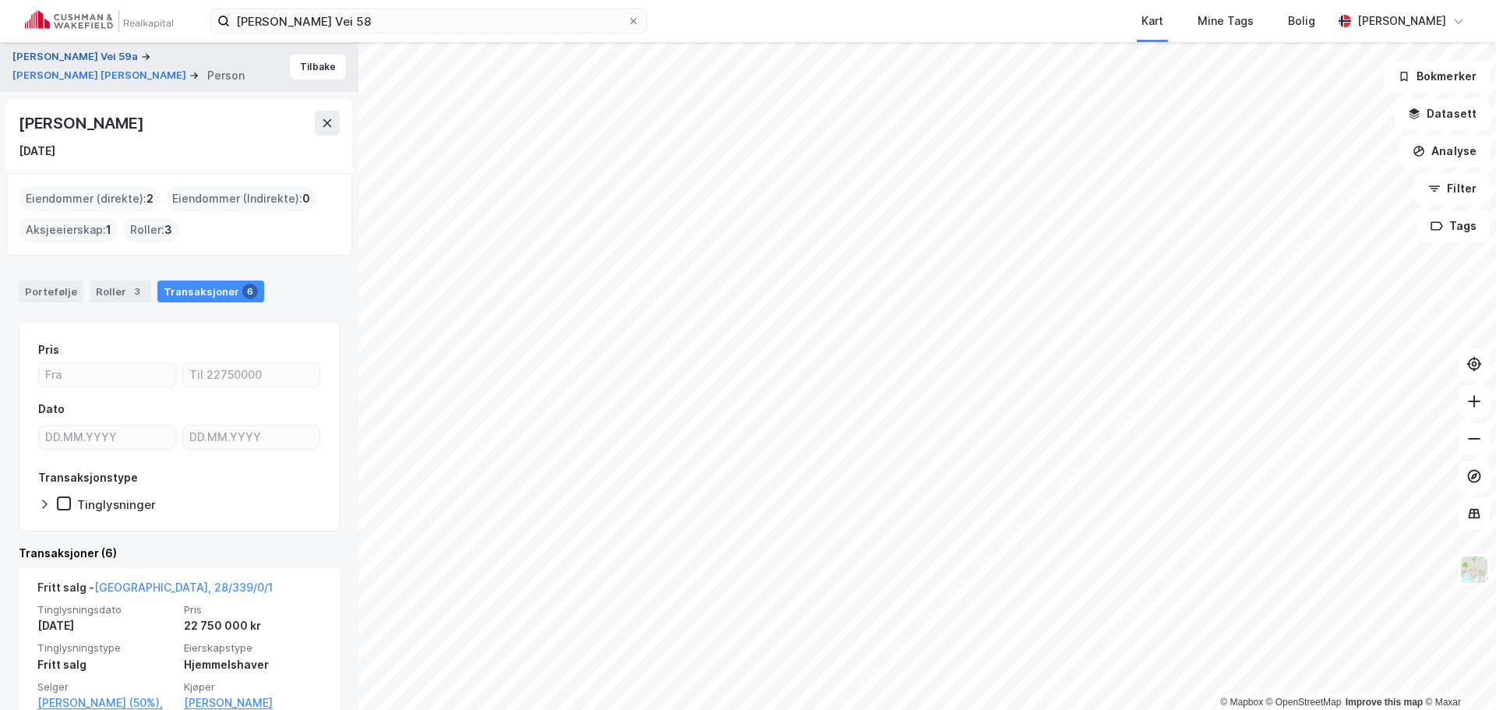
click at [141, 58] on button "[PERSON_NAME] Vei 59a" at bounding box center [76, 57] width 129 height 16
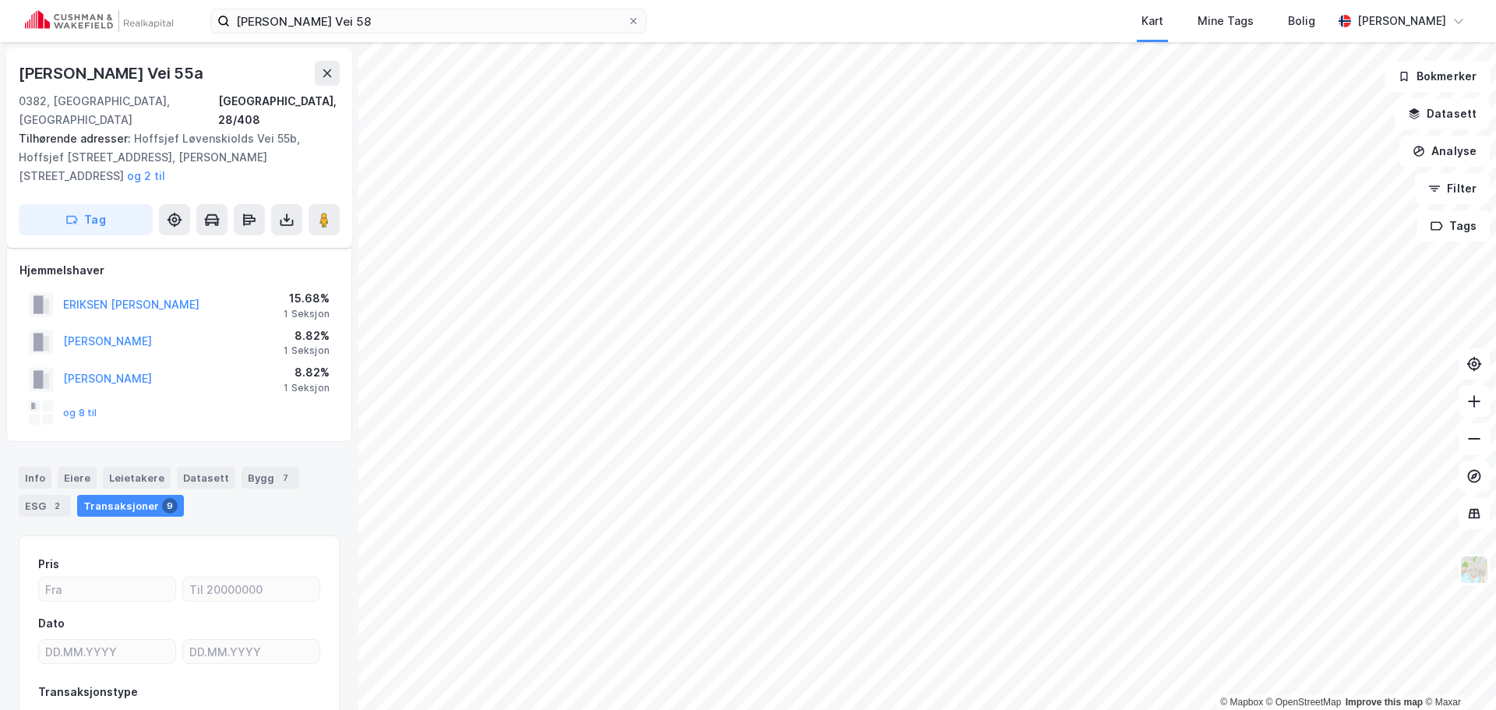
scroll to position [95, 0]
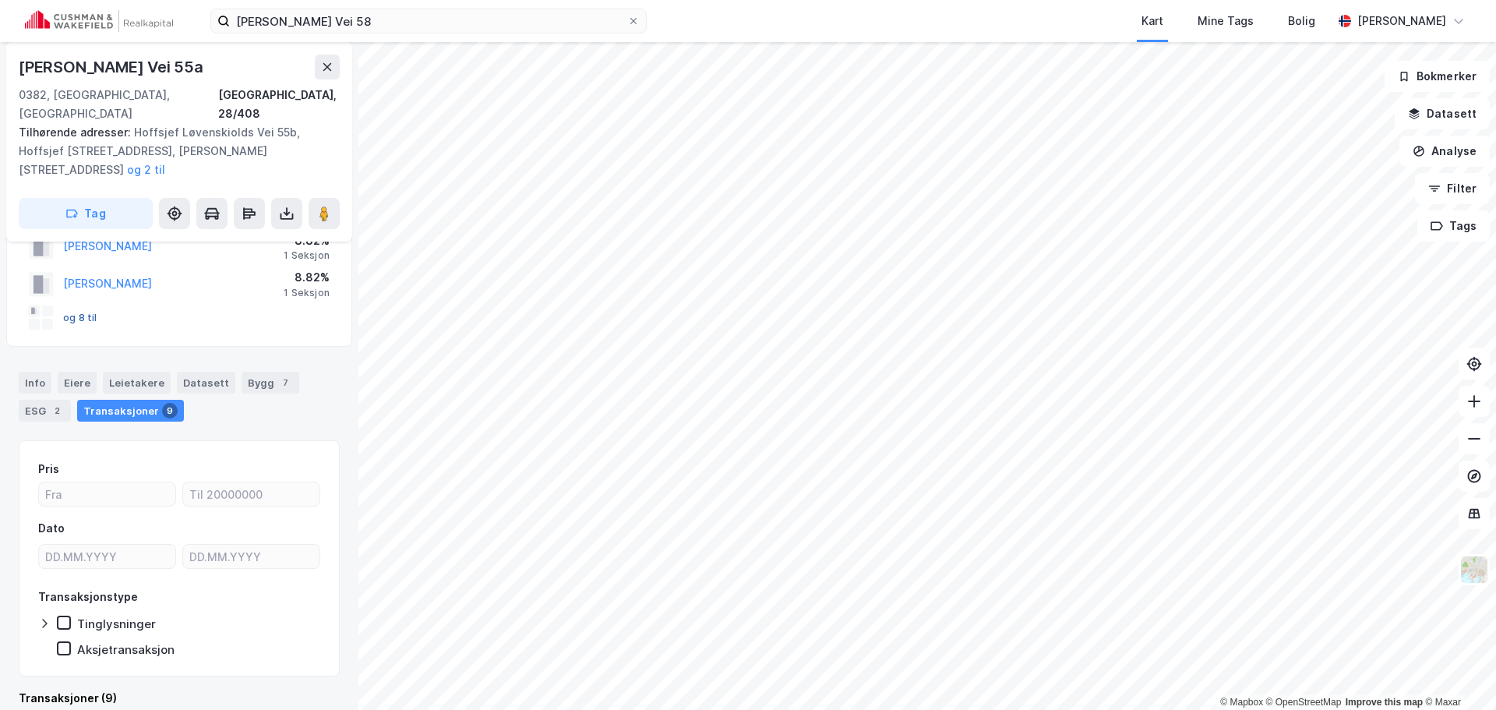
click at [0, 0] on button "og 8 til" at bounding box center [0, 0] width 0 height 0
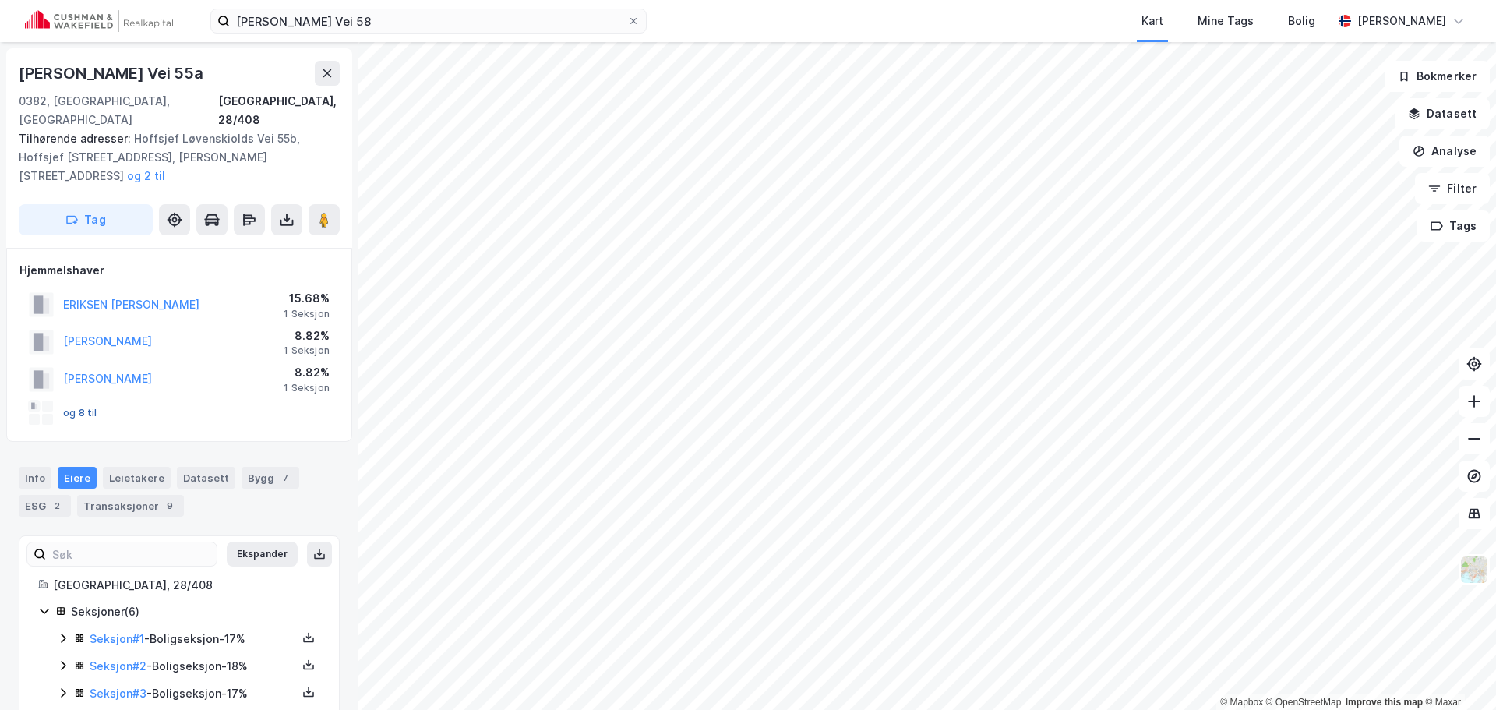
click at [0, 0] on button "og 8 til" at bounding box center [0, 0] width 0 height 0
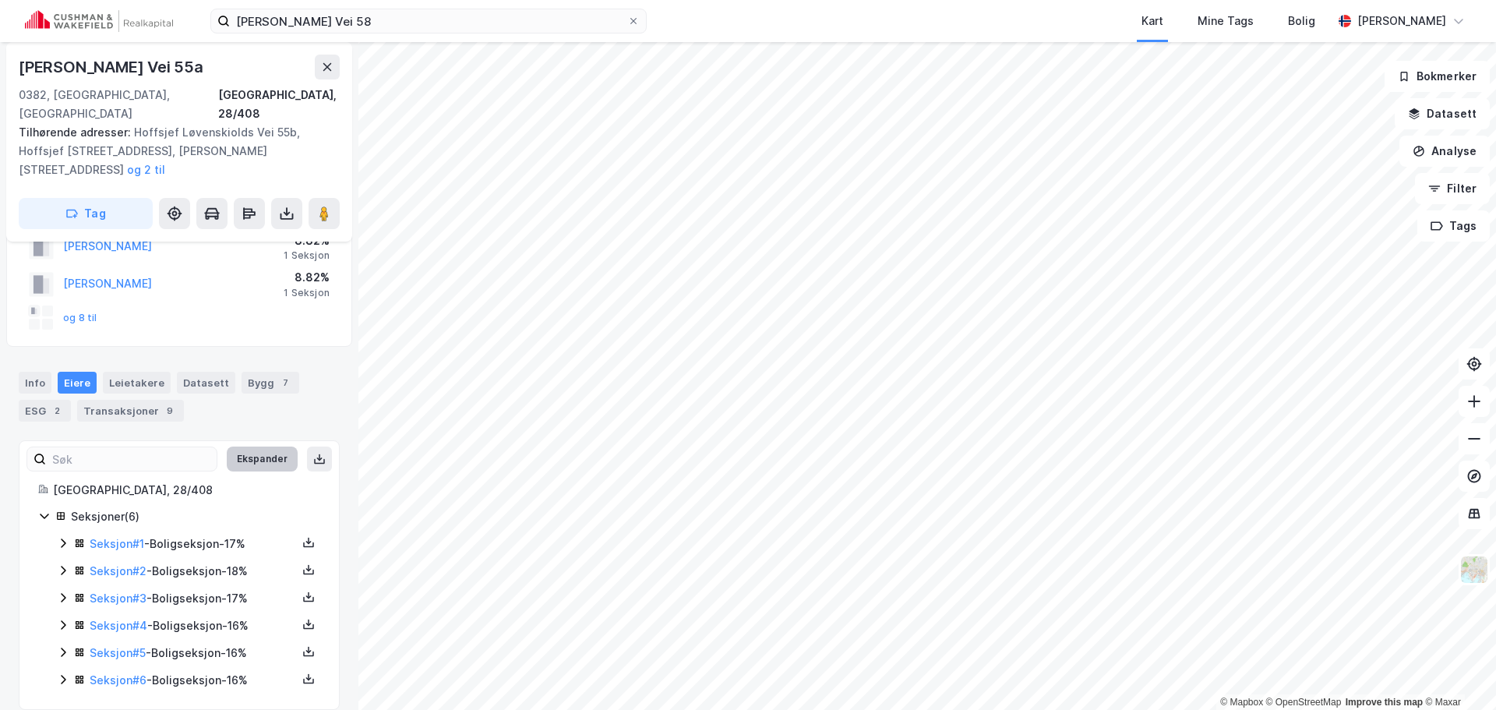
click at [242, 446] on button "Ekspander" at bounding box center [262, 458] width 71 height 25
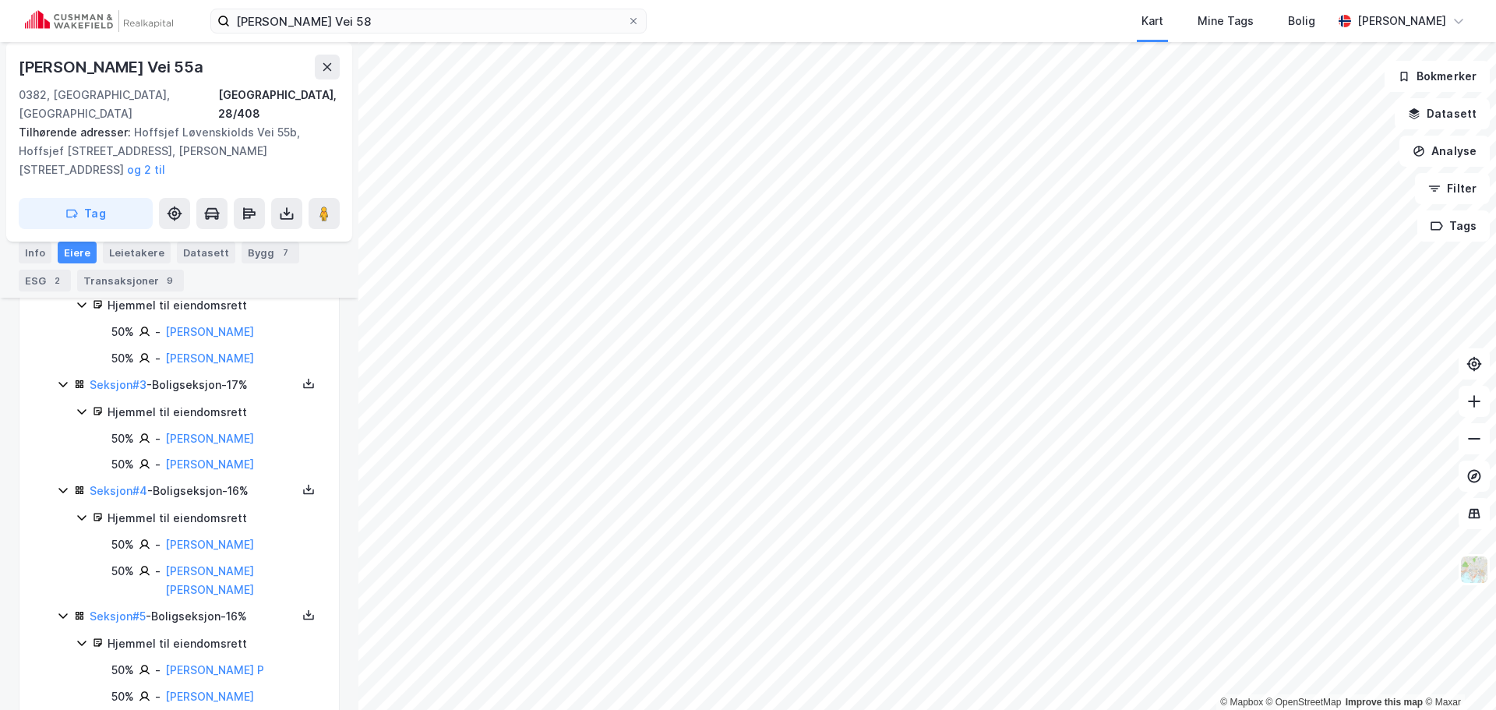
scroll to position [545, 0]
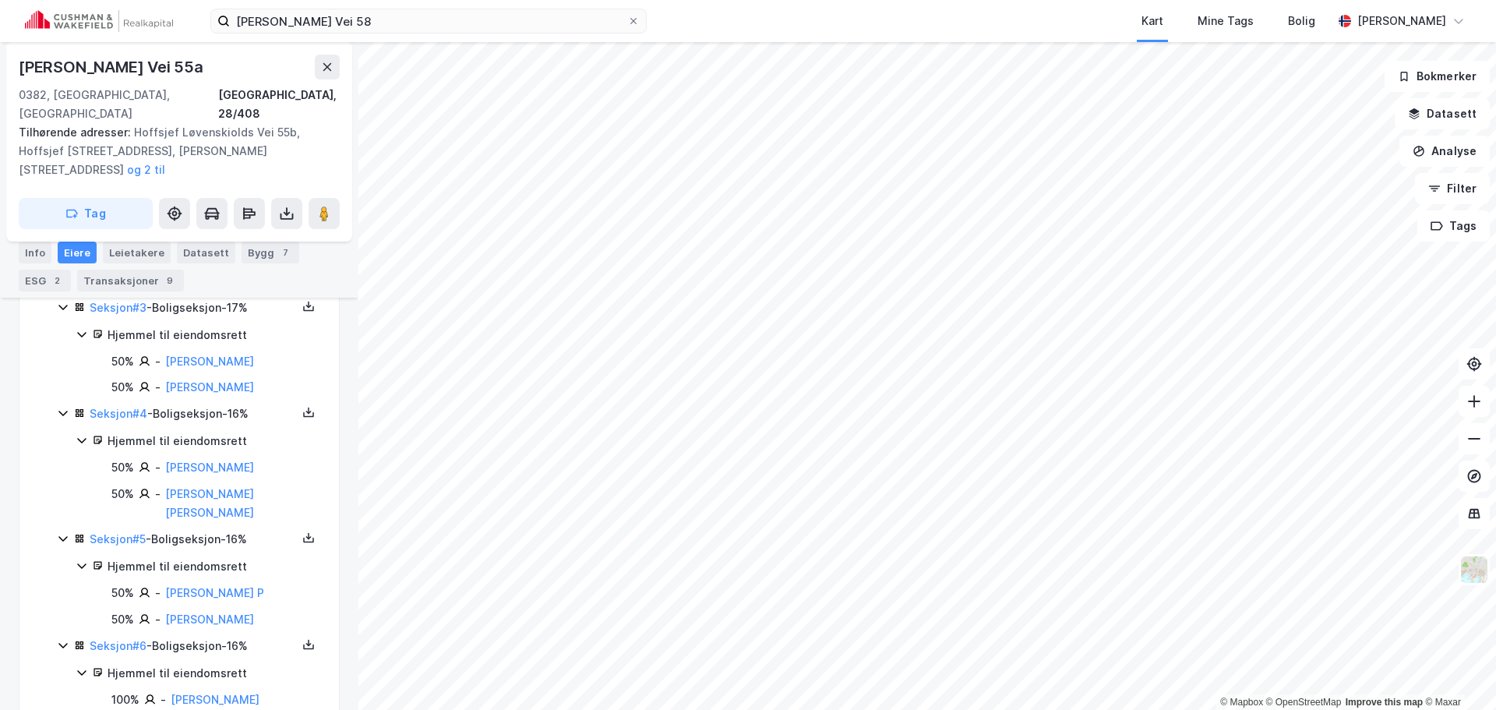
click at [202, 530] on div "Seksjon # 5 - Boligseksjon - 16%" at bounding box center [193, 539] width 207 height 19
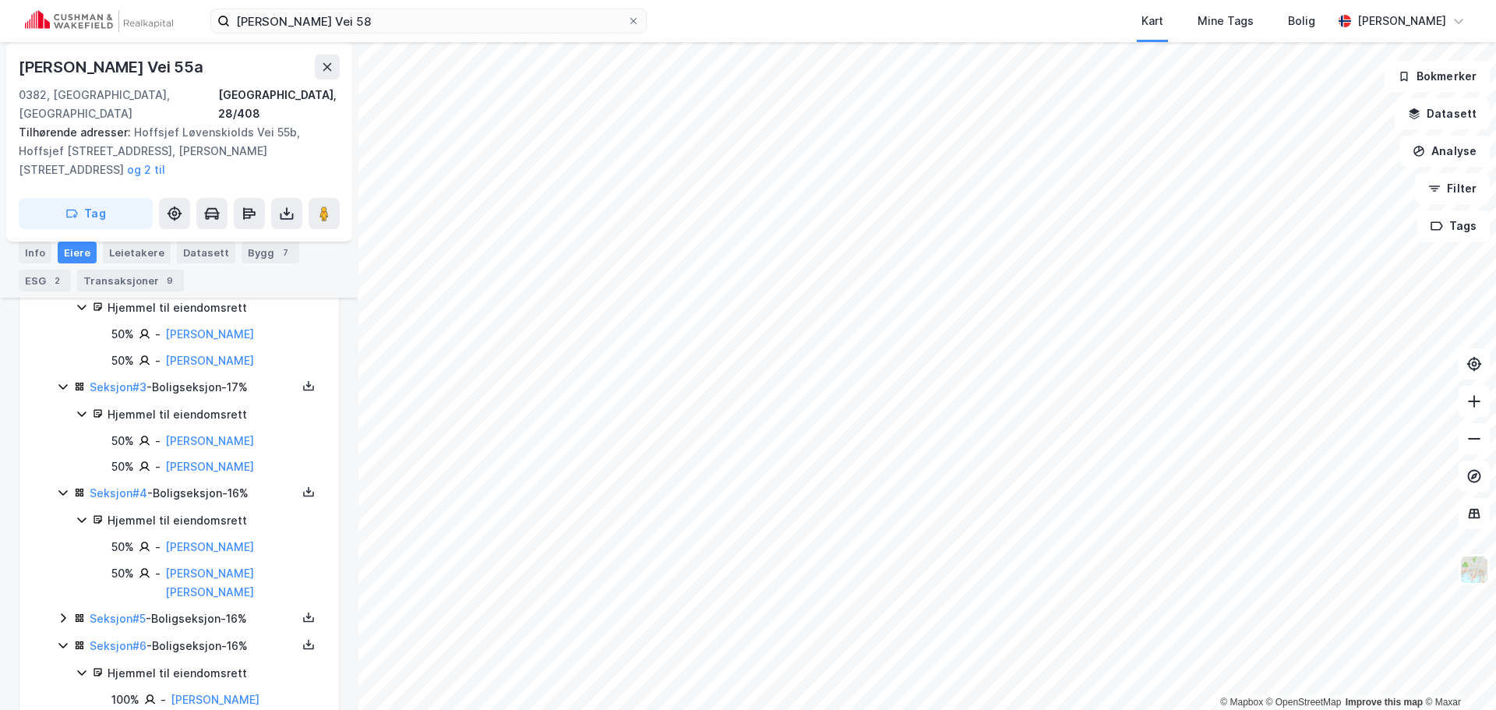
click at [202, 511] on div "Hjemmel til eiendomsrett" at bounding box center [214, 520] width 213 height 19
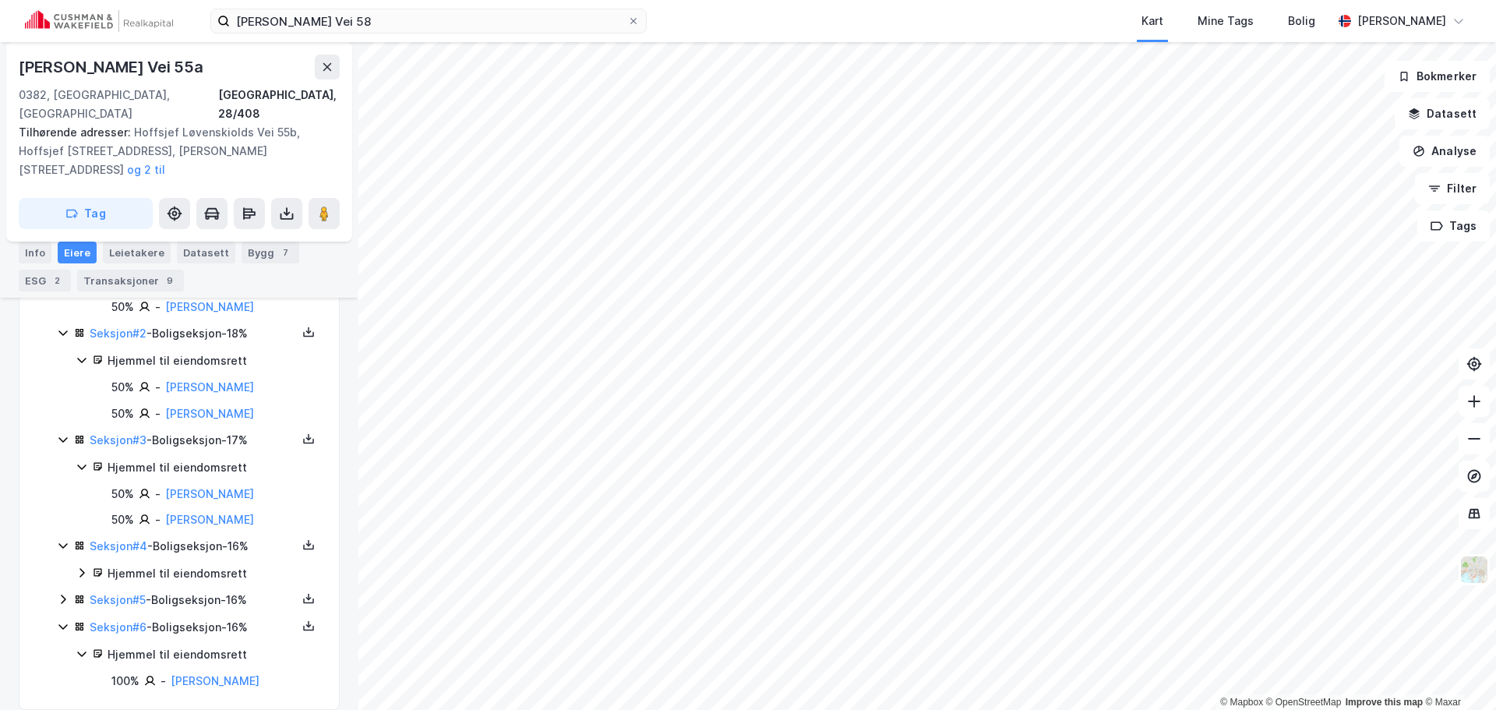
click at [199, 618] on div "Seksjon # 6 - Boligseksjon - 16%" at bounding box center [193, 627] width 207 height 19
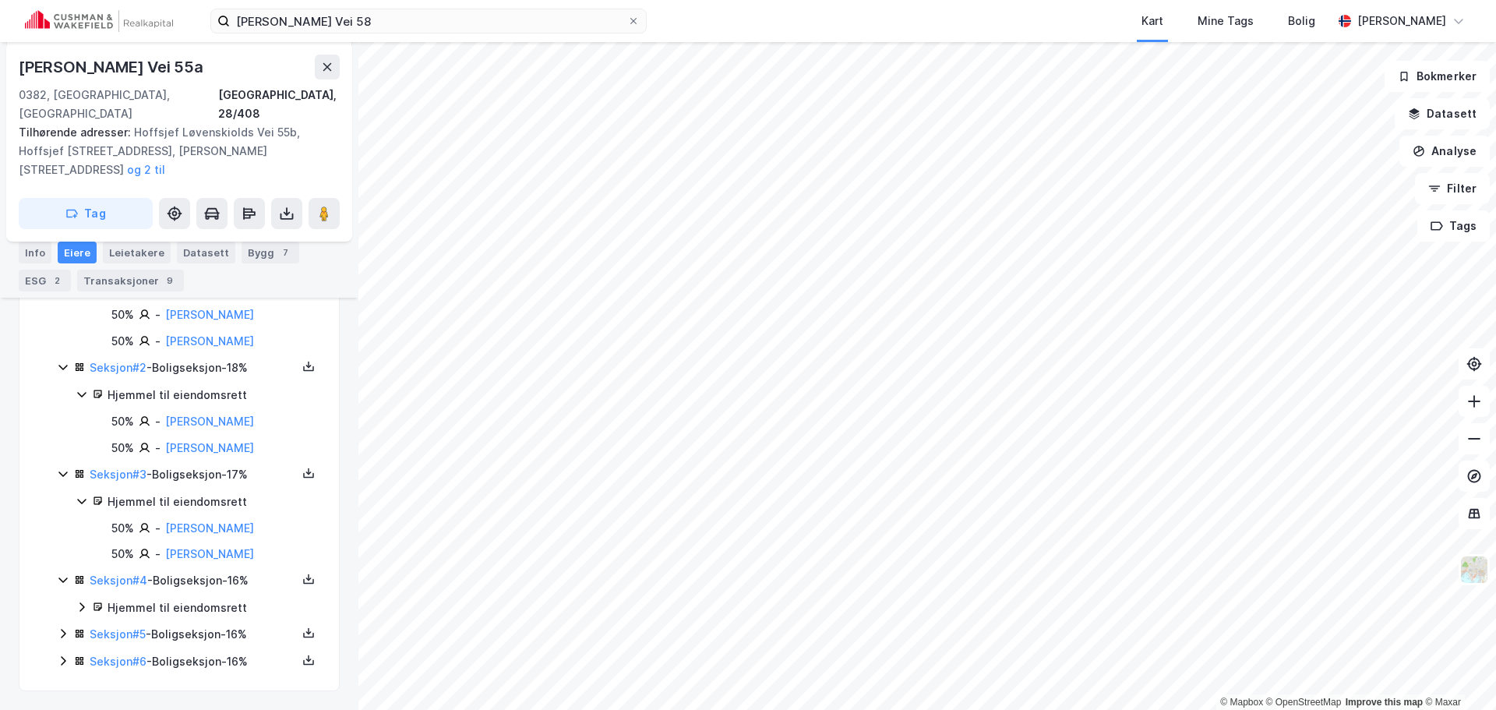
scroll to position [359, 0]
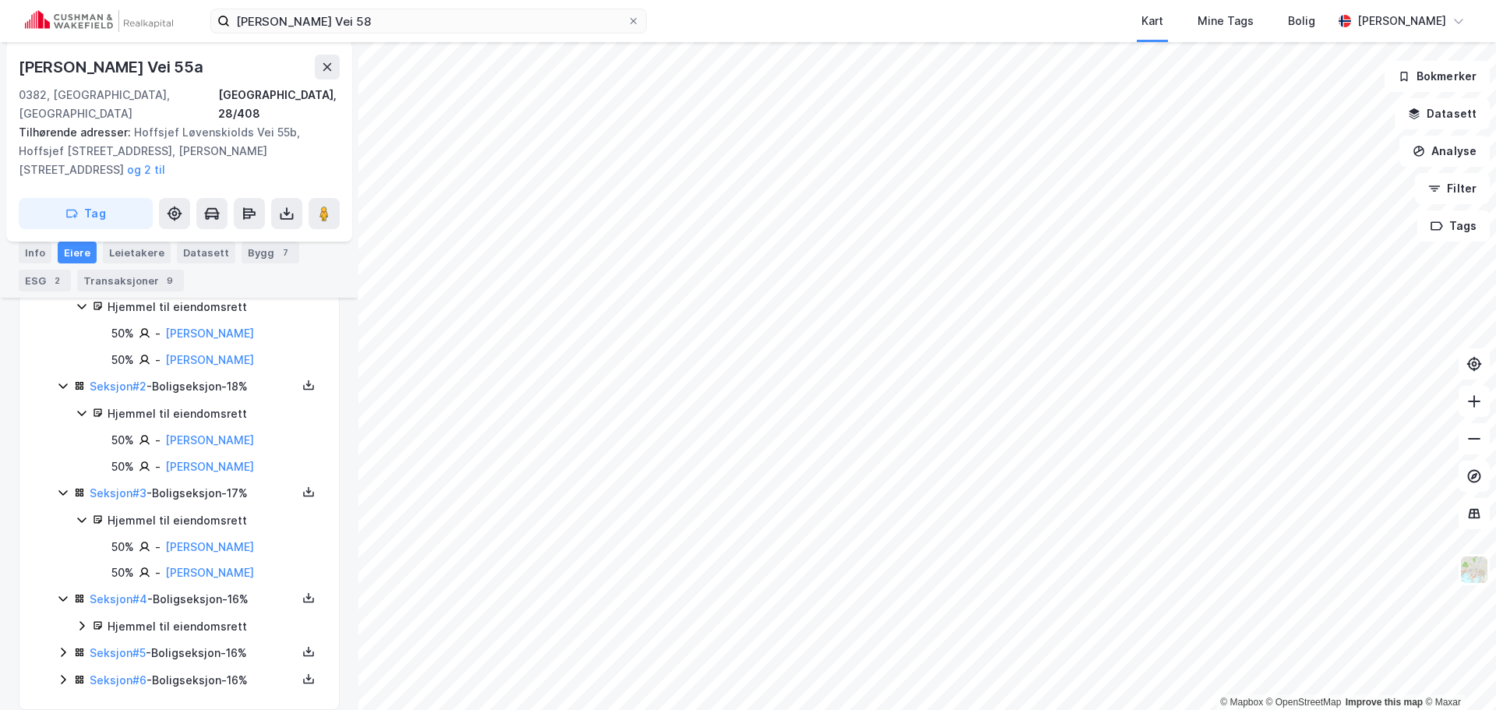
click at [61, 592] on icon at bounding box center [63, 598] width 12 height 12
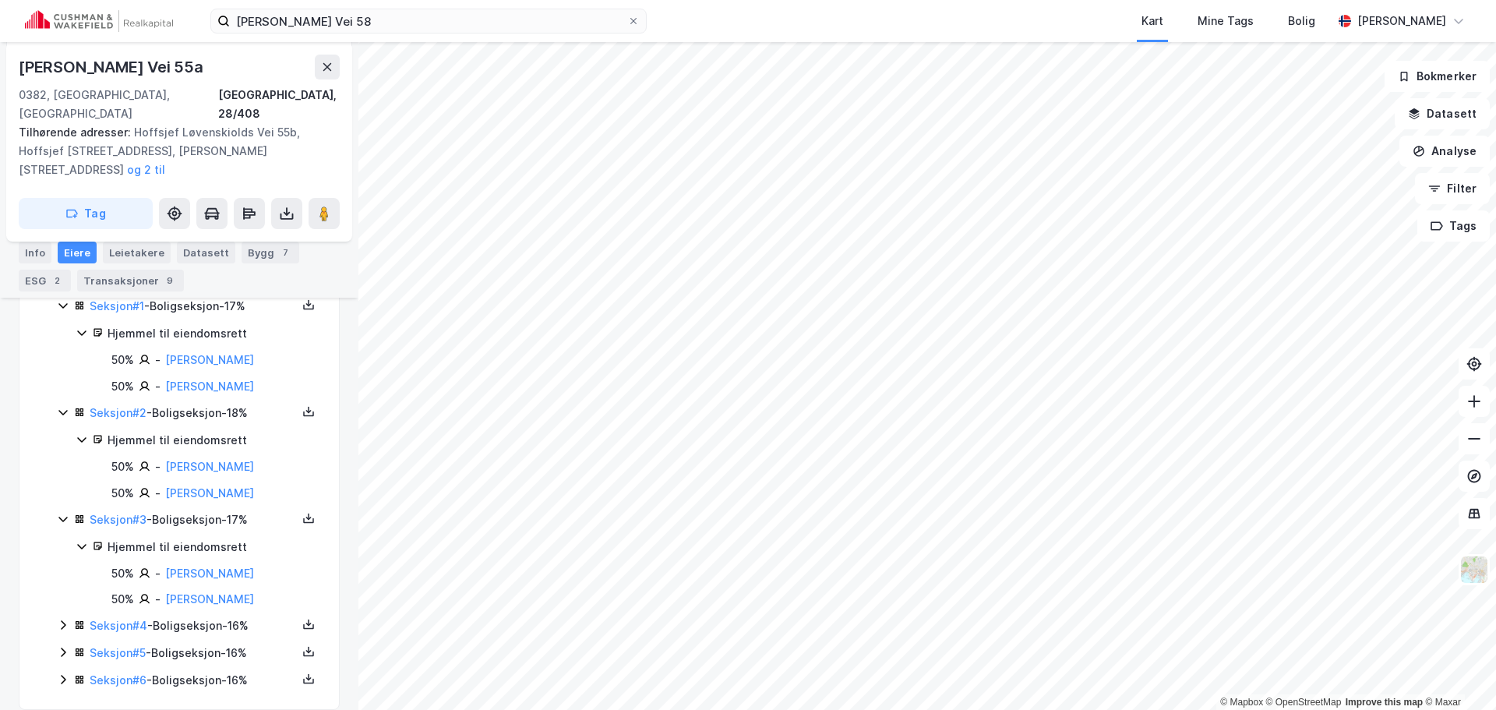
click at [61, 646] on icon at bounding box center [63, 652] width 12 height 12
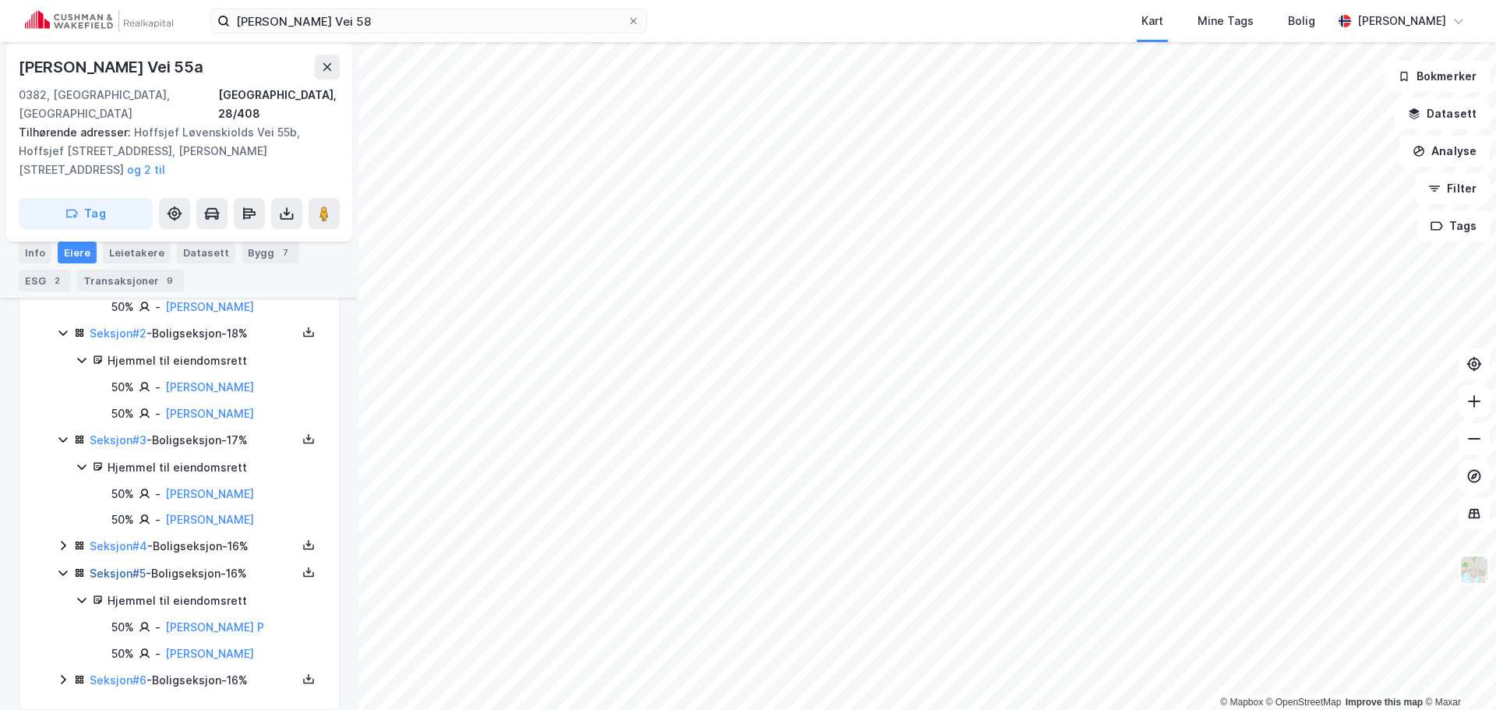
click at [125, 566] on link "Seksjon # 5" at bounding box center [118, 572] width 56 height 13
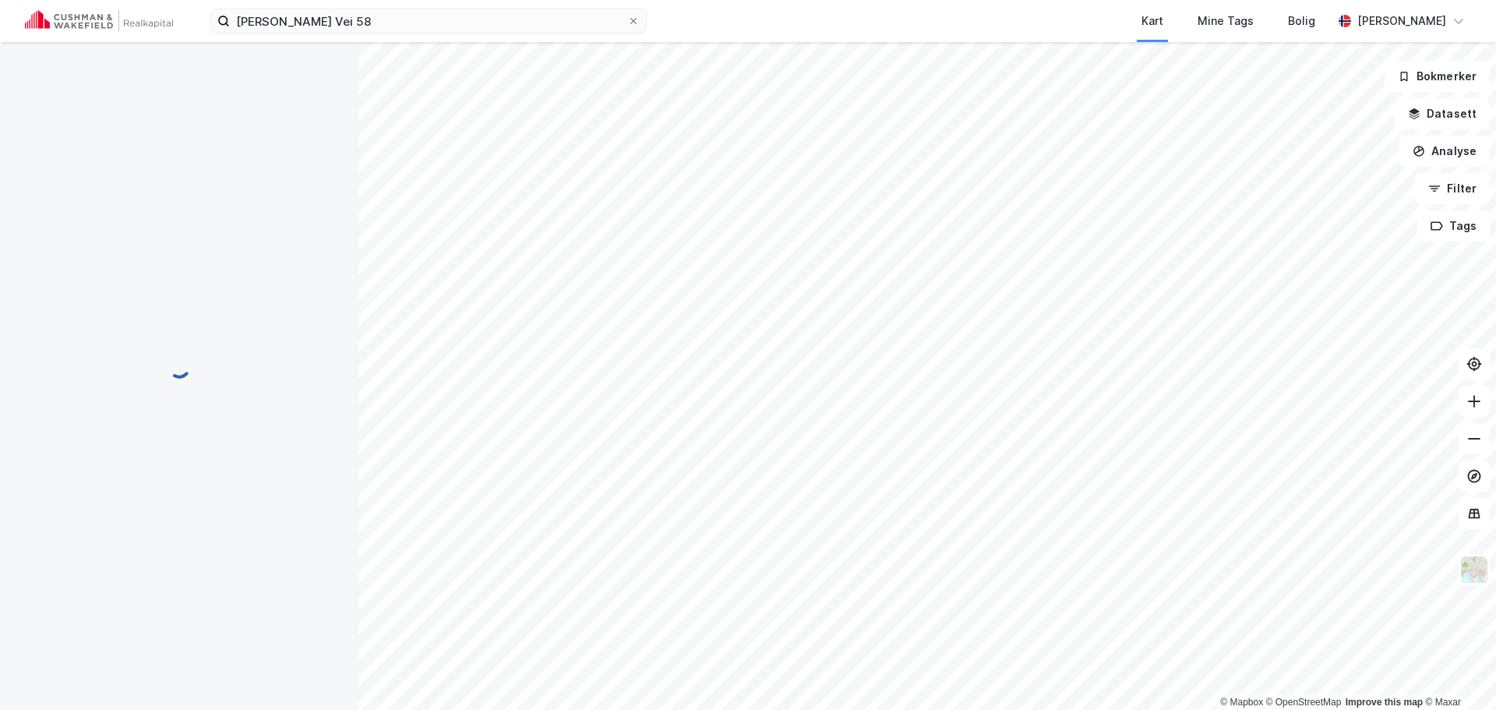
scroll to position [168, 0]
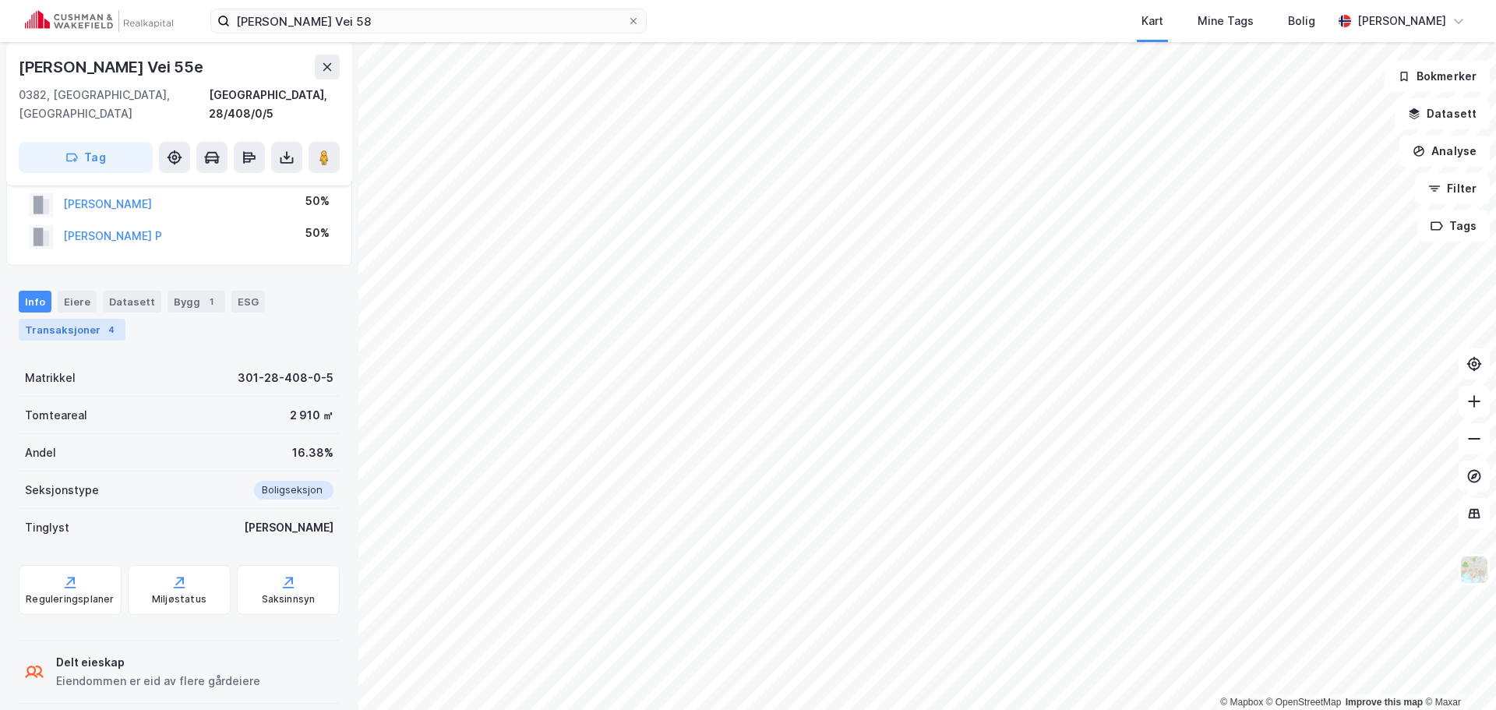
click at [95, 319] on div "Transaksjoner 4" at bounding box center [72, 330] width 107 height 22
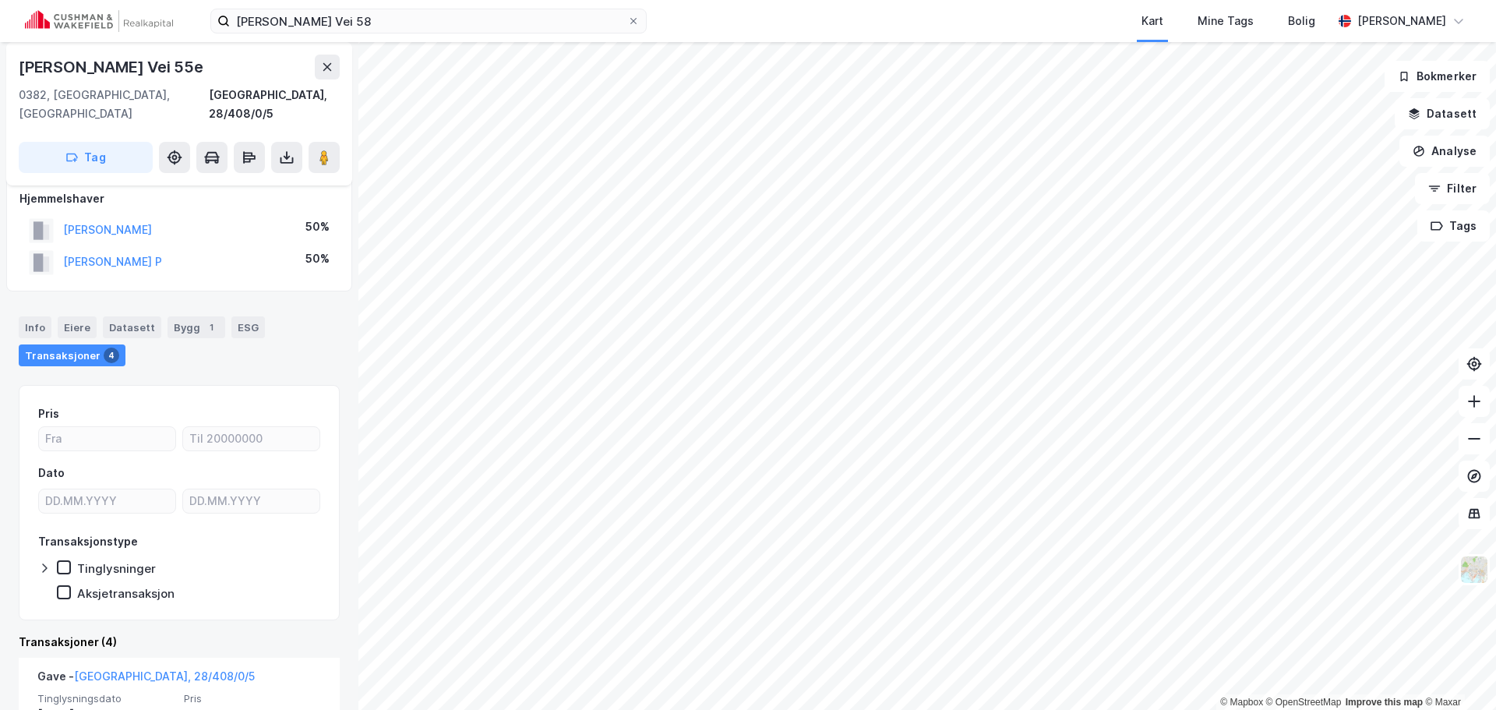
scroll to position [90, 0]
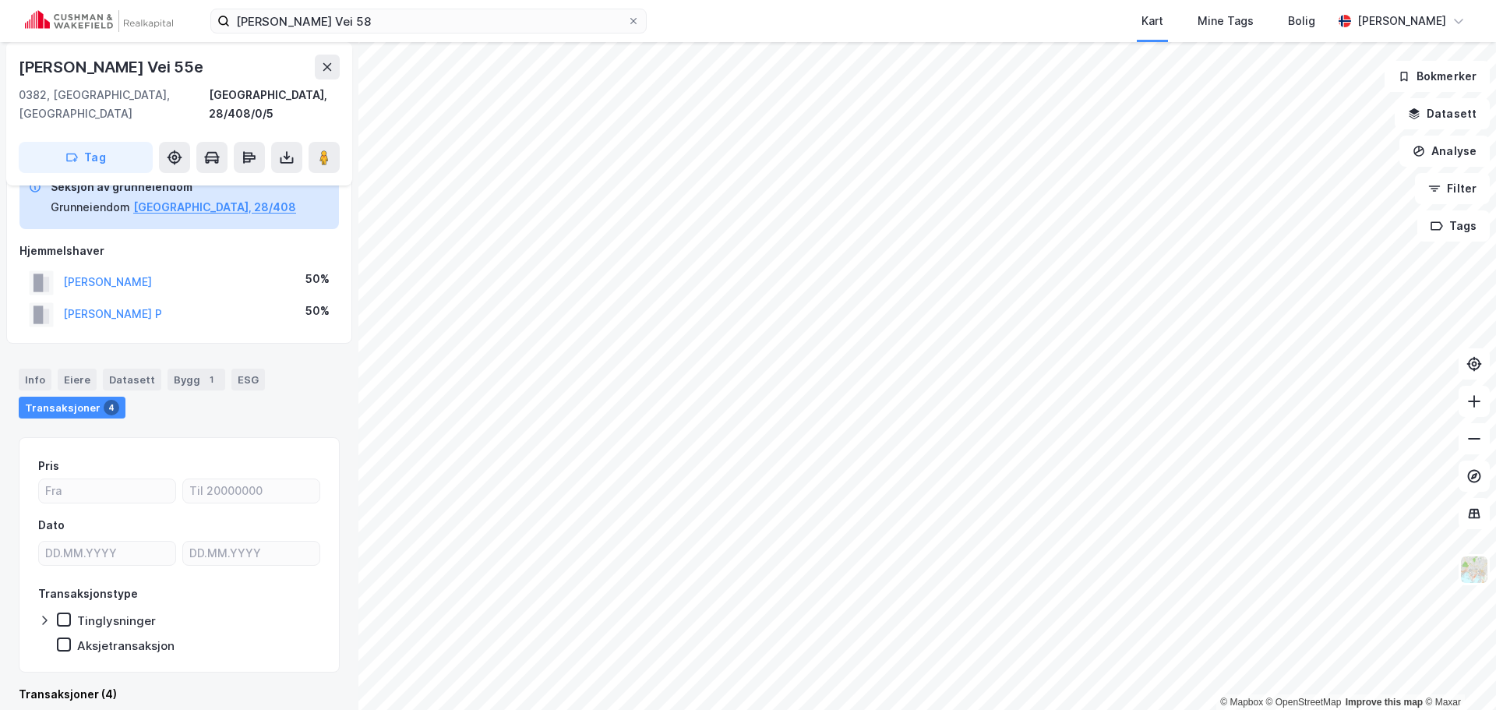
drag, startPoint x: 205, startPoint y: 296, endPoint x: 64, endPoint y: 302, distance: 141.1
click at [64, 302] on div "[PERSON_NAME] P 50%" at bounding box center [178, 314] width 319 height 32
copy button "[PERSON_NAME] P"
